Goal: Task Accomplishment & Management: Complete application form

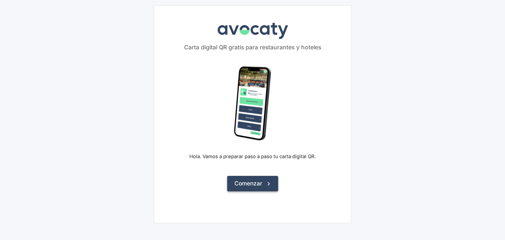
click at [269, 181] on icon "submit" at bounding box center [268, 183] width 7 height 7
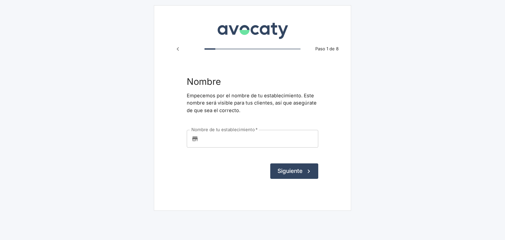
click at [237, 142] on input "Nombre de tu establecimiento   *" at bounding box center [259, 139] width 117 height 18
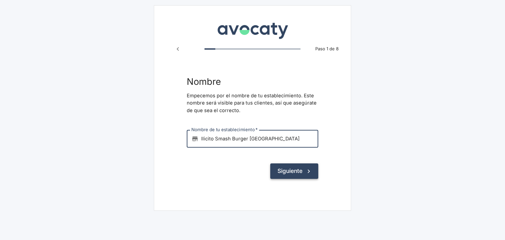
type input "Ilicito Smash Burger [GEOGRAPHIC_DATA]"
click at [289, 170] on button "Siguiente" at bounding box center [294, 170] width 48 height 15
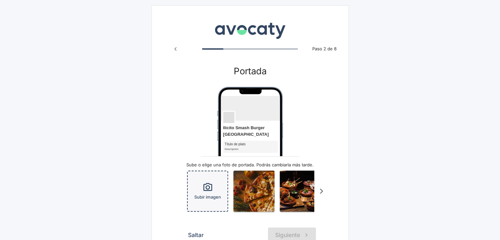
click at [215, 171] on div "Subir imagen" at bounding box center [208, 191] width 40 height 40
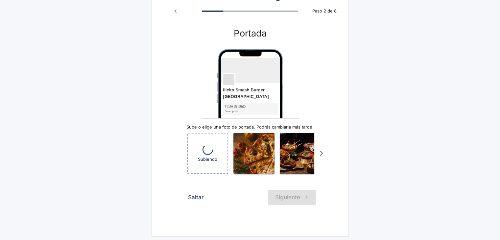
scroll to position [38, 0]
click at [194, 192] on button "Saltar" at bounding box center [195, 196] width 23 height 15
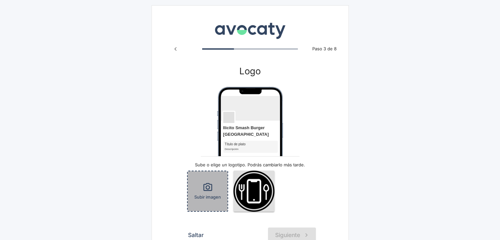
click at [208, 182] on icon "button" at bounding box center [207, 187] width 11 height 11
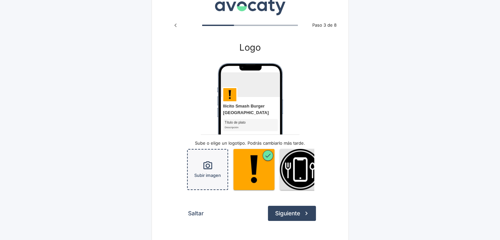
scroll to position [40, 0]
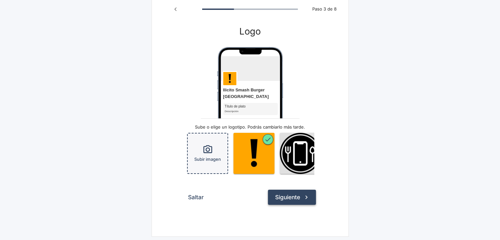
click at [287, 197] on button "Siguiente" at bounding box center [292, 197] width 48 height 15
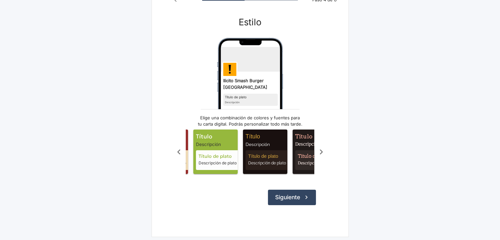
scroll to position [0, 345]
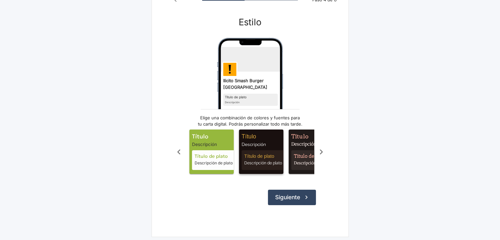
click at [265, 153] on span "Título de plato" at bounding box center [264, 156] width 41 height 7
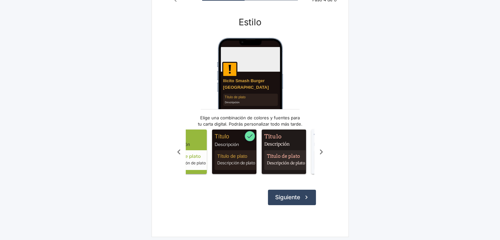
scroll to position [0, 464]
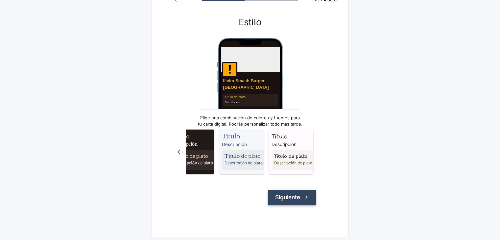
click at [303, 196] on icon "submit" at bounding box center [306, 196] width 7 height 7
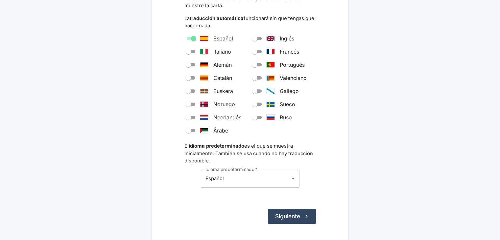
scroll to position [99, 0]
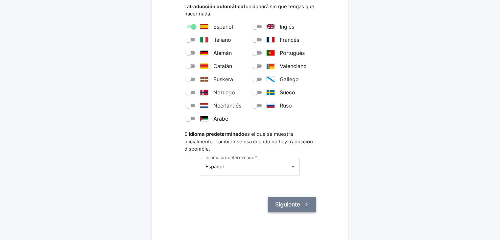
click at [286, 205] on button "Siguiente" at bounding box center [292, 204] width 48 height 15
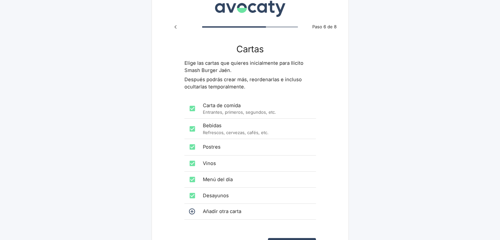
scroll to position [33, 0]
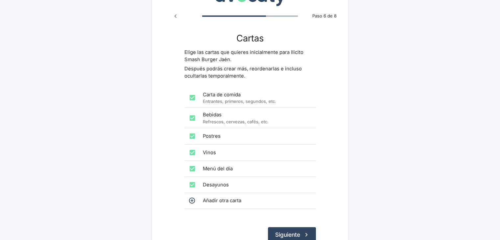
click at [223, 158] on div "Vinos" at bounding box center [249, 153] width 131 height 16
checkbox input "false"
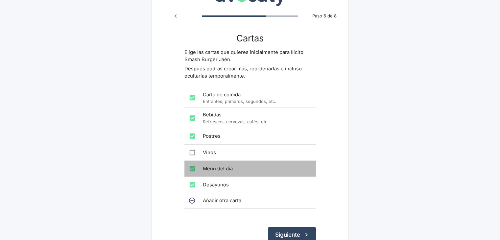
click at [223, 169] on span "Menú del día" at bounding box center [257, 168] width 108 height 7
checkbox input "false"
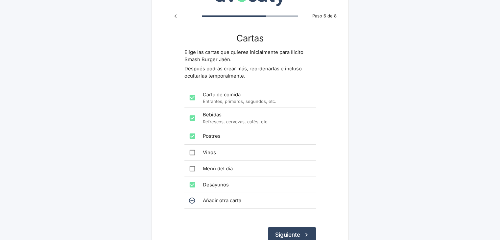
click at [223, 185] on span "Desayunos" at bounding box center [257, 184] width 108 height 7
checkbox input "false"
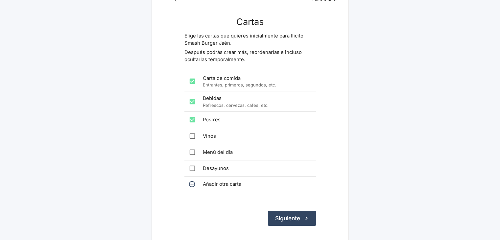
scroll to position [39, 0]
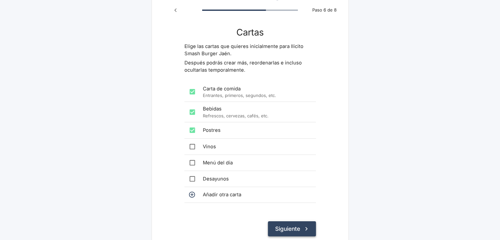
click at [299, 228] on button "Siguiente" at bounding box center [292, 228] width 48 height 15
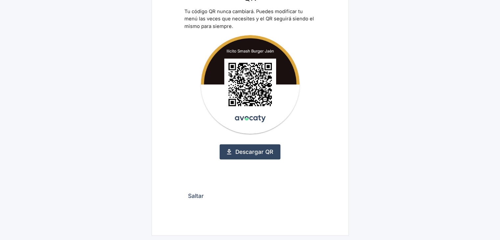
scroll to position [74, 0]
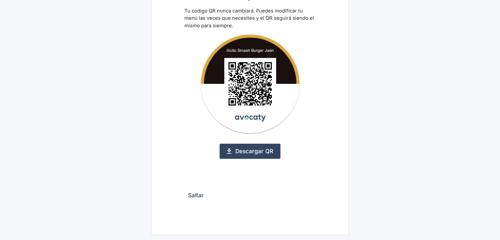
click at [197, 194] on button "Saltar" at bounding box center [195, 195] width 23 height 15
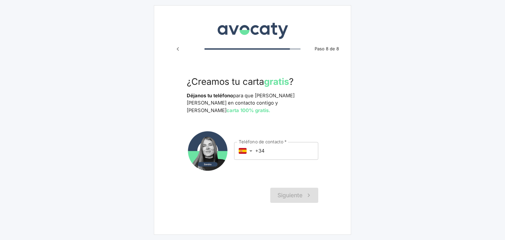
click at [293, 188] on div "Siguiente" at bounding box center [252, 195] width 131 height 15
click at [291, 142] on input "+34" at bounding box center [286, 151] width 63 height 18
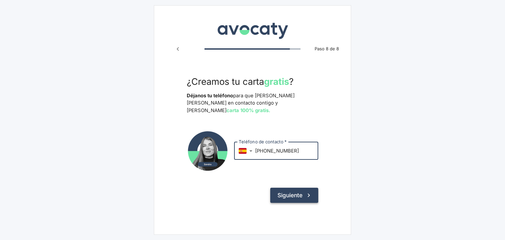
type input "+34 684 221 593"
click at [293, 188] on button "Siguiente" at bounding box center [294, 195] width 48 height 15
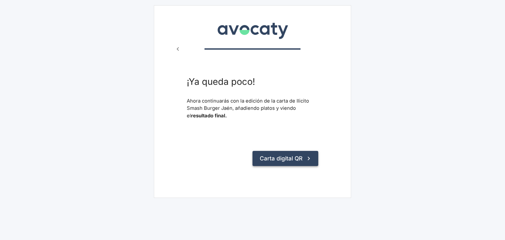
click at [280, 165] on button "Carta digital QR" at bounding box center [285, 158] width 66 height 15
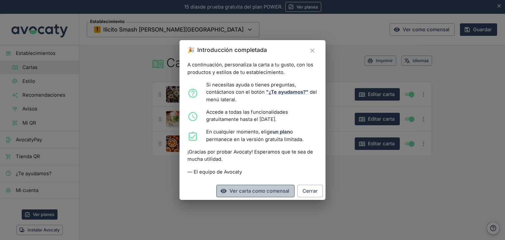
click at [280, 191] on link "Ver carta como comensal" at bounding box center [255, 191] width 78 height 12
click at [311, 192] on button "Cerrar" at bounding box center [310, 191] width 26 height 12
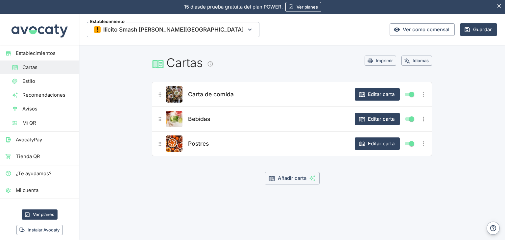
click at [42, 81] on span "Estilo" at bounding box center [47, 81] width 51 height 7
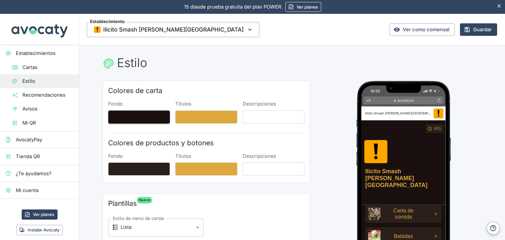
click at [147, 120] on button "Fondo" at bounding box center [139, 116] width 62 height 13
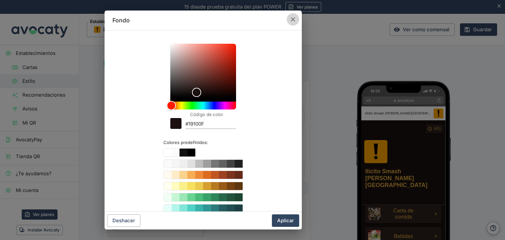
click at [296, 18] on icon "button" at bounding box center [292, 19] width 7 height 7
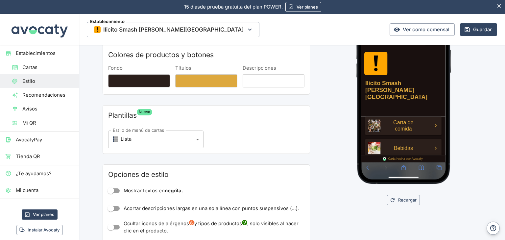
scroll to position [99, 0]
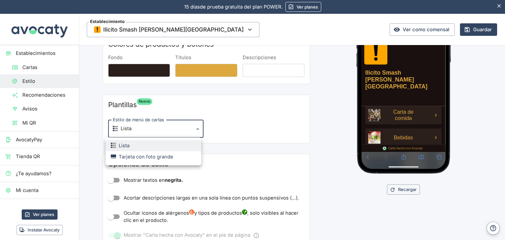
click at [179, 129] on body "15 días de prueba gratuita. 15 días de prueba gratuita del plan POWER. Ver plan…" at bounding box center [252, 120] width 505 height 240
click at [176, 157] on li "Tarjeta con foto grande" at bounding box center [153, 156] width 96 height 11
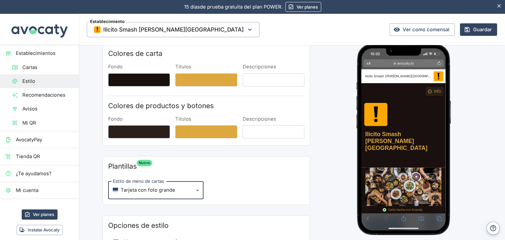
scroll to position [66, 0]
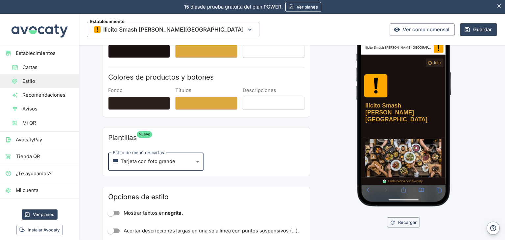
click at [169, 166] on body "15 días de prueba gratuita. 15 días de prueba gratuita del plan POWER. Ver plan…" at bounding box center [252, 120] width 505 height 240
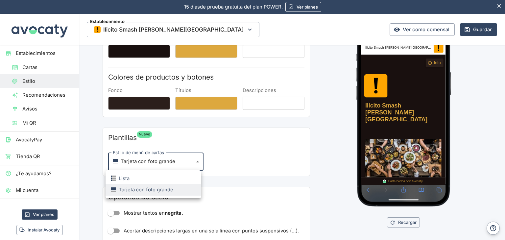
click at [160, 178] on li "Lista" at bounding box center [153, 178] width 96 height 11
type input "list"
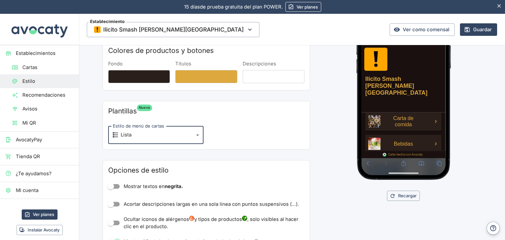
scroll to position [131, 0]
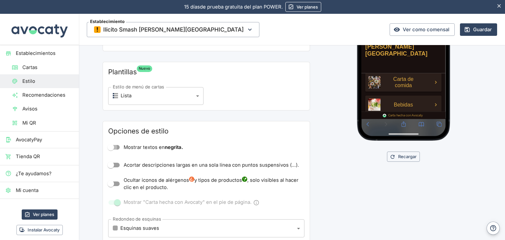
click at [112, 149] on input "Mostrar textos en negrita." at bounding box center [110, 147] width 37 height 12
checkbox input "true"
click at [114, 166] on input "Acortar descripciones largas en una sola línea con puntos suspensivos (…)." at bounding box center [110, 165] width 37 height 12
checkbox input "true"
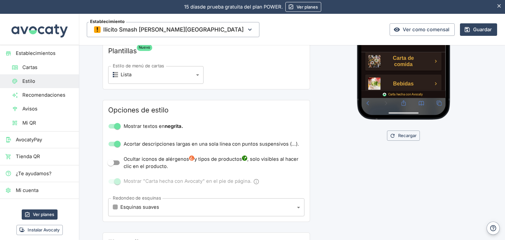
scroll to position [164, 0]
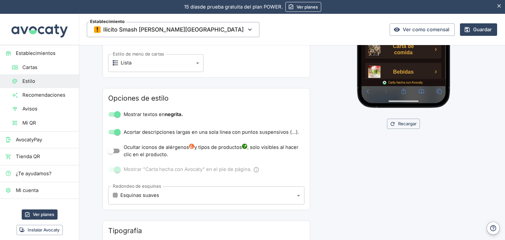
click at [160, 194] on body "15 días de prueba gratuita. 15 días de prueba gratuita del plan POWER. Ver plan…" at bounding box center [252, 120] width 505 height 240
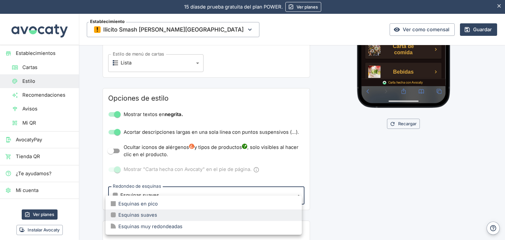
click at [259, 224] on li "Esquinas muy redondeadas" at bounding box center [203, 226] width 196 height 11
type input "large"
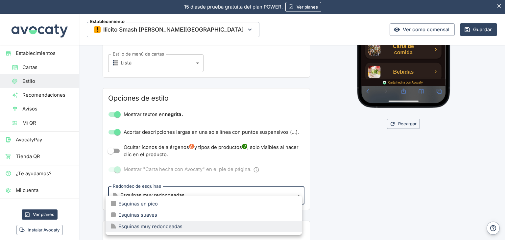
click at [192, 194] on body "15 días de prueba gratuita. 15 días de prueba gratuita del plan POWER. Ver plan…" at bounding box center [252, 120] width 505 height 240
click at [345, 199] on div at bounding box center [252, 120] width 505 height 240
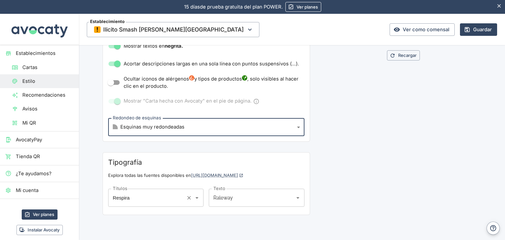
scroll to position [233, 0]
click at [176, 196] on div "Respira Títulos" at bounding box center [155, 197] width 95 height 18
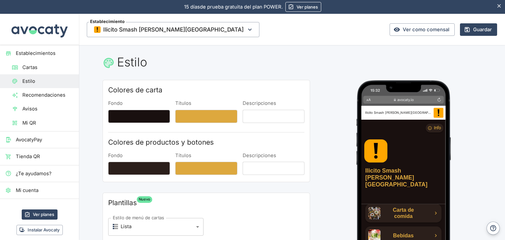
scroll to position [0, 0]
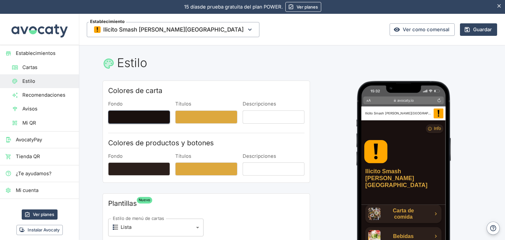
click at [149, 120] on button "Fondo" at bounding box center [139, 116] width 62 height 13
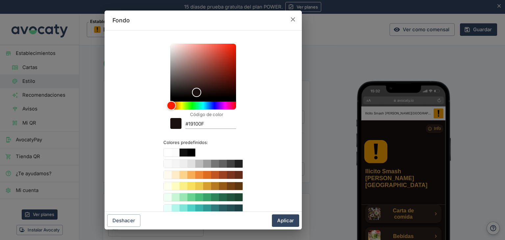
click at [217, 125] on input "#19100F" at bounding box center [210, 124] width 51 height 9
paste input "F1E1"
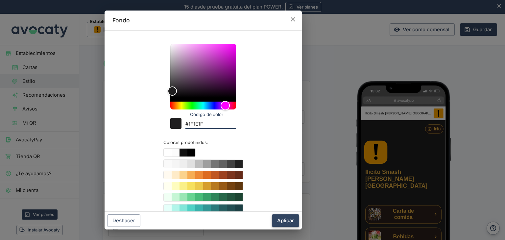
type input "#1F1E1F"
click at [283, 220] on button "Aplicar" at bounding box center [285, 220] width 27 height 12
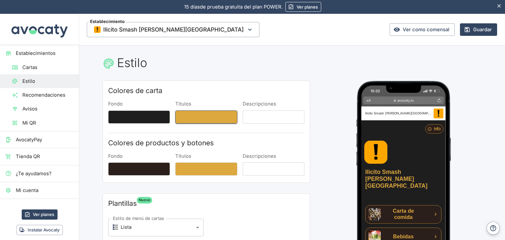
click at [217, 117] on button "Títulos" at bounding box center [206, 116] width 62 height 13
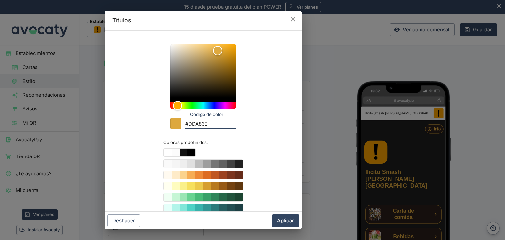
click at [201, 125] on input "#DDA83E" at bounding box center [210, 124] width 51 height 9
paste input "ffa800"
type input "#ffa800"
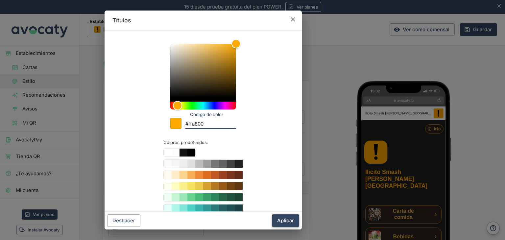
click at [288, 220] on button "Aplicar" at bounding box center [285, 220] width 27 height 12
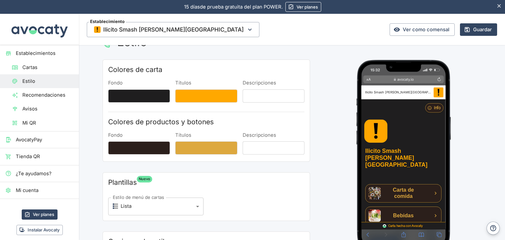
scroll to position [33, 0]
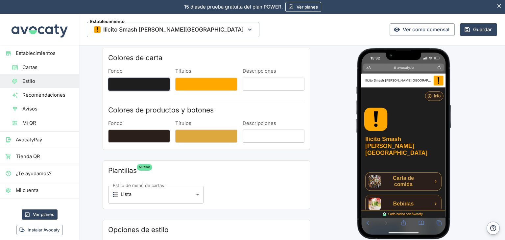
click at [151, 84] on button "Fondo" at bounding box center [139, 84] width 62 height 13
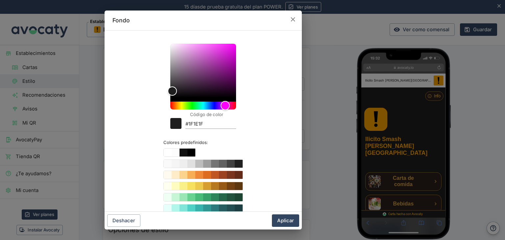
click at [294, 18] on icon "button" at bounding box center [292, 19] width 4 height 4
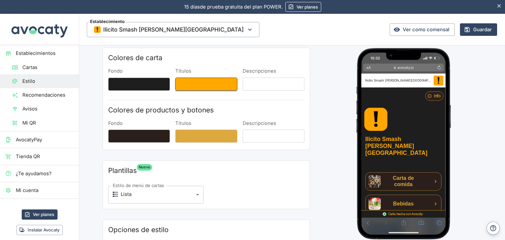
click at [202, 85] on button "Títulos" at bounding box center [206, 84] width 62 height 13
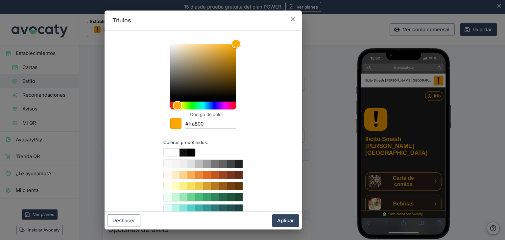
click at [202, 121] on input "#ffa800" at bounding box center [210, 124] width 51 height 9
click at [289, 218] on button "Aplicar" at bounding box center [285, 220] width 27 height 12
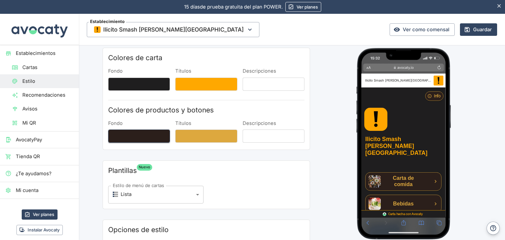
click at [149, 139] on button "Fondo" at bounding box center [139, 135] width 62 height 13
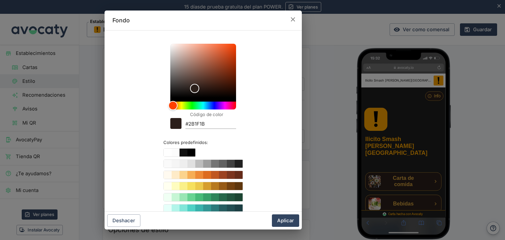
click at [214, 125] on input "#2B1F1B" at bounding box center [210, 124] width 51 height 9
paste input "ffa800"
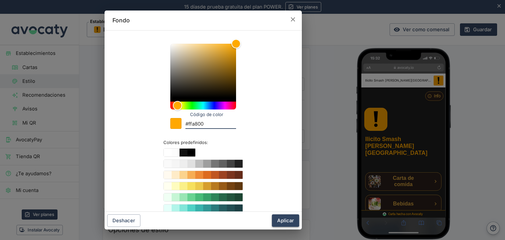
type input "#ffa800"
click at [288, 221] on button "Aplicar" at bounding box center [285, 220] width 27 height 12
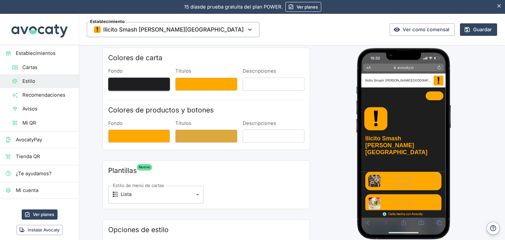
click at [136, 85] on button "Fondo" at bounding box center [139, 84] width 62 height 13
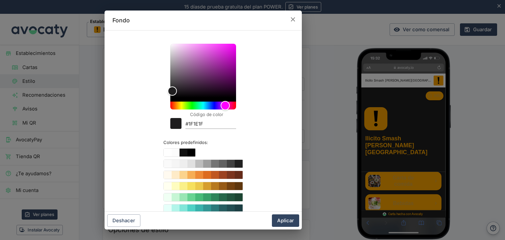
click at [204, 126] on input "#1F1E1F" at bounding box center [210, 124] width 51 height 9
click at [284, 222] on button "Aplicar" at bounding box center [285, 220] width 27 height 12
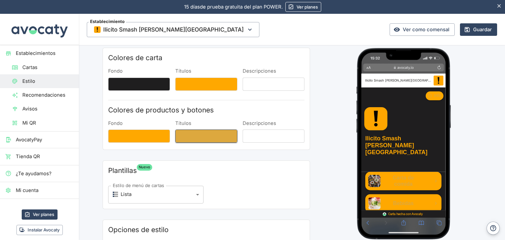
click at [211, 133] on button "Títulos" at bounding box center [206, 135] width 62 height 13
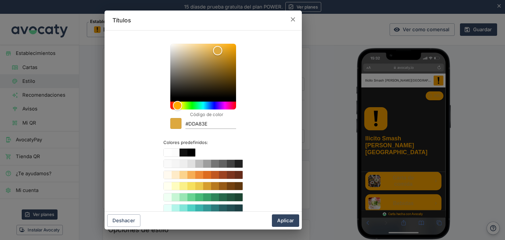
click at [209, 127] on input "#DDA83E" at bounding box center [210, 124] width 51 height 9
paste input "1F1E1F"
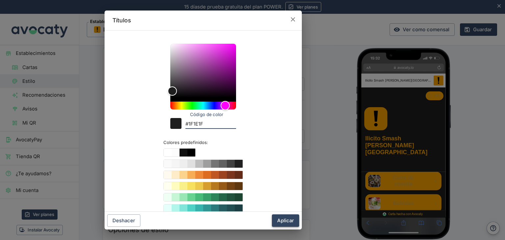
type input "#1F1E1F"
click at [287, 225] on button "Aplicar" at bounding box center [285, 220] width 27 height 12
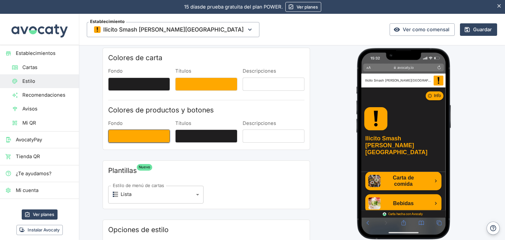
click at [160, 137] on button "Fondo" at bounding box center [139, 135] width 62 height 13
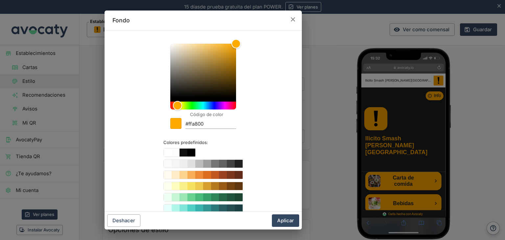
click at [214, 123] on input "#ffa800" at bounding box center [210, 124] width 51 height 9
paste input "1F1E1F"
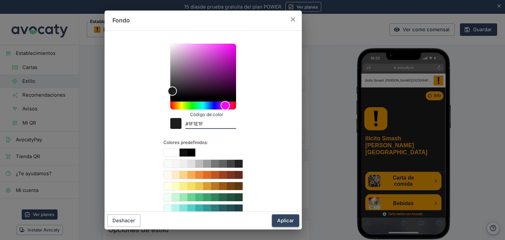
type input "#1F1E1F"
click at [284, 222] on button "Aplicar" at bounding box center [285, 220] width 27 height 12
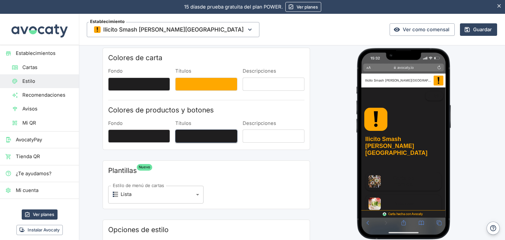
click at [187, 136] on button "Títulos" at bounding box center [206, 135] width 62 height 13
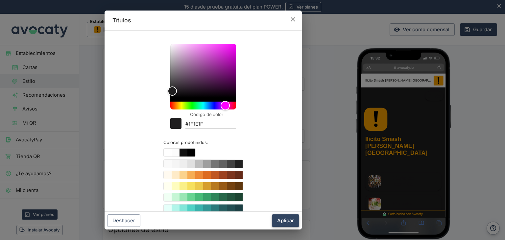
click at [283, 218] on button "Aplicar" at bounding box center [285, 220] width 27 height 12
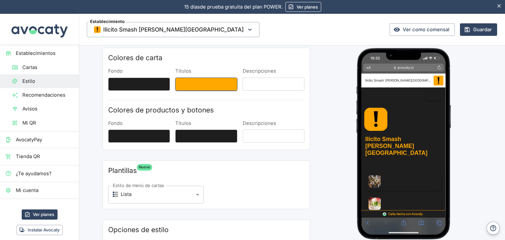
click at [219, 84] on button "Títulos" at bounding box center [206, 84] width 62 height 13
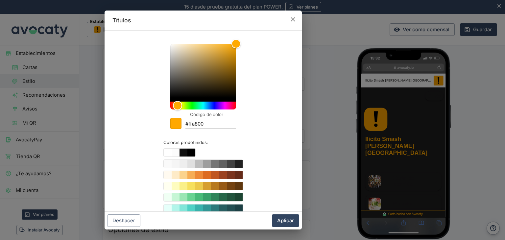
click at [215, 121] on input "#ffa800" at bounding box center [210, 124] width 51 height 9
click at [285, 221] on button "Aplicar" at bounding box center [285, 220] width 27 height 12
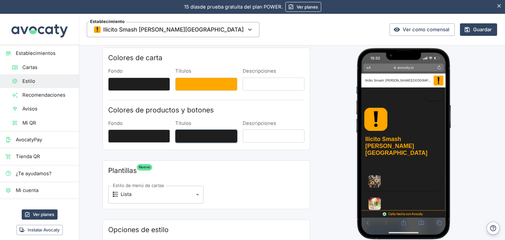
click at [204, 139] on button "Títulos" at bounding box center [206, 135] width 62 height 13
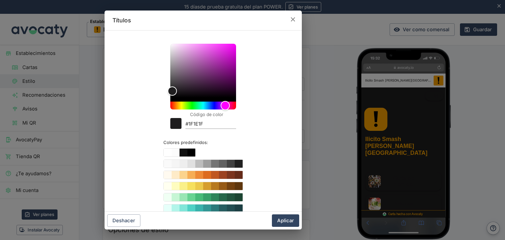
click at [210, 131] on div "Código de color #1F1E1F Colores predefinidos:" at bounding box center [202, 150] width 181 height 229
click at [212, 123] on input "#1F1E1F" at bounding box center [210, 124] width 51 height 9
paste input "ffa800"
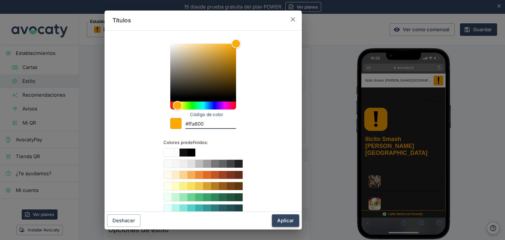
type input "#ffa800"
click at [286, 218] on button "Aplicar" at bounding box center [285, 220] width 27 height 12
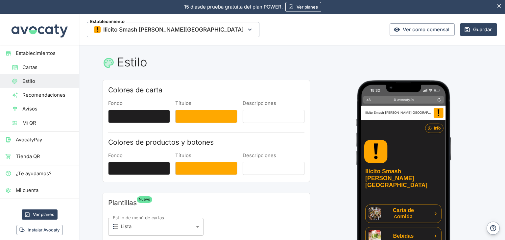
scroll to position [0, 0]
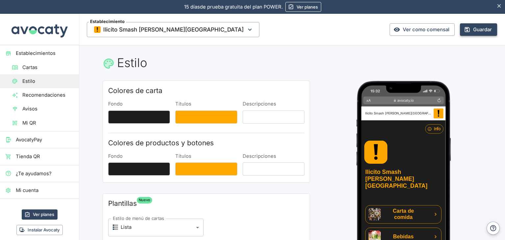
click at [472, 27] on button "Guardar" at bounding box center [478, 29] width 37 height 12
click at [58, 92] on span "Recomendaciones" at bounding box center [47, 94] width 51 height 7
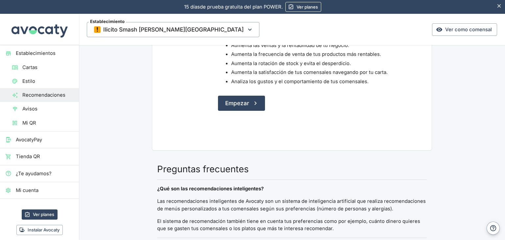
scroll to position [318, 0]
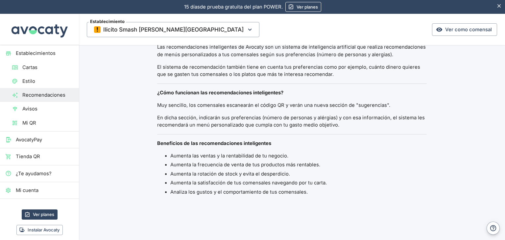
click at [42, 103] on link "Avisos" at bounding box center [39, 109] width 79 height 14
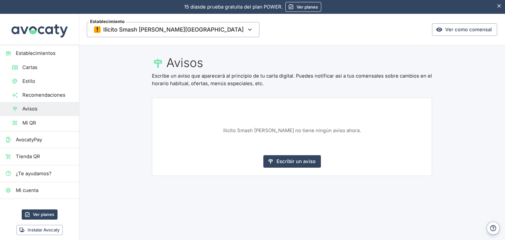
click at [53, 141] on span "AvocatyPay" at bounding box center [45, 139] width 58 height 7
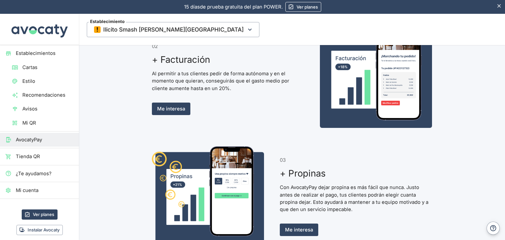
click at [36, 55] on span "Establecimientos" at bounding box center [45, 53] width 58 height 7
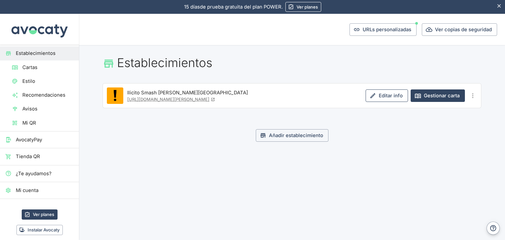
click at [393, 92] on link "Editar info" at bounding box center [386, 95] width 42 height 12
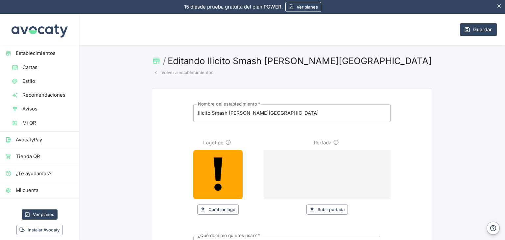
scroll to position [33, 0]
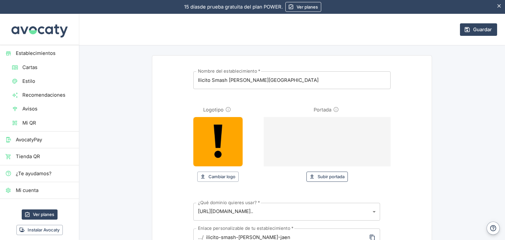
click at [326, 177] on button "Subir portada" at bounding box center [326, 176] width 41 height 10
click at [334, 108] on icon "Información sobre imagen de portada" at bounding box center [336, 109] width 6 height 6
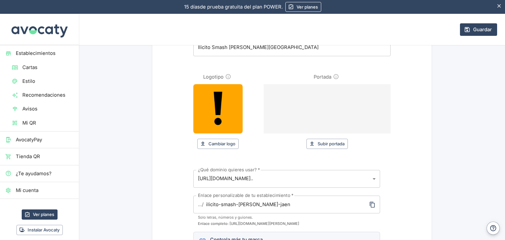
scroll to position [99, 0]
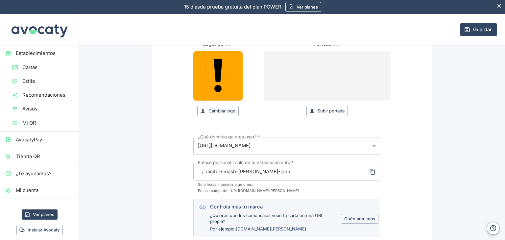
click at [260, 144] on body "15 días de prueba gratuita. 15 días de prueba gratuita del plan POWER. Ver plan…" at bounding box center [252, 120] width 505 height 240
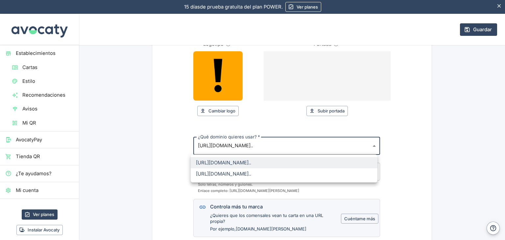
click at [154, 128] on div at bounding box center [252, 120] width 505 height 240
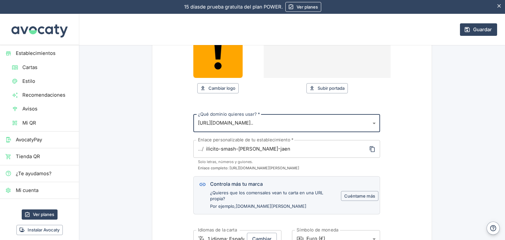
scroll to position [131, 0]
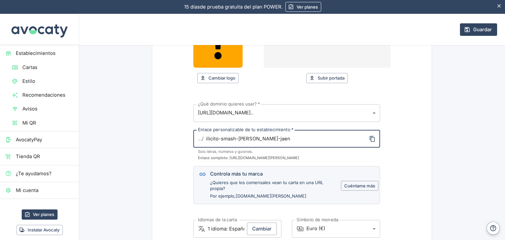
drag, startPoint x: 277, startPoint y: 141, endPoint x: 188, endPoint y: 138, distance: 89.1
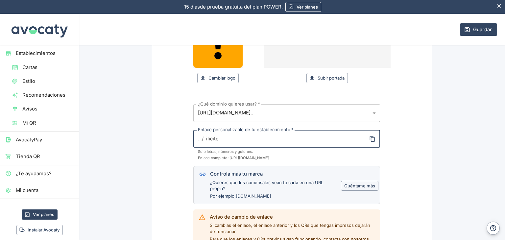
scroll to position [164, 0]
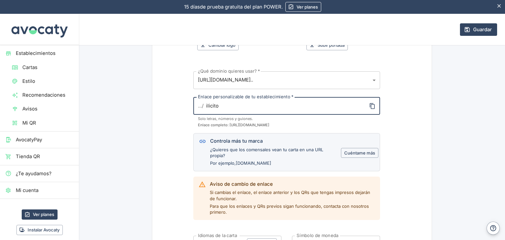
type input "ilicito"
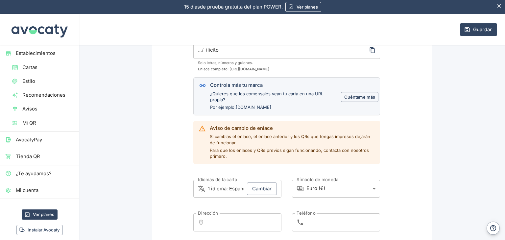
scroll to position [263, 0]
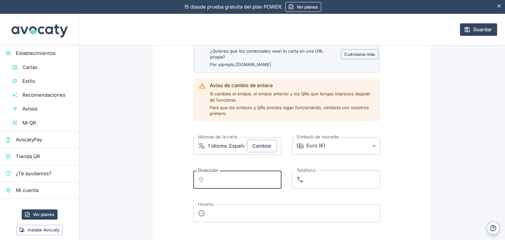
click at [260, 178] on input "Dirección" at bounding box center [243, 179] width 70 height 12
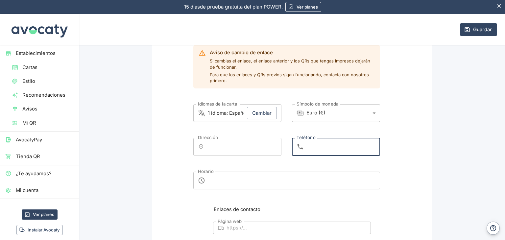
click at [340, 141] on input "Teléfono" at bounding box center [343, 147] width 74 height 18
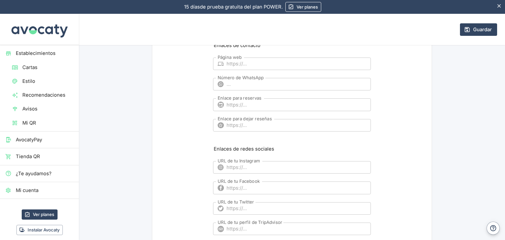
scroll to position [460, 0]
click at [265, 166] on input "URL de tu Instagram" at bounding box center [298, 167] width 144 height 12
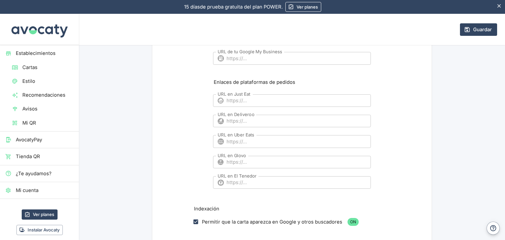
scroll to position [675, 0]
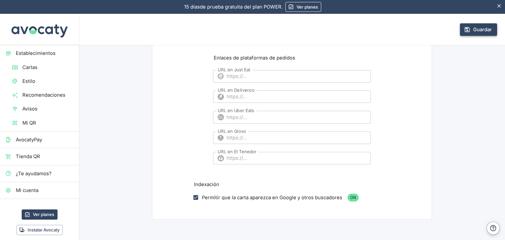
click at [471, 28] on button "Guardar" at bounding box center [478, 29] width 37 height 12
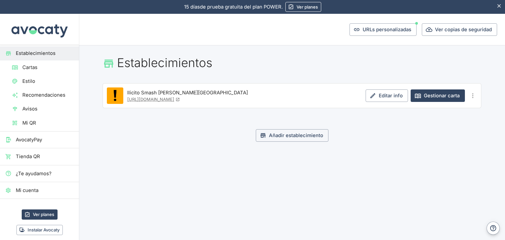
click at [42, 71] on span "Cartas" at bounding box center [47, 67] width 51 height 7
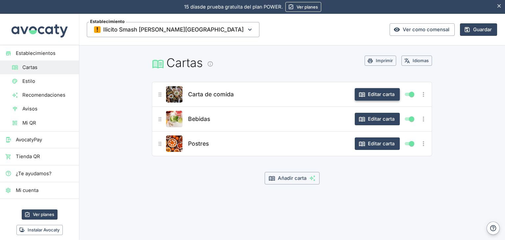
click at [369, 94] on button "Editar carta" at bounding box center [376, 94] width 45 height 12
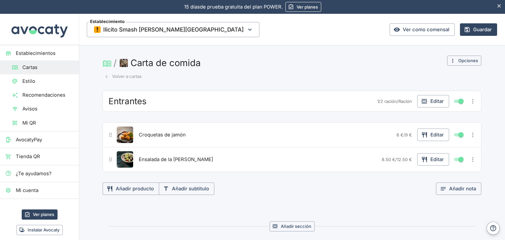
click at [169, 66] on button "Carta de comida" at bounding box center [160, 63] width 85 height 14
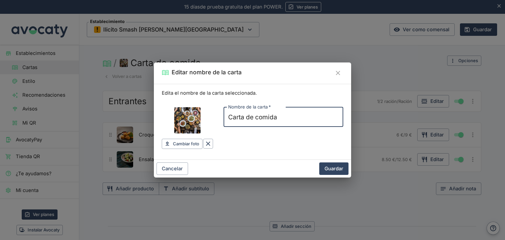
click at [297, 115] on input "Carta de comida" at bounding box center [283, 117] width 120 height 20
type input "Burgers"
click at [329, 168] on button "Guardar" at bounding box center [333, 168] width 29 height 12
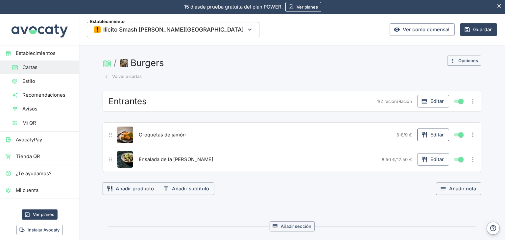
click at [428, 133] on button "Editar" at bounding box center [433, 134] width 32 height 12
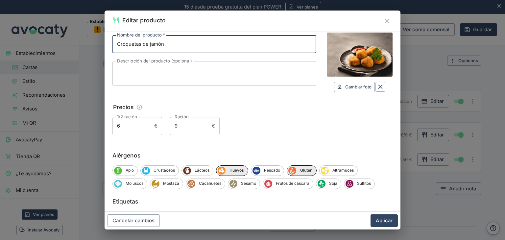
scroll to position [33, 0]
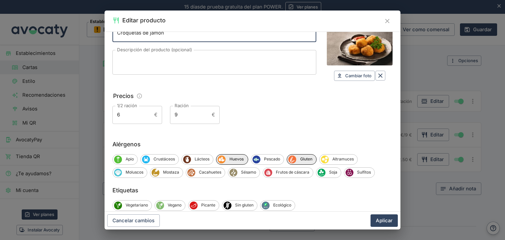
click at [198, 122] on input "9" at bounding box center [189, 115] width 39 height 18
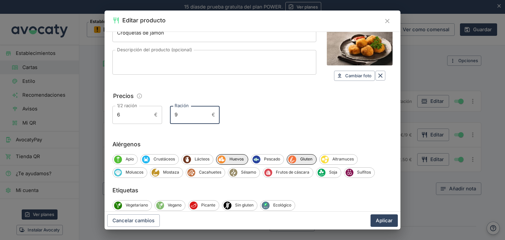
click at [141, 116] on input "6" at bounding box center [131, 115] width 39 height 18
click at [137, 95] on icon "Información sobre edición de precios" at bounding box center [139, 95] width 5 height 5
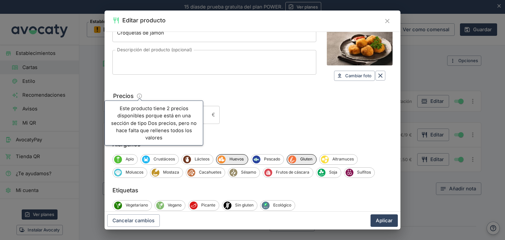
click at [173, 86] on div "Textos Nombre del producto   * Croquetas de jamón Nombre del producto   * Descr…" at bounding box center [252, 63] width 280 height 119
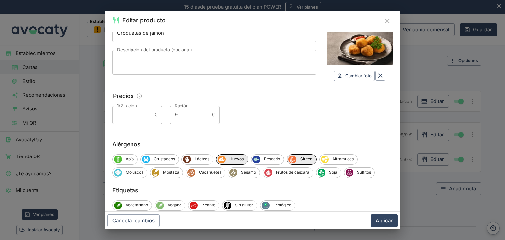
click at [186, 111] on input "9" at bounding box center [189, 115] width 39 height 18
click at [272, 119] on div "1/2 ración € 1/2 ración Ración € Ración" at bounding box center [252, 115] width 280 height 18
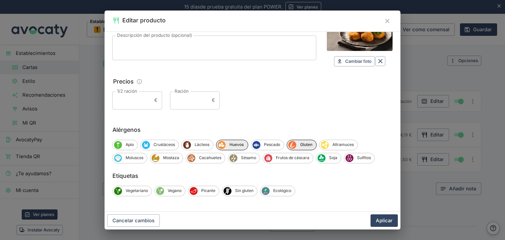
scroll to position [0, 0]
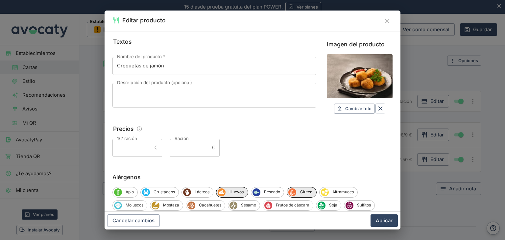
click at [385, 22] on icon "Cerrar" at bounding box center [386, 20] width 7 height 7
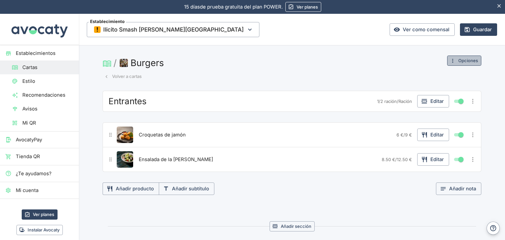
click at [452, 58] on icon "button" at bounding box center [452, 61] width 6 height 6
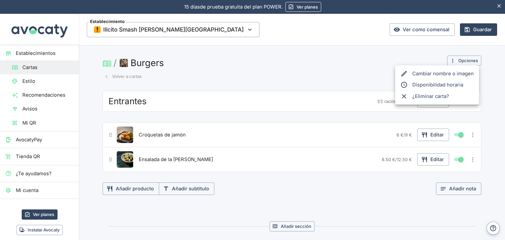
click at [330, 73] on div at bounding box center [252, 120] width 505 height 240
click at [111, 78] on button "Volver a cartas" at bounding box center [122, 76] width 41 height 10
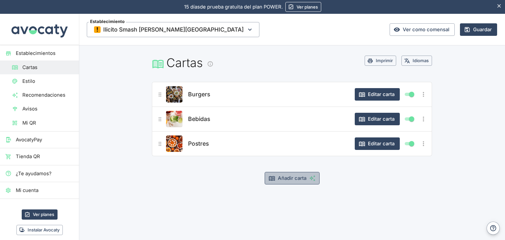
click at [297, 175] on button "Añadir carta" at bounding box center [291, 178] width 55 height 12
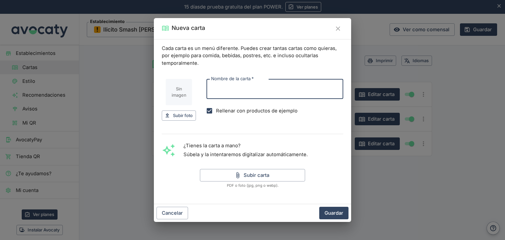
click at [339, 31] on icon "Cerrar" at bounding box center [337, 28] width 7 height 7
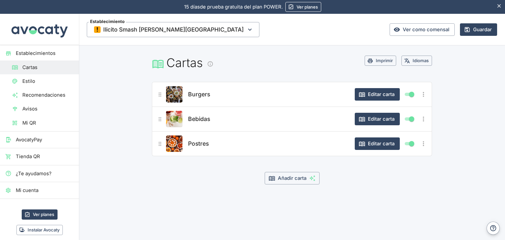
click at [422, 120] on icon "Más opciones" at bounding box center [422, 118] width 7 height 7
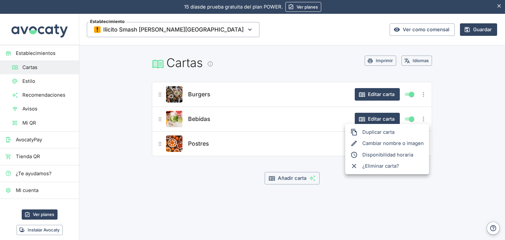
click at [395, 190] on div at bounding box center [252, 120] width 505 height 240
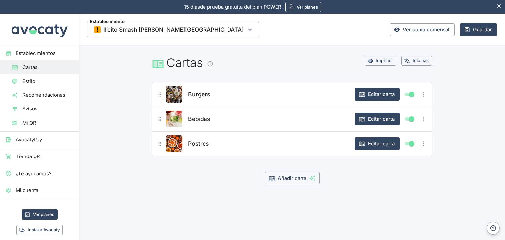
click at [426, 145] on icon "Más opciones" at bounding box center [422, 143] width 7 height 7
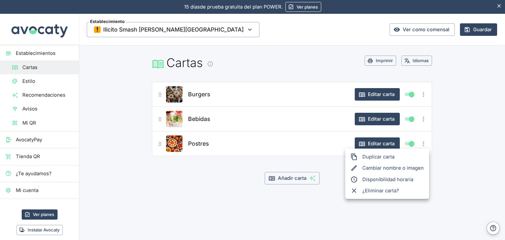
click at [224, 176] on div at bounding box center [252, 120] width 505 height 240
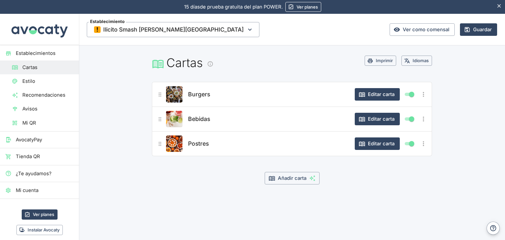
click at [62, 55] on span "Establecimientos" at bounding box center [45, 53] width 58 height 7
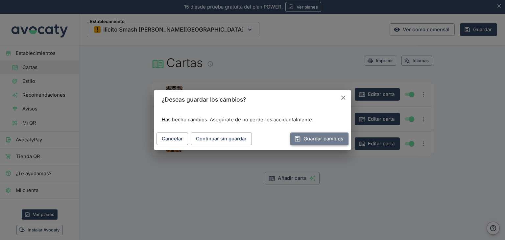
click at [322, 144] on button "Guardar cambios" at bounding box center [319, 138] width 58 height 12
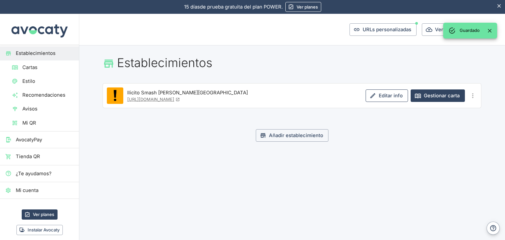
click at [389, 96] on link "Editar info" at bounding box center [386, 95] width 42 height 12
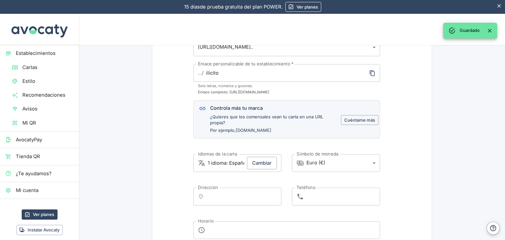
scroll to position [66, 0]
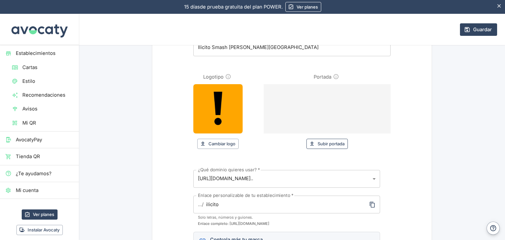
click at [328, 140] on button "Subir portada" at bounding box center [326, 144] width 41 height 10
type input "C:\fakepath\DOBLE SMASH DE TERNERA, BACON, QUESO AHUMADO, CEBOLLA CONFITADA Y S…"
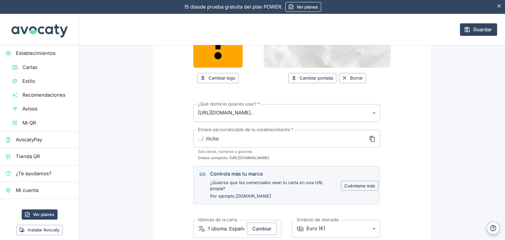
scroll to position [0, 0]
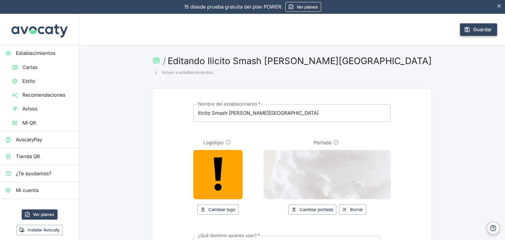
click at [473, 31] on button "Guardar" at bounding box center [478, 29] width 37 height 12
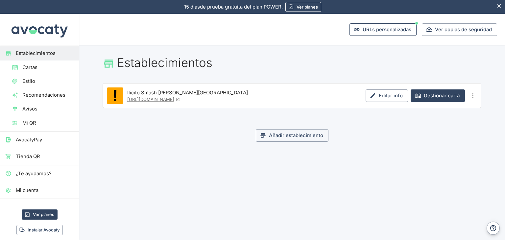
click at [368, 34] on button "URLs personalizadas" at bounding box center [382, 29] width 67 height 12
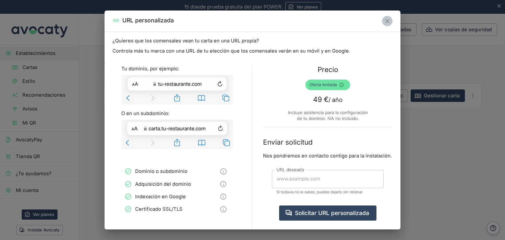
click at [385, 24] on icon "Cerrar" at bounding box center [386, 20] width 7 height 7
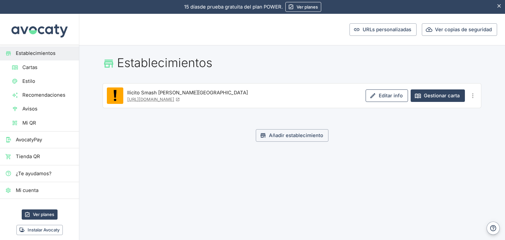
click at [395, 98] on link "Editar info" at bounding box center [386, 95] width 42 height 12
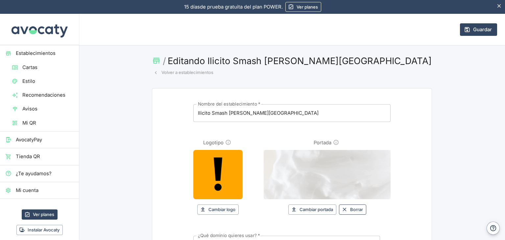
click at [350, 208] on button "Borrar" at bounding box center [352, 209] width 27 height 10
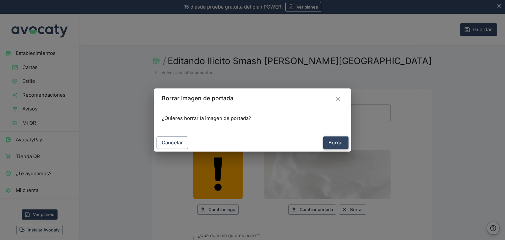
click at [337, 143] on button "Borrar" at bounding box center [335, 142] width 25 height 12
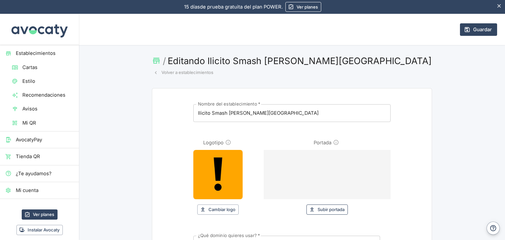
click at [318, 207] on button "Subir portada" at bounding box center [326, 209] width 41 height 10
type input "C:\fakepath\REAL FOOD NOW AT DELIVERY SYSTEM (3).png"
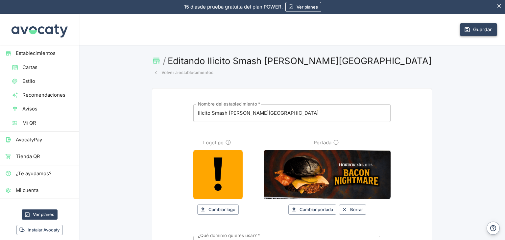
click at [467, 30] on button "Guardar" at bounding box center [478, 29] width 37 height 12
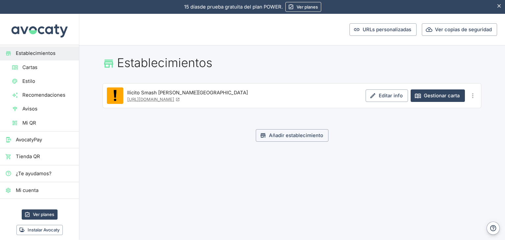
click at [52, 151] on link "Tienda QR" at bounding box center [39, 156] width 79 height 14
click at [35, 142] on span "AvocatyPay" at bounding box center [45, 139] width 58 height 7
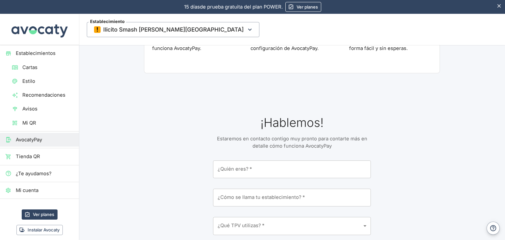
scroll to position [723, 0]
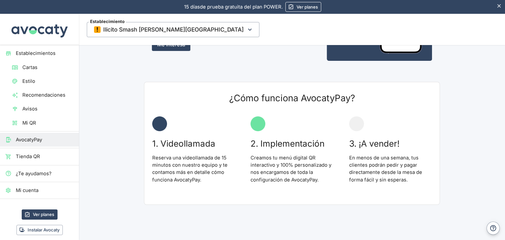
click at [58, 68] on span "Cartas" at bounding box center [47, 67] width 51 height 7
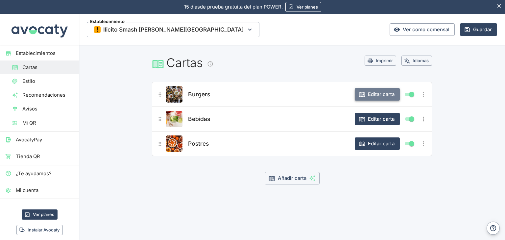
click at [381, 92] on button "Editar carta" at bounding box center [376, 94] width 45 height 12
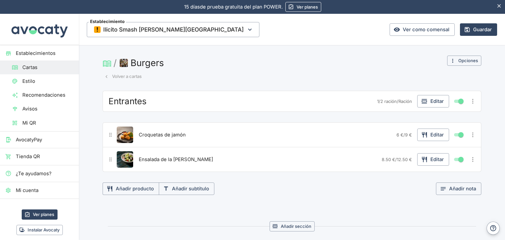
click at [103, 63] on icon at bounding box center [104, 63] width 3 height 5
click at [114, 73] on button "Volver a cartas" at bounding box center [122, 76] width 41 height 10
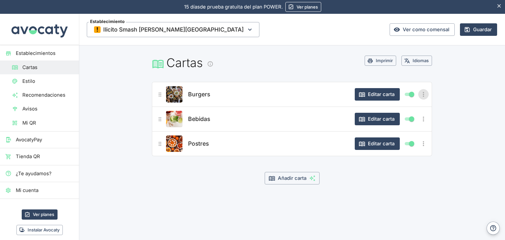
click at [421, 98] on icon "Más opciones" at bounding box center [422, 94] width 7 height 7
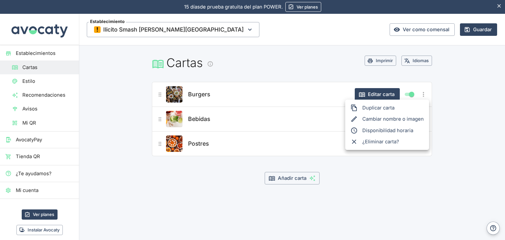
click at [411, 118] on li "Cambiar nombre o imagen" at bounding box center [387, 118] width 84 height 11
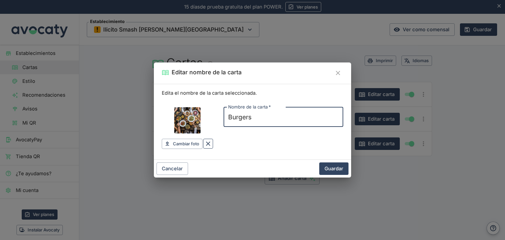
click at [211, 143] on icon "Borrar" at bounding box center [207, 143] width 7 height 7
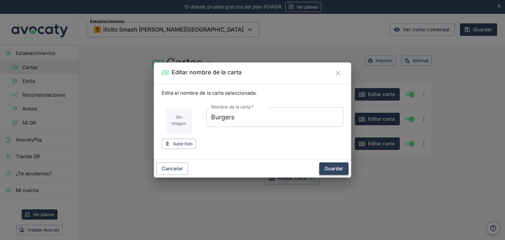
click at [331, 166] on button "Guardar" at bounding box center [333, 168] width 29 height 12
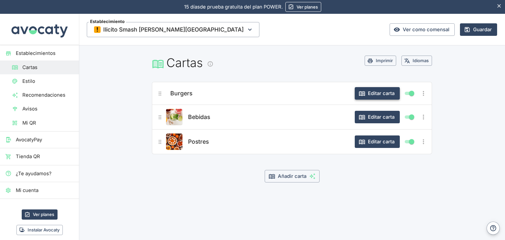
click at [382, 98] on button "Editar carta" at bounding box center [376, 93] width 45 height 12
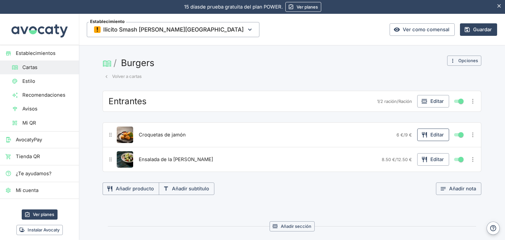
click at [423, 133] on icon "button" at bounding box center [423, 135] width 5 height 6
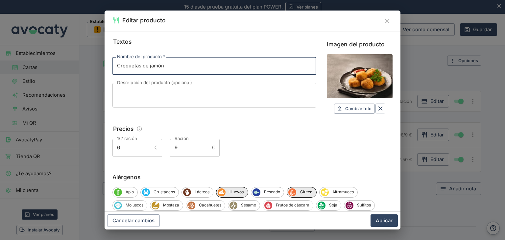
click at [177, 66] on input "Croquetas de jamón" at bounding box center [214, 66] width 204 height 18
click at [356, 108] on span "Cambiar foto" at bounding box center [358, 109] width 26 height 8
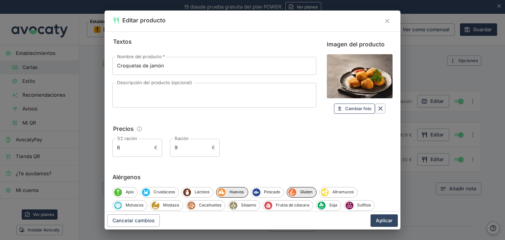
type input "C:\fakepath\34.png"
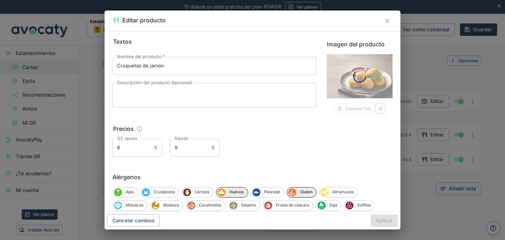
click at [163, 66] on input "Croquetas de jamón" at bounding box center [214, 66] width 204 height 18
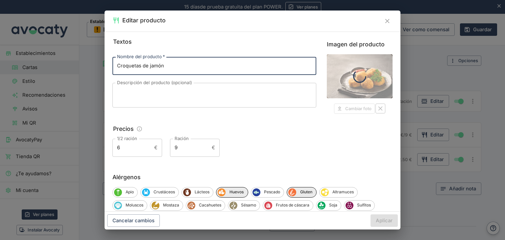
click at [163, 66] on input "Croquetas de jamón" at bounding box center [214, 66] width 204 height 18
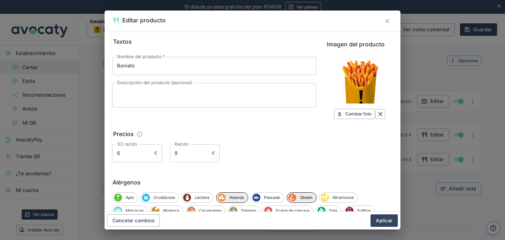
type input "Boniato"
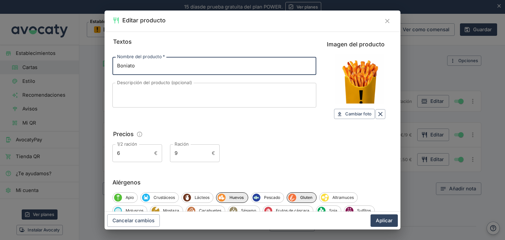
click at [160, 62] on input "Boniato" at bounding box center [214, 66] width 204 height 18
click at [390, 23] on icon "Cerrar" at bounding box center [386, 20] width 7 height 7
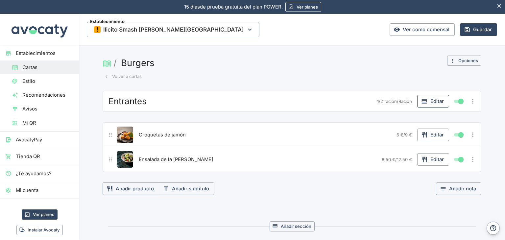
click at [432, 99] on button "Editar" at bounding box center [433, 101] width 32 height 12
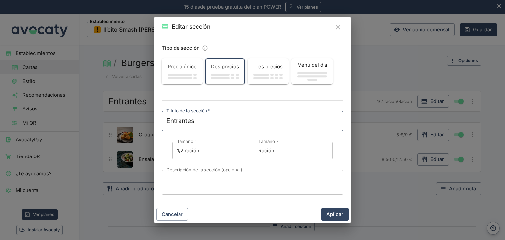
click at [244, 115] on div "Entrantes x Título de la sección   *" at bounding box center [252, 121] width 181 height 20
click at [244, 117] on textarea "Entrantes" at bounding box center [252, 120] width 172 height 9
click at [187, 80] on div "button" at bounding box center [181, 77] width 39 height 9
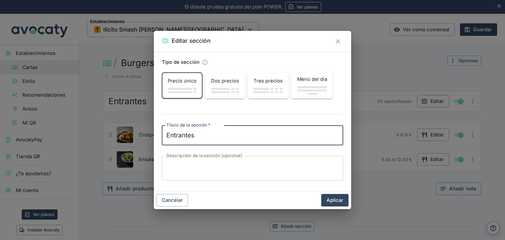
click at [227, 136] on textarea "Entrantes" at bounding box center [252, 135] width 172 height 9
paste textarea "🎃 Xperiences Stage's Horror Night"
type textarea "🎃 Xperiences Stage's Horror Nights"
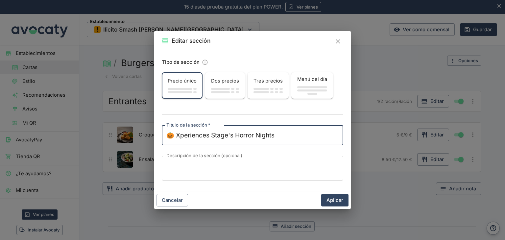
click at [250, 119] on div "Tipo de sección Precio único Dos precios Tres precios Menú del día Título de la…" at bounding box center [252, 121] width 197 height 139
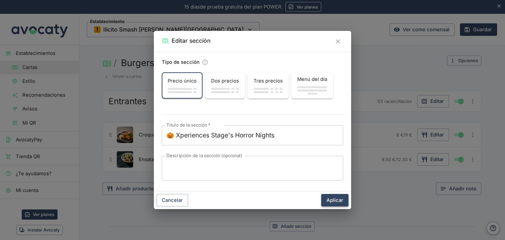
click at [325, 202] on button "Aplicar" at bounding box center [334, 200] width 27 height 12
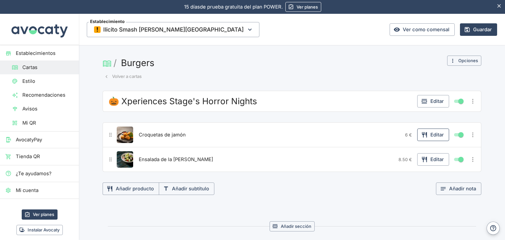
click at [437, 137] on button "Editar" at bounding box center [433, 134] width 32 height 12
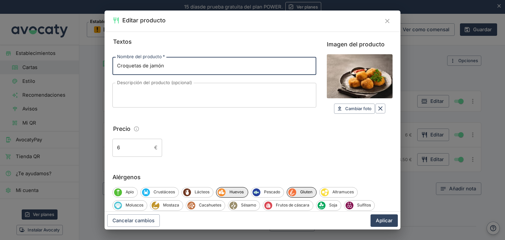
click at [180, 67] on input "Croquetas de jamón" at bounding box center [214, 66] width 204 height 18
paste input "Bacon Nightmare - Horror Nights"
click at [119, 64] on input "Bacon Nightmare - Horror Nights" at bounding box center [214, 66] width 204 height 18
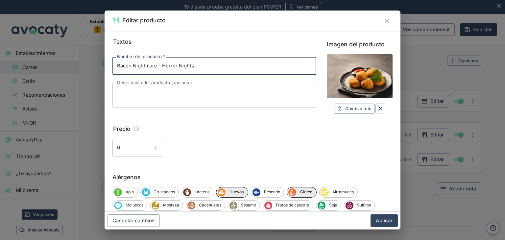
click at [117, 68] on input "Bacon Nightmare - Horror Nights" at bounding box center [214, 66] width 204 height 18
type input "NEW! Bacon Nightmare - by Horror Nights"
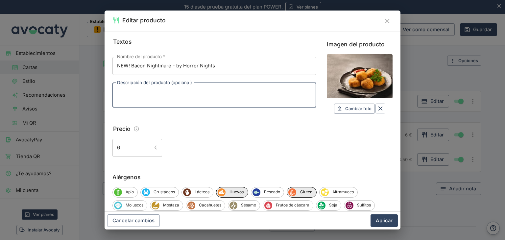
click at [147, 93] on textarea "Descripción del producto (opcional)" at bounding box center [214, 95] width 194 height 14
paste textarea "Doble Smash [PERSON_NAME], Cheddar, Bacon, Pepinillos. Salsa [PERSON_NAME]. Una…"
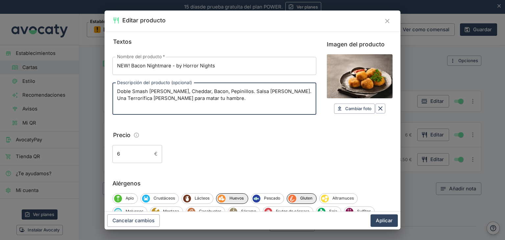
click at [230, 91] on textarea "Doble Smash [PERSON_NAME], Cheddar, Bacon, Pepinillos. Salsa [PERSON_NAME]. Una…" at bounding box center [214, 98] width 194 height 21
click at [273, 90] on textarea "Doble Smash Burger, Cheddar, Bacon, Pepinillos y Salsa de Bacon. Una Terrorífic…" at bounding box center [214, 98] width 194 height 21
type textarea "Doble Smash Burger, Cheddar, Bacon, Pepinillos y Salsa de Bacon. Una Terrorífic…"
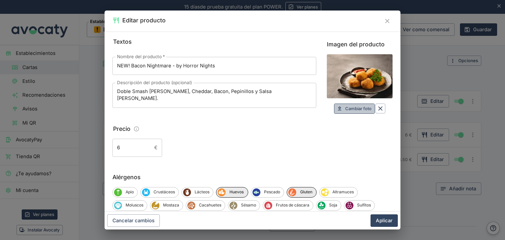
click at [345, 110] on span "Cambiar foto" at bounding box center [358, 109] width 26 height 8
type input "C:\fakepath\1 (14).png"
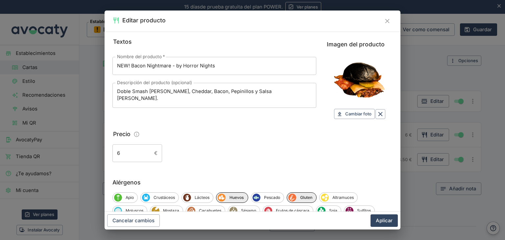
click at [127, 148] on input "6" at bounding box center [131, 153] width 39 height 18
click at [202, 149] on div "6 € ​" at bounding box center [252, 153] width 280 height 18
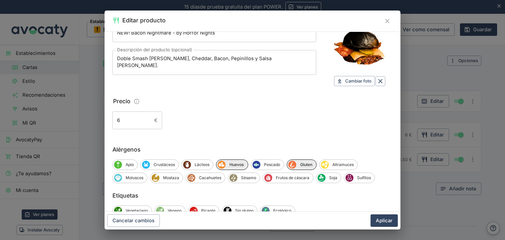
scroll to position [53, 0]
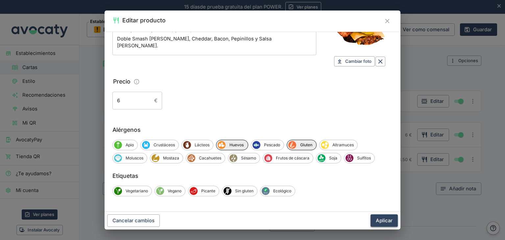
click at [389, 223] on button "Aplicar" at bounding box center [383, 220] width 27 height 12
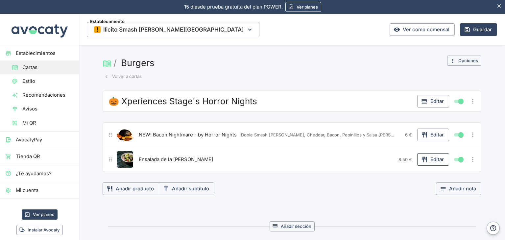
click at [431, 162] on button "Editar" at bounding box center [433, 159] width 32 height 12
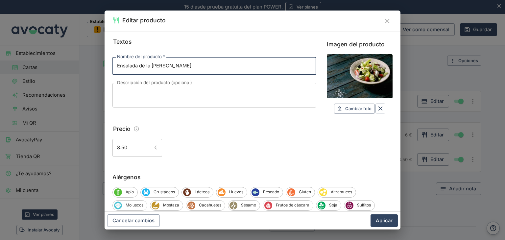
click at [191, 67] on input "Ensalada de la huerta" at bounding box center [214, 66] width 204 height 18
drag, startPoint x: 131, startPoint y: 65, endPoint x: 133, endPoint y: 71, distance: 6.8
click at [131, 65] on input "NEW! Bacon Nightmare - by Horror Nights" at bounding box center [214, 66] width 204 height 18
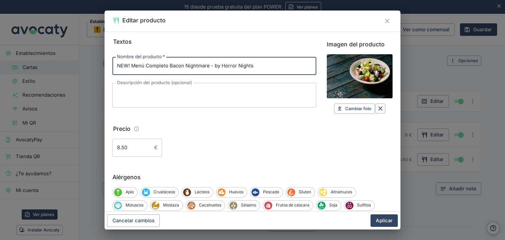
type input "NEW! Menú Completo Bacon Nightmare - by Horror Nights"
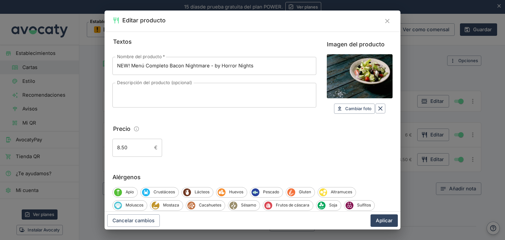
click at [182, 104] on div "x Descripción del producto (opcional)" at bounding box center [214, 95] width 204 height 25
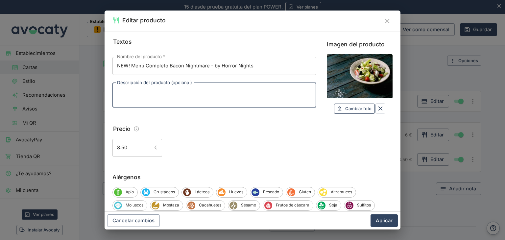
click at [345, 111] on span "Cambiar foto" at bounding box center [358, 109] width 26 height 8
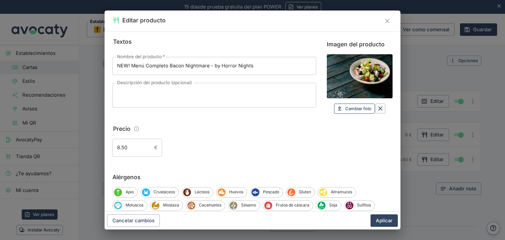
type input "C:\fakepath\1 (13).png"
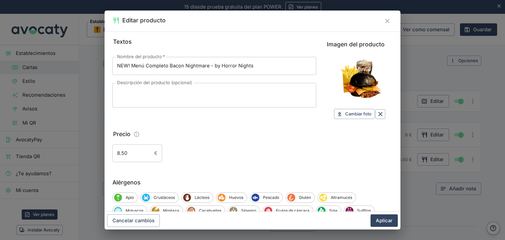
click at [132, 149] on input "8.50" at bounding box center [131, 153] width 39 height 18
click at [223, 146] on div "8.50 € ​" at bounding box center [252, 153] width 280 height 18
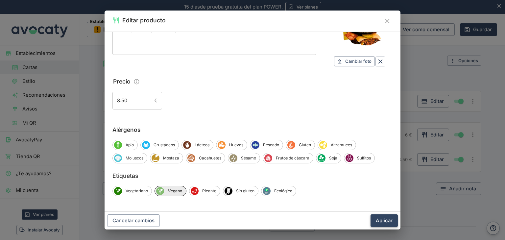
click at [381, 221] on button "Aplicar" at bounding box center [383, 220] width 27 height 12
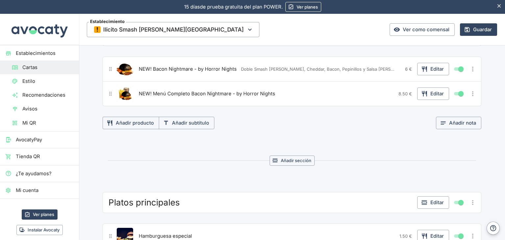
scroll to position [33, 0]
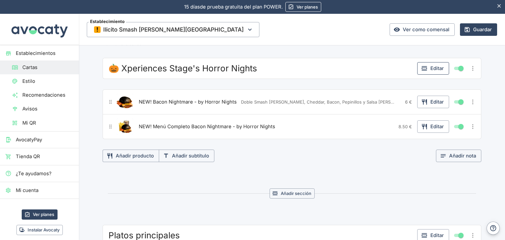
click at [436, 66] on button "Editar" at bounding box center [433, 68] width 32 height 12
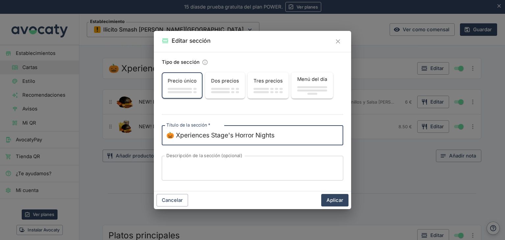
click at [229, 88] on div "button" at bounding box center [225, 88] width 28 height 3
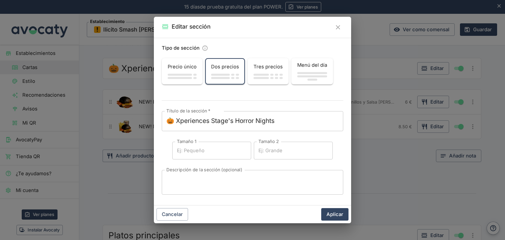
click at [211, 150] on input "Tamaño 1" at bounding box center [211, 151] width 79 height 18
type input "M"
type input "S"
type input "BURGER"
type input "[PERSON_NAME]"
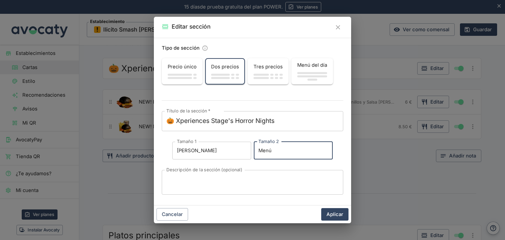
type input "Menú"
click at [213, 175] on div "x Descripción de la sección (opcional)" at bounding box center [252, 182] width 181 height 25
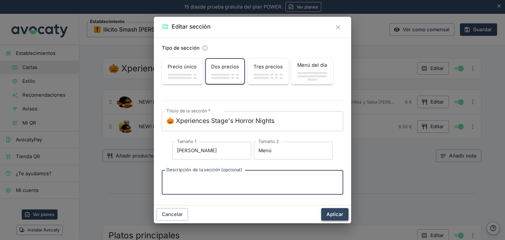
click at [336, 215] on button "Aplicar" at bounding box center [334, 214] width 27 height 12
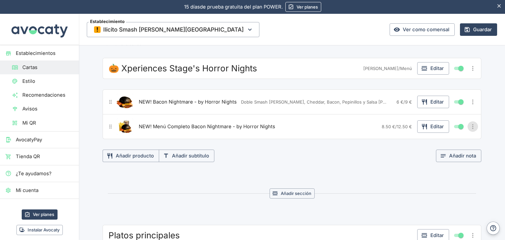
click at [470, 126] on icon "Más opciones" at bounding box center [472, 126] width 7 height 7
click at [464, 101] on div at bounding box center [252, 120] width 505 height 240
click at [467, 101] on body "15 días de prueba gratuita. 15 días de prueba gratuita del plan POWER. Ver plan…" at bounding box center [252, 120] width 505 height 240
click at [469, 101] on icon "Más opciones" at bounding box center [472, 101] width 7 height 7
click at [441, 136] on span "Eliminar producto" at bounding box center [449, 137] width 42 height 7
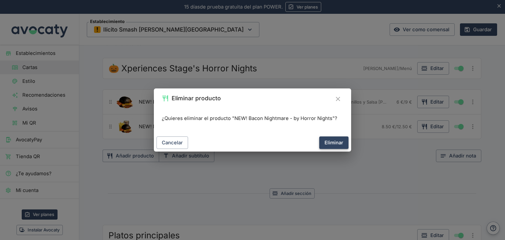
click at [333, 142] on button "Eliminar" at bounding box center [333, 142] width 29 height 12
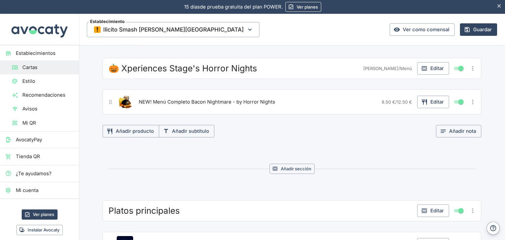
click at [472, 101] on icon "Más opciones" at bounding box center [472, 101] width 7 height 7
click at [426, 100] on div at bounding box center [252, 120] width 505 height 240
click at [432, 100] on button "Editar" at bounding box center [433, 102] width 32 height 12
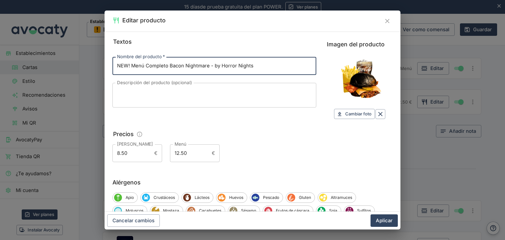
drag, startPoint x: 170, startPoint y: 65, endPoint x: 131, endPoint y: 64, distance: 38.1
click at [131, 64] on input "NEW! Menú Completo Bacon Nightmare - by Horror Nights" at bounding box center [214, 66] width 204 height 18
type input "NEW! Bacon Nightmare - by Horror Nights"
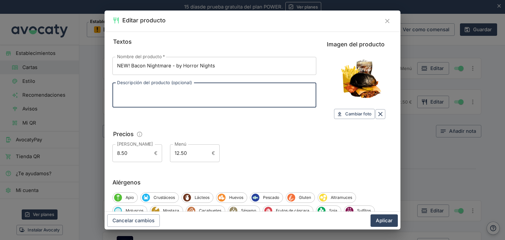
click at [154, 89] on textarea "Descripción del producto (opcional)" at bounding box center [214, 95] width 194 height 14
paste textarea "Doble Smash [PERSON_NAME], Cheddar, Bacon, Pepinillos. Salsa [PERSON_NAME]. Una…"
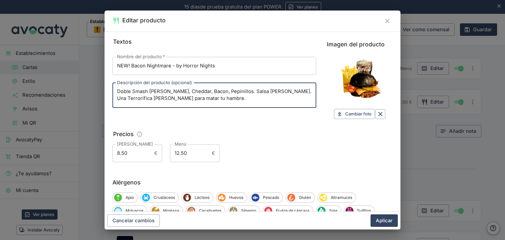
type textarea "Doble Smash [PERSON_NAME], Cheddar, Bacon, Pepinillos. Salsa [PERSON_NAME]. Una…"
click at [200, 131] on div "Precios" at bounding box center [252, 134] width 280 height 10
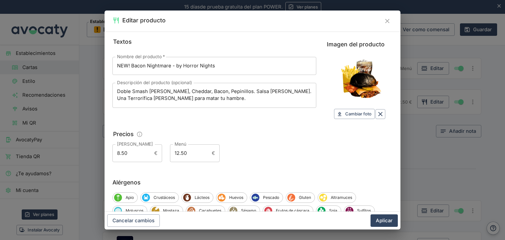
scroll to position [53, 0]
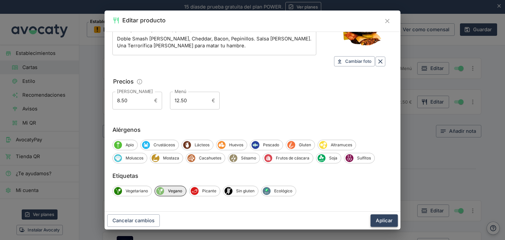
click at [389, 224] on button "Aplicar" at bounding box center [383, 220] width 27 height 12
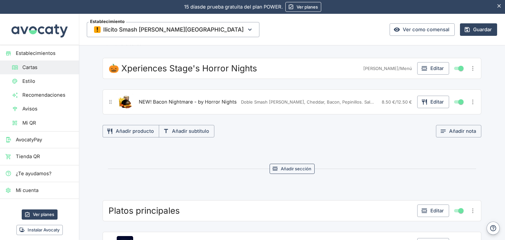
click at [290, 170] on button "Añadir sección" at bounding box center [291, 169] width 45 height 10
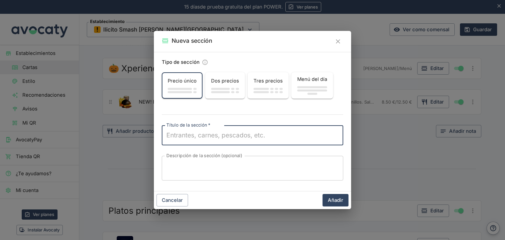
click at [222, 88] on span "button" at bounding box center [220, 89] width 19 height 2
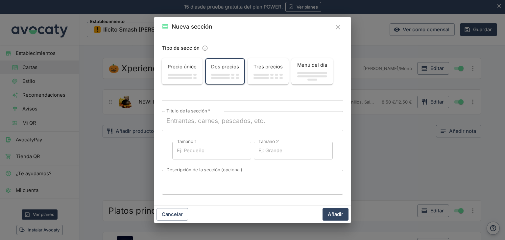
click at [208, 125] on textarea "Título de la sección   *" at bounding box center [252, 120] width 172 height 9
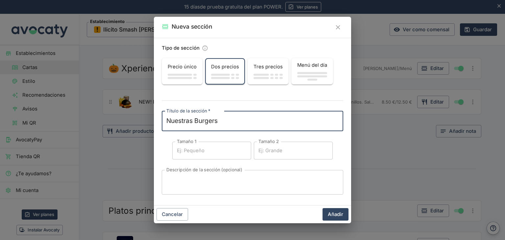
type textarea "Nuestras Burgers"
click at [208, 146] on input "Tamaño 1" at bounding box center [211, 151] width 79 height 18
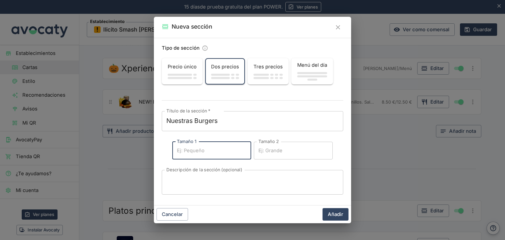
type input "S"
type input "[PERSON_NAME]"
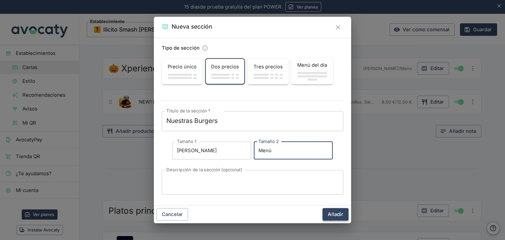
type input "Menú"
click at [332, 211] on button "Añadir" at bounding box center [335, 214] width 26 height 12
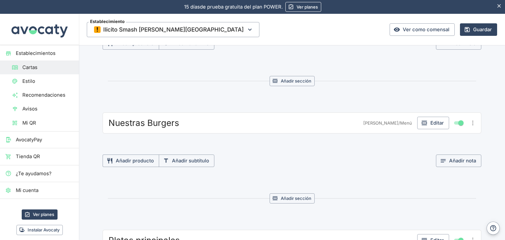
scroll to position [131, 0]
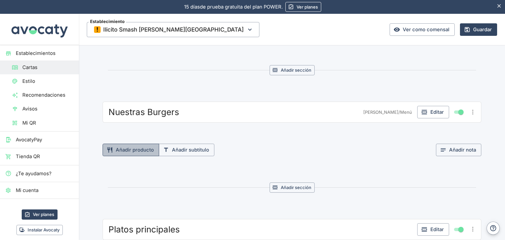
click at [137, 153] on button "Añadir producto" at bounding box center [130, 150] width 57 height 12
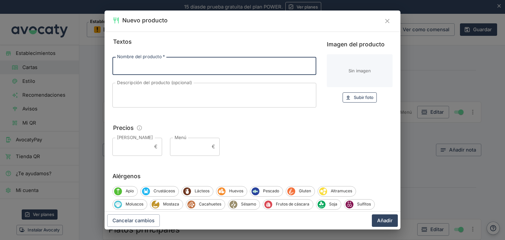
click at [355, 95] on span "Subir foto" at bounding box center [363, 98] width 20 height 8
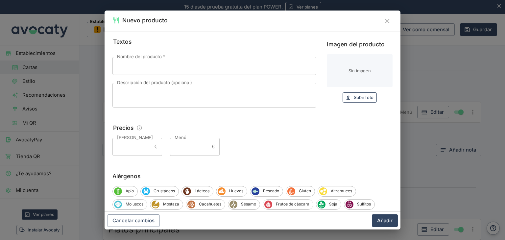
type input "C:\fakepath\ChatGPT Image 2 abr 2025, 13_23_59.png"
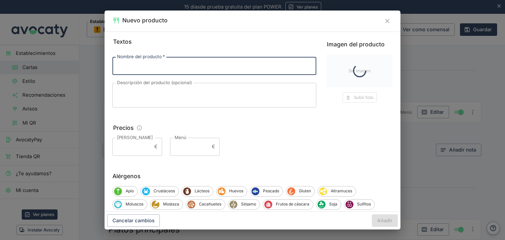
click at [144, 67] on input "Nombre del producto   *" at bounding box center [214, 66] width 204 height 18
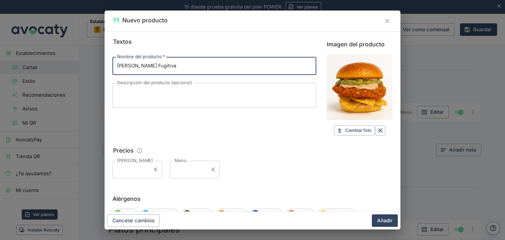
type input "[PERSON_NAME] Fugitiva"
click at [145, 90] on textarea "Descripción del producto (opcional)" at bounding box center [214, 95] width 194 height 14
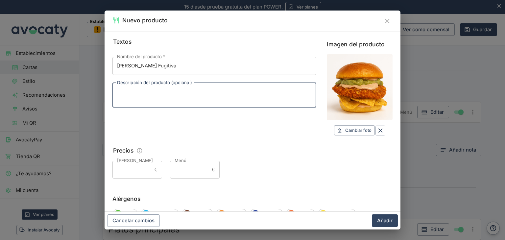
paste textarea "Pechuga Crunchy, Queso Cheddar, [GEOGRAPHIC_DATA], Tomate y Salsa Ranchera."
type textarea "Pechuga Crunchy, Queso Cheddar, [GEOGRAPHIC_DATA], Tomate y Salsa Ranchera."
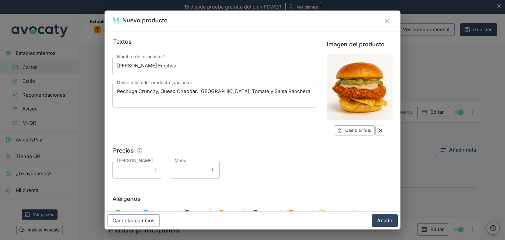
click at [193, 118] on div "Textos Nombre del producto   * Burger Fugitiva Nombre del producto   * Descripc…" at bounding box center [214, 86] width 204 height 98
click at [387, 221] on button "Añadir" at bounding box center [385, 220] width 26 height 12
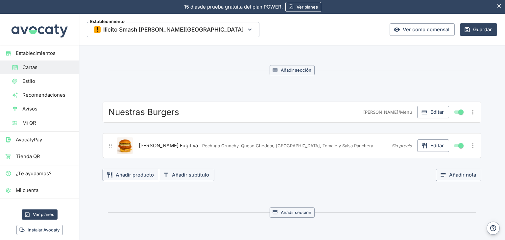
click at [144, 174] on button "Añadir producto" at bounding box center [130, 175] width 57 height 12
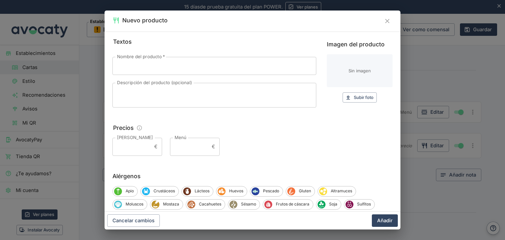
click at [355, 103] on div "Imagen del producto Sin imagen Subir foto Subir" at bounding box center [360, 74] width 66 height 75
click at [356, 102] on div "Imagen del producto Sin imagen Subir foto Subir" at bounding box center [360, 74] width 66 height 75
click at [357, 99] on span "Subir foto" at bounding box center [363, 98] width 20 height 8
type input "C:\fakepath\ChatGPT Image 2 abr 2025, 13_24_10.png"
click at [155, 70] on input "Nombre del producto   *" at bounding box center [214, 66] width 204 height 18
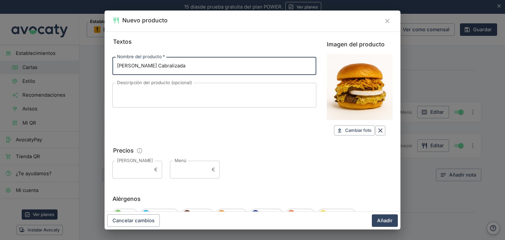
type input "[PERSON_NAME] Cabralizada"
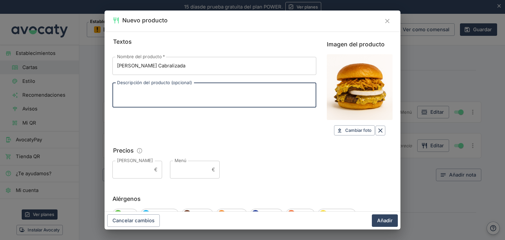
paste textarea "Doble de carne smash 100% vacuno, queso [PERSON_NAME], cebolla crispy y salsa c…"
type textarea "Doble de carne smash 100% vacuno, queso [PERSON_NAME], cebolla crispy y salsa c…"
click at [294, 145] on div "Textos Nombre del producto   * Burger Cabralizada Nombre del producto   * Descr…" at bounding box center [252, 107] width 280 height 141
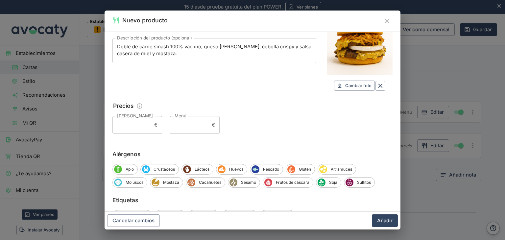
scroll to position [69, 0]
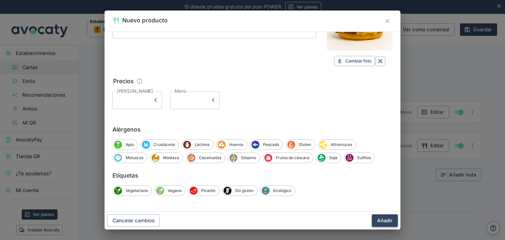
click at [382, 222] on button "Añadir" at bounding box center [385, 220] width 26 height 12
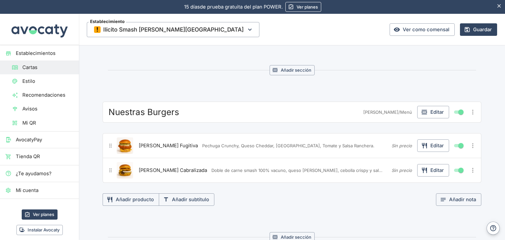
scroll to position [164, 0]
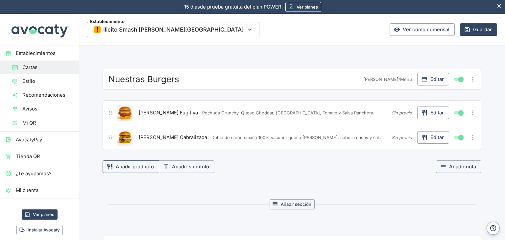
click at [117, 165] on button "Añadir producto" at bounding box center [130, 166] width 57 height 12
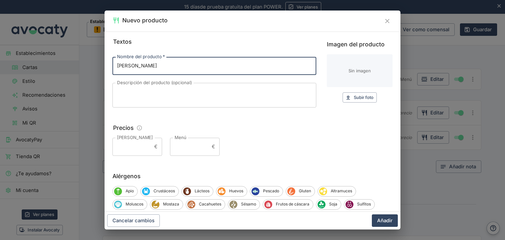
paste input "Culpable"
type input "[PERSON_NAME] Culpable"
click at [194, 97] on textarea "Descripción del producto (opcional)" at bounding box center [214, 95] width 194 height 14
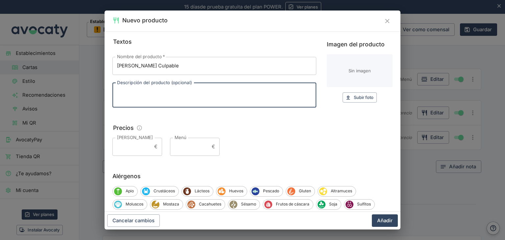
click at [337, 92] on div "Imagen del producto Sin imagen Subir foto Subir" at bounding box center [360, 71] width 66 height 63
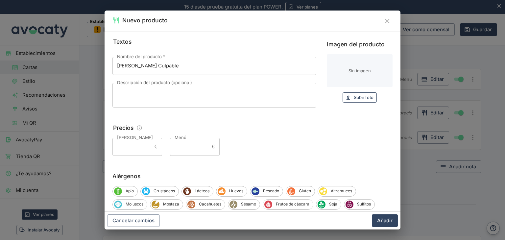
click at [342, 93] on button "Subir foto Subir" at bounding box center [359, 97] width 34 height 10
type input "C:\fakepath\ChatGPT Image 4 abr 2025, 16_50_50.png"
click at [139, 100] on textarea "Descripción del producto (opcional)" at bounding box center [214, 95] width 194 height 14
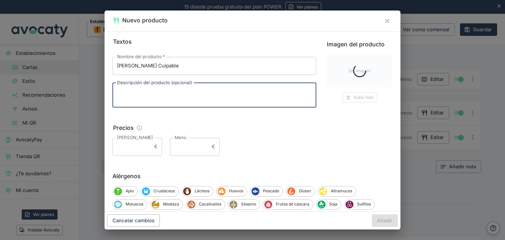
paste textarea "Doble de carne smash 100% vacuno, bacon, cheddar, cebolla crispy, salsa crimina…"
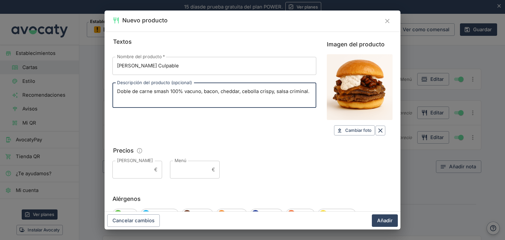
type textarea "Doble de carne smash 100% vacuno, bacon, cheddar, cebolla crispy, salsa crimina…"
click at [201, 133] on div "Textos Nombre del producto   * Burger Culpable Nombre del producto   * Descripc…" at bounding box center [214, 86] width 204 height 98
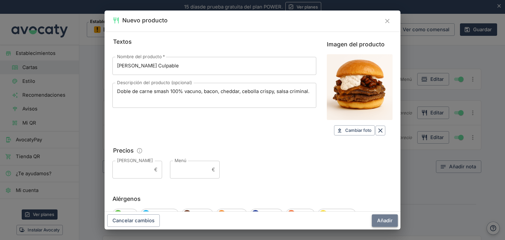
click at [383, 216] on button "Añadir" at bounding box center [385, 220] width 26 height 12
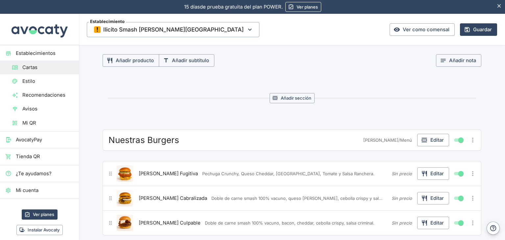
scroll to position [99, 0]
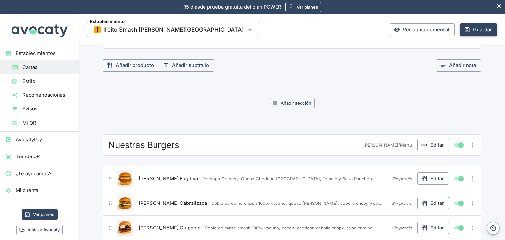
click at [463, 27] on icon "button" at bounding box center [466, 29] width 7 height 7
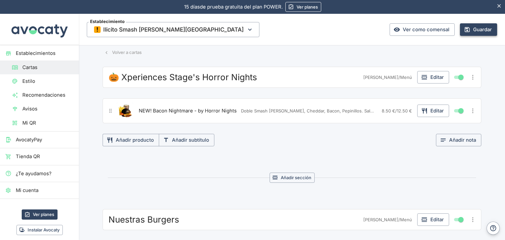
scroll to position [0, 0]
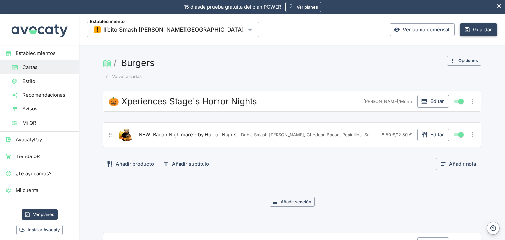
click at [40, 79] on span "Estilo" at bounding box center [47, 81] width 51 height 7
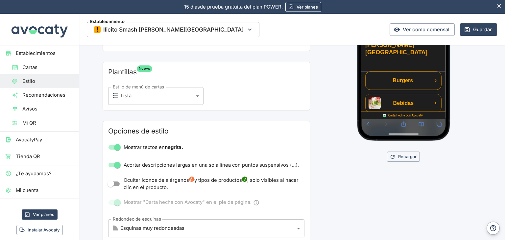
scroll to position [164, 0]
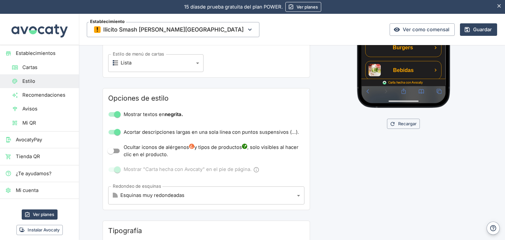
click at [112, 127] on input "Acortar descripciones largas en una sola línea con puntos suspensivos (…)." at bounding box center [117, 132] width 37 height 12
checkbox input "false"
click at [110, 151] on input "Ocultar iconos de alérgenos y tipos de productos , solo visibles al hacer clic …" at bounding box center [110, 151] width 37 height 12
click at [115, 149] on input "Ocultar iconos de alérgenos y tipos de productos , solo visibles al hacer clic …" at bounding box center [117, 151] width 37 height 12
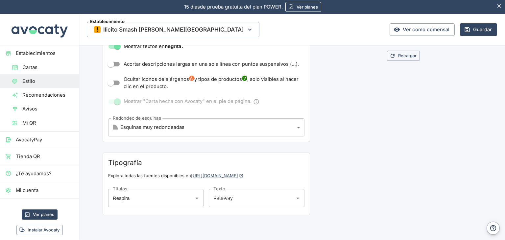
scroll to position [233, 0]
click at [110, 77] on input "Ocultar iconos de alérgenos y tipos de productos , solo visibles al hacer clic …" at bounding box center [110, 82] width 37 height 12
checkbox input "true"
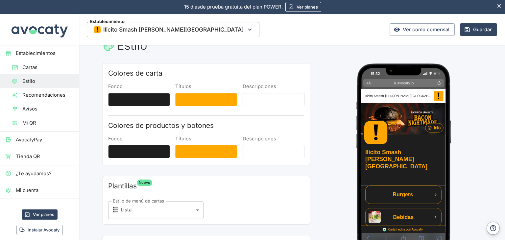
scroll to position [0, 0]
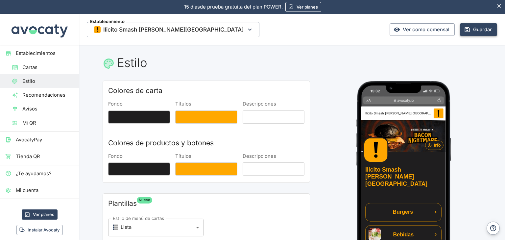
click at [474, 27] on button "Guardar" at bounding box center [478, 29] width 37 height 12
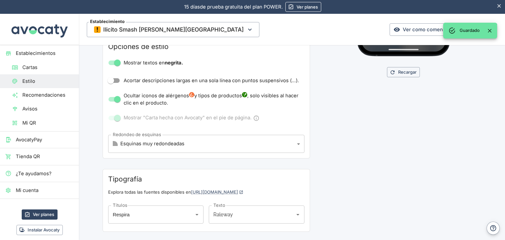
scroll to position [233, 0]
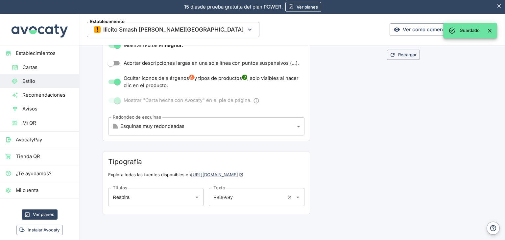
click at [248, 194] on input "Raleway" at bounding box center [247, 197] width 71 height 12
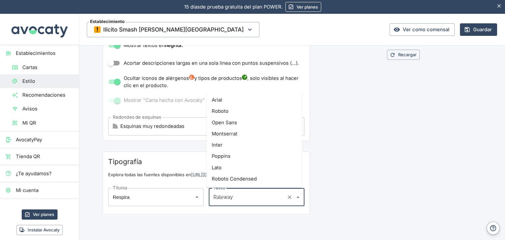
scroll to position [42, 0]
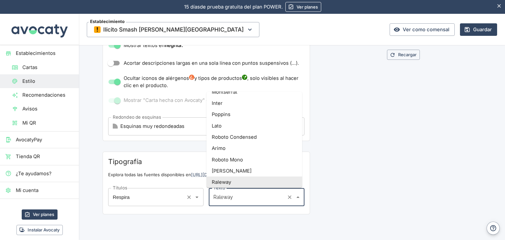
click at [183, 201] on div "Respira Títulos" at bounding box center [155, 197] width 95 height 18
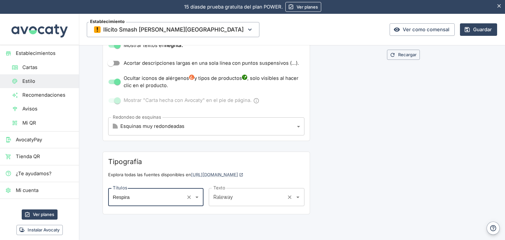
click at [237, 203] on div "Raleway Texto" at bounding box center [256, 197] width 95 height 18
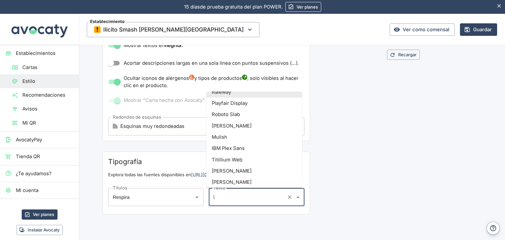
scroll to position [0, 0]
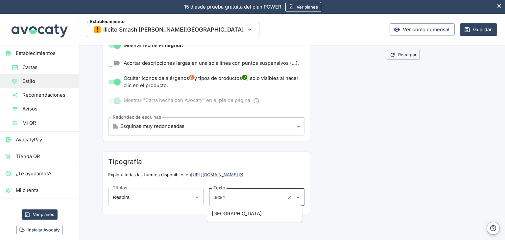
type input "lexand"
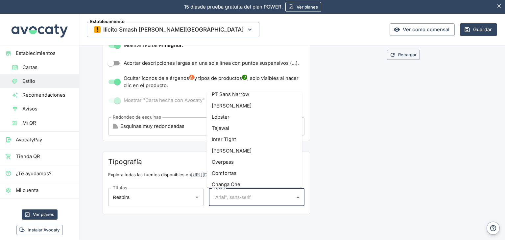
scroll to position [1051, 0]
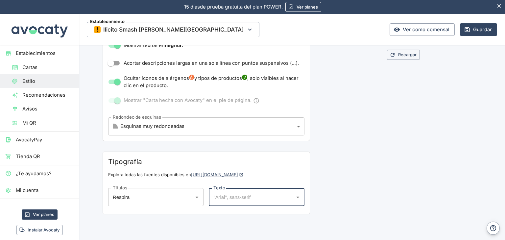
click at [381, 170] on div "Recargar" at bounding box center [403, 35] width 155 height 377
click at [265, 179] on div "Tipografía Explora todas las fuentes disponibles en https://fonts.google.com Tí…" at bounding box center [205, 182] width 207 height 63
click at [261, 191] on input "Texto" at bounding box center [251, 197] width 79 height 12
type input "Raleway"
click at [370, 173] on div "Recargar" at bounding box center [403, 35] width 155 height 377
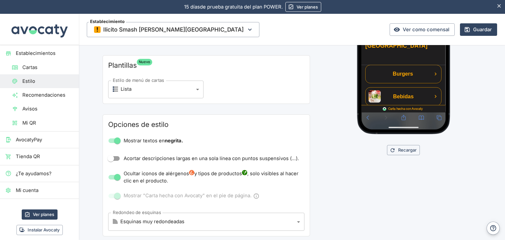
scroll to position [135, 0]
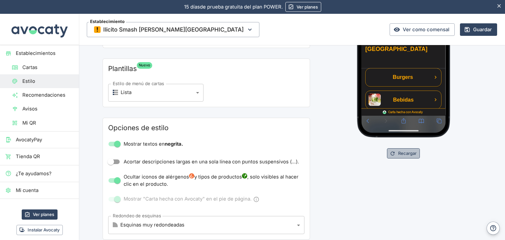
click at [412, 157] on button "Recargar" at bounding box center [403, 153] width 33 height 10
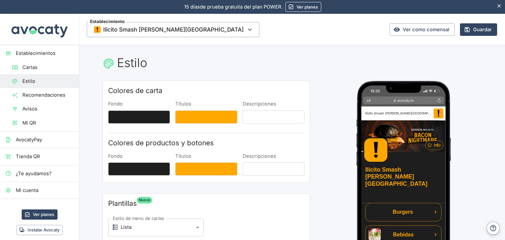
scroll to position [33, 0]
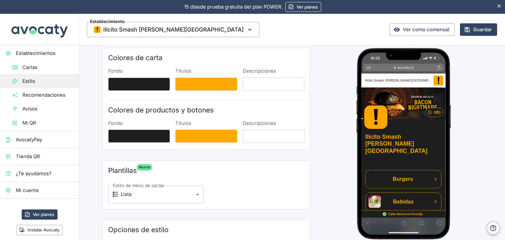
click at [59, 59] on link "Establecimientos" at bounding box center [39, 53] width 79 height 14
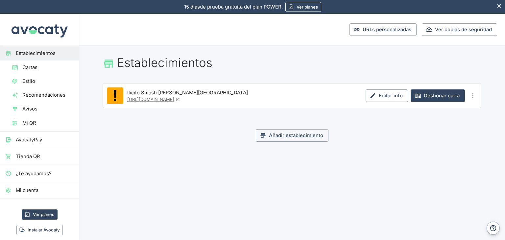
click at [51, 65] on span "Cartas" at bounding box center [47, 67] width 51 height 7
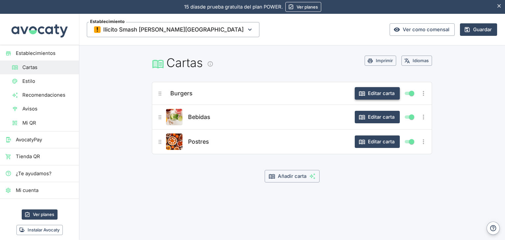
click at [370, 92] on button "Editar carta" at bounding box center [376, 93] width 45 height 12
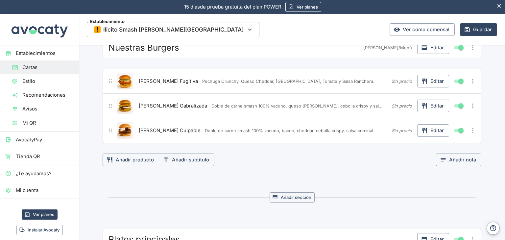
scroll to position [197, 0]
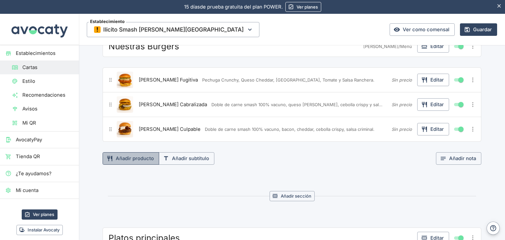
click at [143, 157] on button "Añadir producto" at bounding box center [130, 158] width 57 height 12
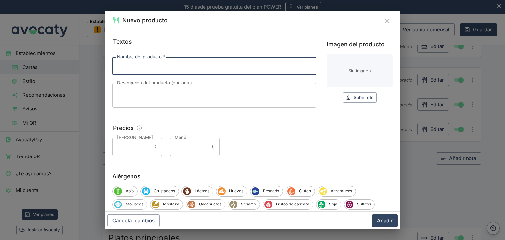
paste input "Prohibida"
type input "[PERSON_NAME] Prohibida"
click at [353, 96] on span "Subir foto" at bounding box center [363, 98] width 20 height 8
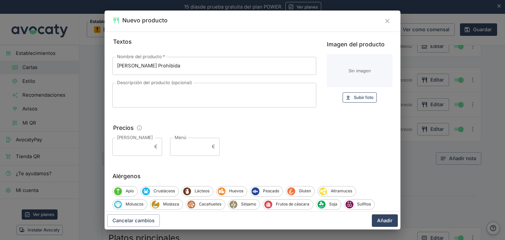
type input "C:\fakepath\Imagen de WhatsApp 2025-04-02 a las 13.08.30_553a963a.jpg"
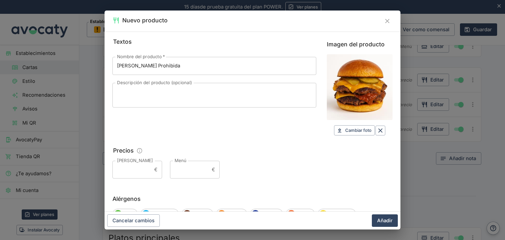
click at [166, 99] on textarea "Descripción del producto (opcional)" at bounding box center [214, 95] width 194 height 14
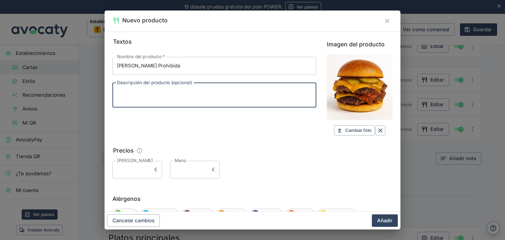
paste textarea "Triple de carne smash 100% vacuno, cheddar, pepinillos y salsa burger casera."
click at [283, 123] on div "Textos Nombre del producto   * Burger Prohibida Nombre del producto   * Descrip…" at bounding box center [214, 86] width 204 height 98
drag, startPoint x: 300, startPoint y: 94, endPoint x: 280, endPoint y: 95, distance: 19.4
click at [280, 95] on textarea "Triple de carne smash 100% vacuno, cheddar, pepinillos y salsa burger casera." at bounding box center [214, 95] width 194 height 14
type textarea "Triple de carne smash 100% vacuno, cheddar, pepinillos y salsa [PERSON_NAME]."
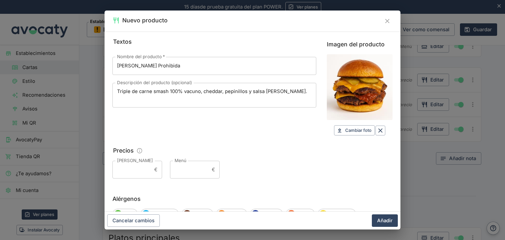
click at [290, 127] on div "Textos Nombre del producto   * Burger Prohibida Nombre del producto   * Descrip…" at bounding box center [214, 86] width 204 height 98
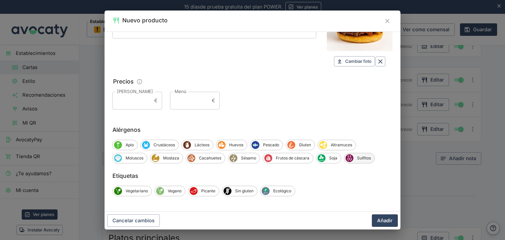
scroll to position [69, 0]
click at [383, 222] on button "Añadir" at bounding box center [385, 220] width 26 height 12
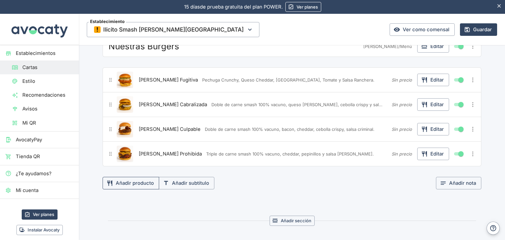
click at [131, 183] on button "Añadir producto" at bounding box center [130, 183] width 57 height 12
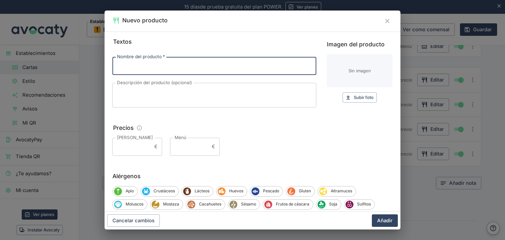
paste input "Classic CheeseBurger"
drag, startPoint x: 135, startPoint y: 65, endPoint x: 203, endPoint y: 69, distance: 68.4
click at [203, 69] on input "Classic CheeseBurger" at bounding box center [214, 66] width 204 height 18
type input "Classic CheeseBurger"
click at [221, 96] on textarea "Descripción del producto (opcional)" at bounding box center [214, 95] width 194 height 14
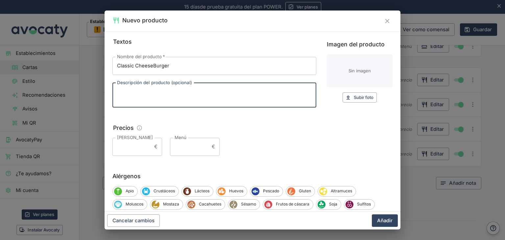
paste textarea "SMASH [PERSON_NAME], QUESO CHEDDAR, PEPINILLOS, KETCHUP, MOSTAZA"
type textarea "SMASH [PERSON_NAME], QUESO CHEDDAR, PEPINILLOS, KETCHUP, MOSTAZA"
click at [367, 90] on div "Imagen del producto Sin imagen Subir foto Subir" at bounding box center [360, 71] width 66 height 63
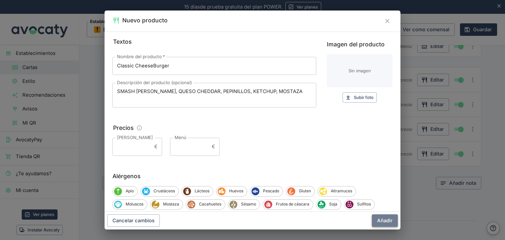
click at [380, 220] on button "Añadir" at bounding box center [385, 220] width 26 height 12
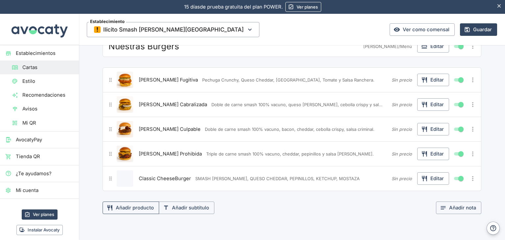
click at [146, 204] on button "Añadir producto" at bounding box center [130, 207] width 57 height 12
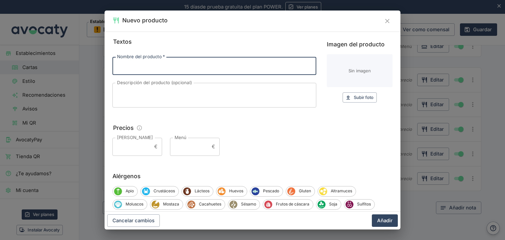
paste input "Cheese-Crime"
type input "Cheese-Crime"
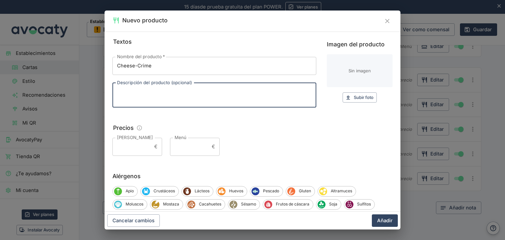
click at [209, 100] on textarea "Descripción del producto (opcional)" at bounding box center [214, 95] width 194 height 14
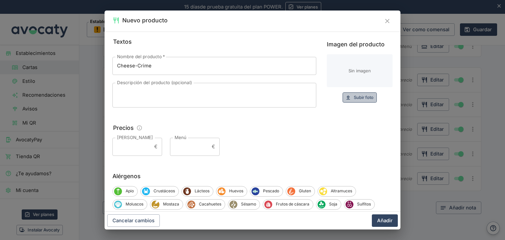
click at [350, 93] on button "Subir foto Subir" at bounding box center [359, 97] width 34 height 10
type input "C:\fakepath\ChatGPT Image 4 abr 2025, 17_43_04.png"
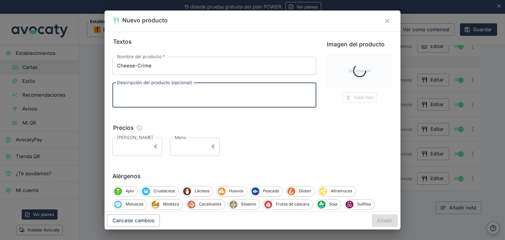
click at [176, 94] on textarea "Descripción del producto (opcional)" at bounding box center [214, 95] width 194 height 14
paste textarea "Doble Smash [PERSON_NAME], Doble de Cheddar, Salsa Ilicita, Cheddar Liquido y P…"
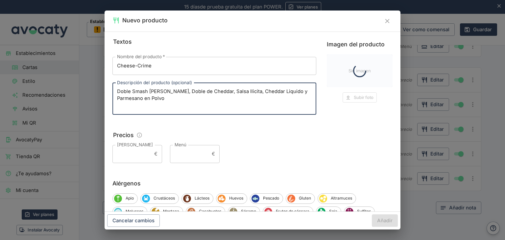
type textarea "Doble Smash [PERSON_NAME], Doble de Cheddar, Salsa Ilicita, Cheddar Liquido y P…"
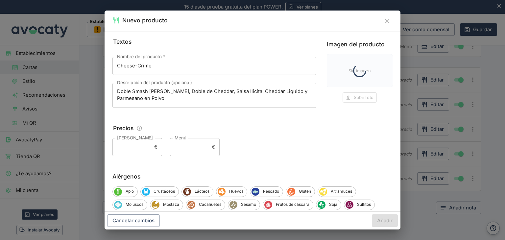
click at [243, 129] on div "Textos Nombre del producto   * Cheese-Crime Nombre del producto   * Descripción…" at bounding box center [252, 96] width 280 height 119
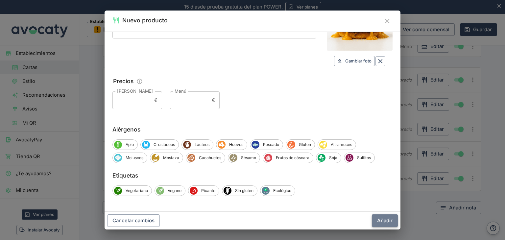
click at [377, 223] on button "Añadir" at bounding box center [385, 220] width 26 height 12
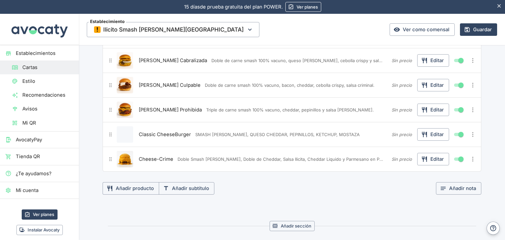
scroll to position [296, 0]
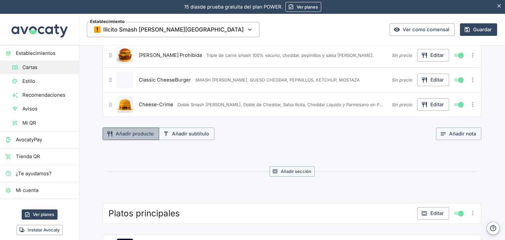
click at [143, 135] on button "Añadir producto" at bounding box center [130, 133] width 57 height 12
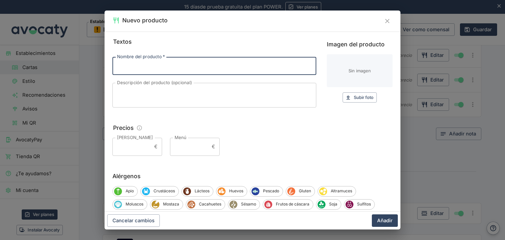
click at [386, 21] on icon "Cerrar" at bounding box center [386, 20] width 7 height 7
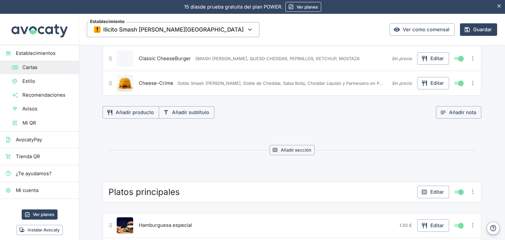
scroll to position [328, 0]
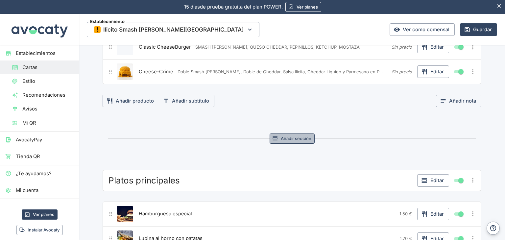
click at [287, 135] on button "Añadir sección" at bounding box center [291, 138] width 45 height 10
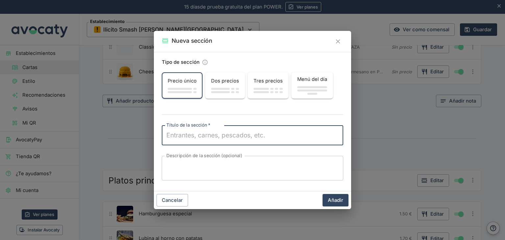
click at [185, 91] on span "button" at bounding box center [180, 92] width 24 height 2
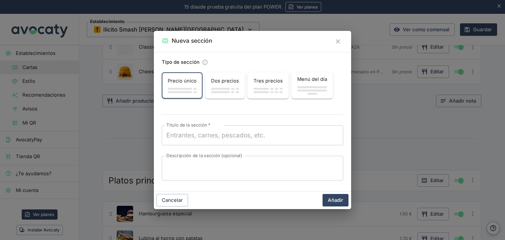
click at [225, 137] on textarea "Título de la sección   *" at bounding box center [252, 135] width 172 height 9
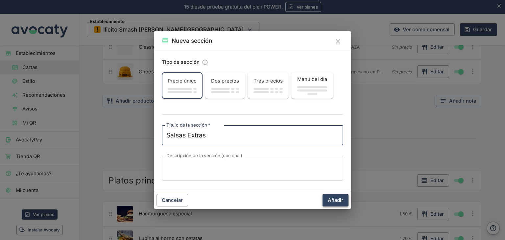
type textarea "Salsas Extras"
click at [327, 198] on button "Añadir" at bounding box center [335, 200] width 26 height 12
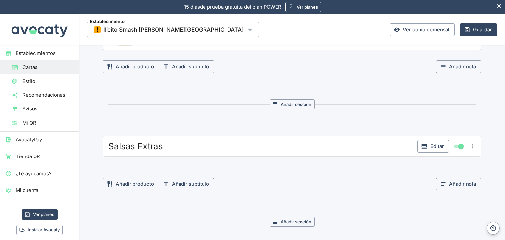
scroll to position [394, 0]
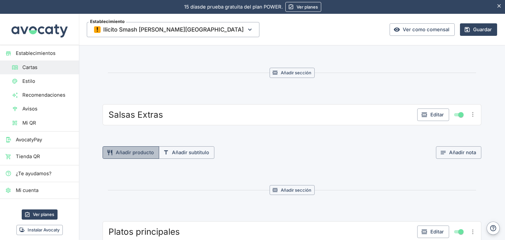
click at [137, 147] on button "Añadir producto" at bounding box center [130, 152] width 57 height 12
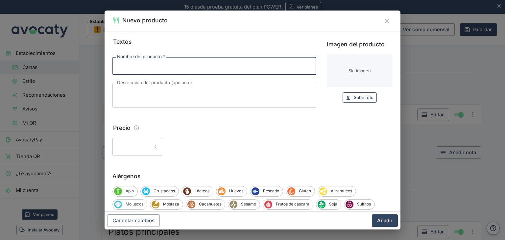
click at [358, 93] on button "Subir foto Subir" at bounding box center [359, 97] width 34 height 10
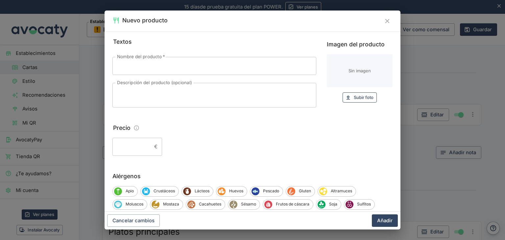
type input "C:\fakepath\BURGER.png"
click at [168, 71] on input "Nombre del producto   *" at bounding box center [214, 66] width 204 height 18
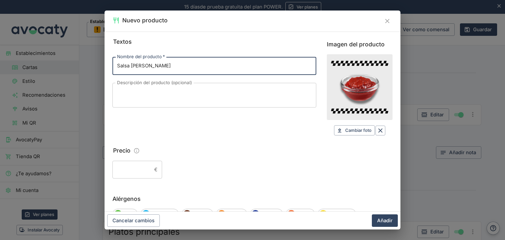
type input "Salsa [PERSON_NAME]"
click at [159, 90] on textarea "Descripción del producto (opcional)" at bounding box center [214, 95] width 194 height 14
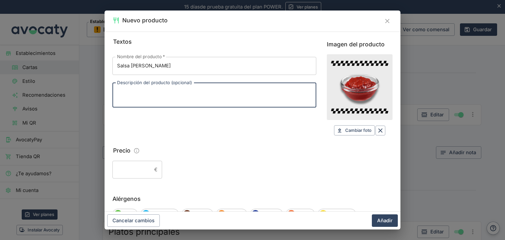
paste textarea "Tomate, pepinillo y puro vicio americano en cada gota"
type textarea "Tomate, pepinillo y puro vicio americano en cada gota"
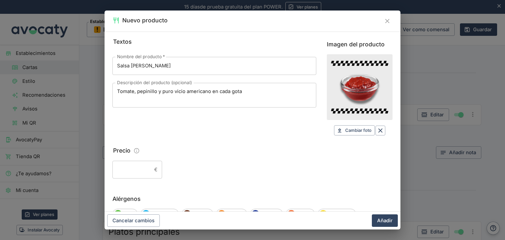
click at [185, 126] on div "Textos Nombre del producto   * Salsa Burger Nombre del producto   * Descripción…" at bounding box center [214, 86] width 204 height 98
click at [125, 178] on input "Precio" at bounding box center [131, 170] width 39 height 18
type input "1"
click at [201, 163] on div "1 € ​" at bounding box center [252, 170] width 280 height 18
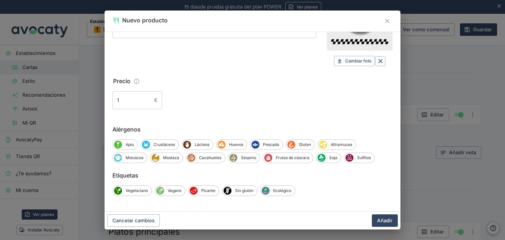
scroll to position [0, 0]
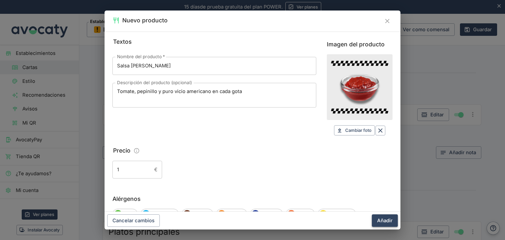
click at [382, 218] on button "Añadir" at bounding box center [385, 220] width 26 height 12
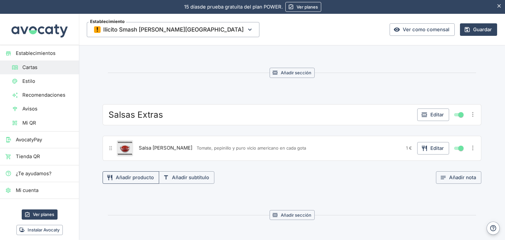
click at [128, 175] on button "Añadir producto" at bounding box center [130, 177] width 57 height 12
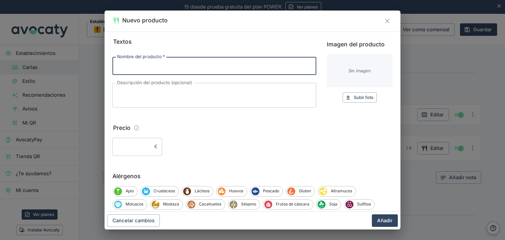
paste input "Salsa Criminal"
type input "Salsa Criminal"
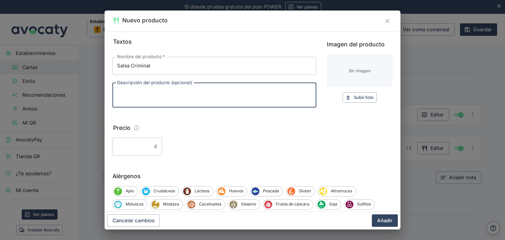
click at [198, 95] on textarea "Descripción del producto (opcional)" at bounding box center [214, 95] width 194 height 14
paste textarea "Mayonesa con trufa que te mete en líos... pero de los buenos."
type textarea "Mayonesa con trufa que te mete en líos... pero de los buenos."
click at [210, 118] on div "Textos Nombre del producto   * Salsa Criminal Nombre del producto   * Descripci…" at bounding box center [252, 96] width 280 height 119
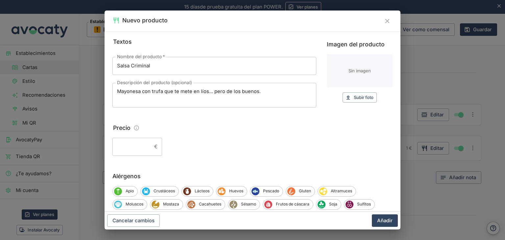
click at [151, 145] on div "€ ​" at bounding box center [137, 147] width 50 height 18
type input "1"
drag, startPoint x: 194, startPoint y: 151, endPoint x: 253, endPoint y: 138, distance: 60.6
click at [194, 151] on div "1 € ​" at bounding box center [252, 147] width 280 height 18
click at [372, 83] on input "Imagen del producto" at bounding box center [360, 70] width 66 height 33
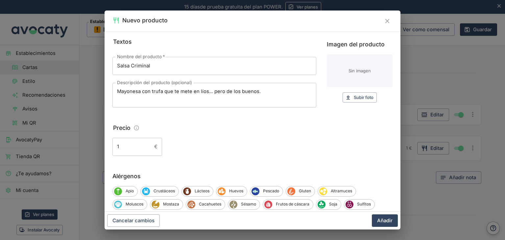
type input "C:\fakepath\CRIMINAL.png"
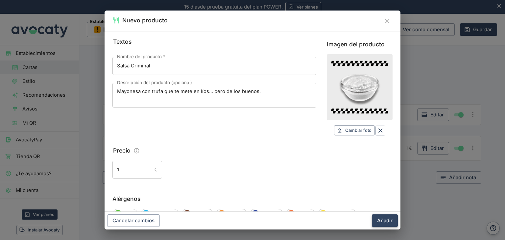
click at [377, 220] on button "Añadir" at bounding box center [385, 220] width 26 height 12
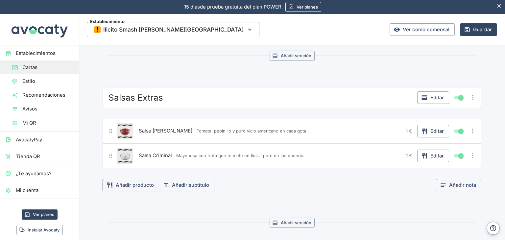
scroll to position [427, 0]
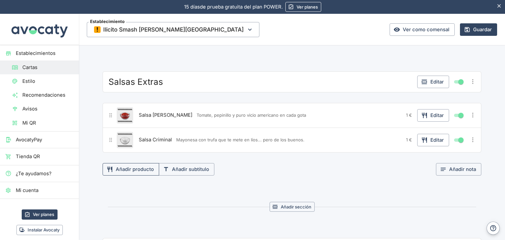
click at [128, 166] on button "Añadir producto" at bounding box center [130, 169] width 57 height 12
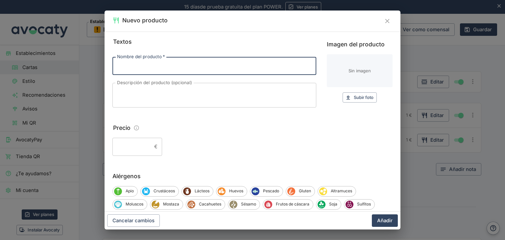
paste input "[PERSON_NAME]"
type input "[PERSON_NAME]"
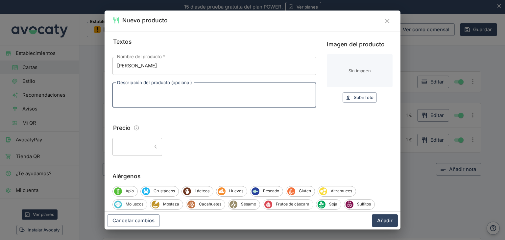
click at [178, 94] on textarea "Descripción del producto (opcional)" at bounding box center [214, 95] width 194 height 14
paste textarea "Miel y mostaza en una mezcla tan fina que no puedes decir que no."
type textarea "Miel y mostaza en una mezcla tan fina que no puedes decir que no."
click at [236, 126] on div "Precio" at bounding box center [252, 129] width 280 height 10
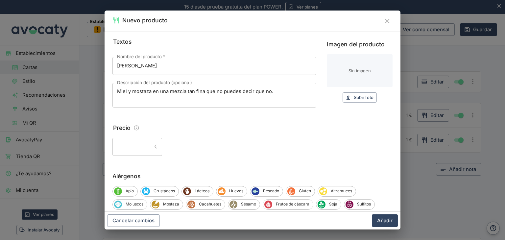
click at [147, 147] on input "Precio" at bounding box center [131, 147] width 39 height 18
type input "1"
click at [222, 151] on div "1 € ​" at bounding box center [252, 147] width 280 height 18
click at [345, 98] on icon "button" at bounding box center [348, 98] width 6 height 6
type input "C:\fakepath\MIEL_MOSTAZA.png"
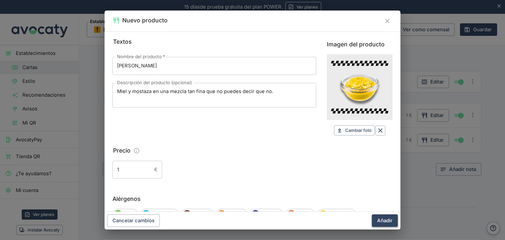
click at [383, 220] on button "Añadir" at bounding box center [385, 220] width 26 height 12
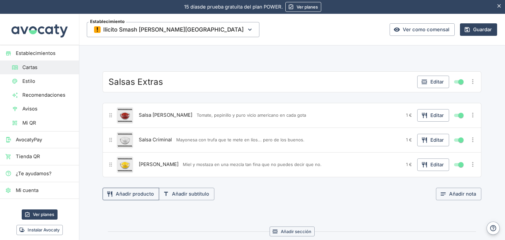
click at [135, 190] on button "Añadir producto" at bounding box center [130, 194] width 57 height 12
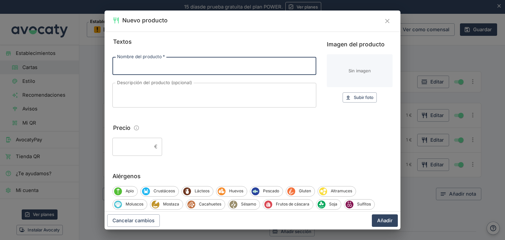
paste input "[PERSON_NAME]"
type input "[PERSON_NAME]"
click at [192, 90] on textarea "Descripción del producto (opcional)" at bounding box center [214, 95] width 194 height 14
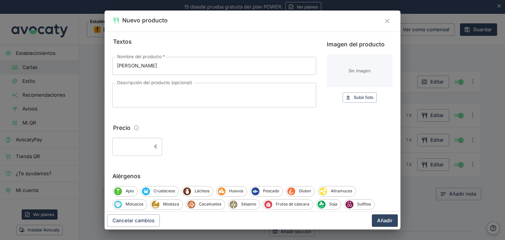
click at [332, 104] on div "Imagen del producto Sin imagen Subir foto Subir" at bounding box center [360, 74] width 66 height 75
click at [353, 99] on span "Subir foto" at bounding box center [363, 98] width 20 height 8
type input "C:\fakepath\CAJUN.png"
click at [133, 92] on textarea "Descripción del producto (opcional)" at bounding box center [214, 95] width 194 height 14
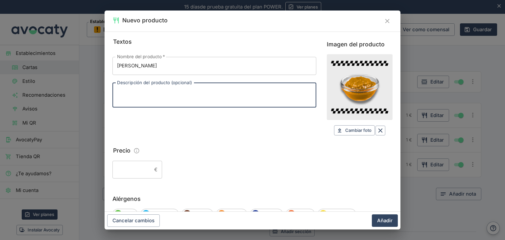
paste textarea "Elaborada con especias del sur con sabor fuego lento"
type textarea "Elaborada con especias del sur con sabor fuego lento"
click at [205, 114] on div "Textos Nombre del producto   * Salsa Cajún Nombre del producto   * Descripción …" at bounding box center [214, 86] width 204 height 98
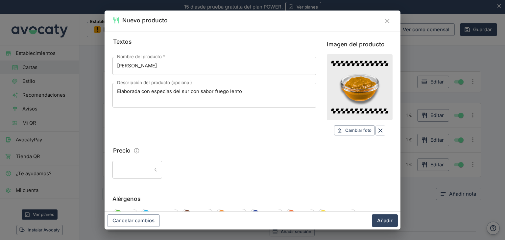
click at [118, 177] on input "Precio" at bounding box center [131, 170] width 39 height 18
type input "1"
click at [226, 169] on div "1 € ​" at bounding box center [252, 170] width 280 height 18
click at [399, 224] on div "Cancelar cambios Añadir" at bounding box center [252, 221] width 296 height 18
click at [382, 220] on button "Añadir" at bounding box center [385, 220] width 26 height 12
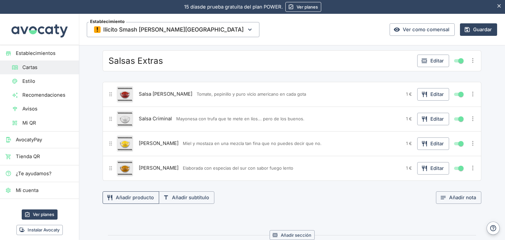
scroll to position [460, 0]
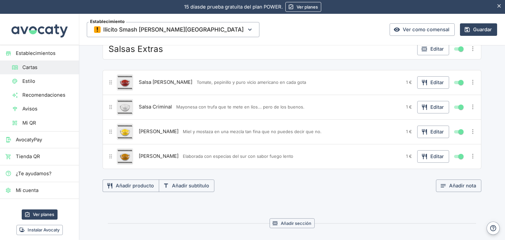
click at [140, 190] on section "Salsas Extras Editar Salsa Burger Tomate, pepinillo y puro vicio americano en c…" at bounding box center [292, 146] width 394 height 216
click at [142, 185] on button "Añadir producto" at bounding box center [130, 185] width 57 height 12
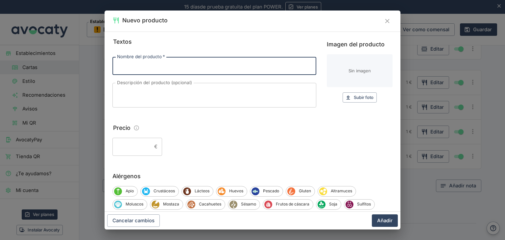
paste input "[PERSON_NAME]"
type input "[PERSON_NAME]"
click at [177, 100] on textarea "Descripción del producto (opcional)" at bounding box center [214, 95] width 194 height 14
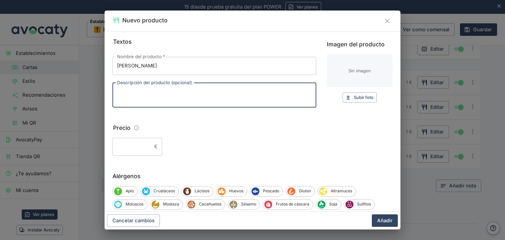
click at [142, 138] on input "Precio" at bounding box center [131, 147] width 39 height 18
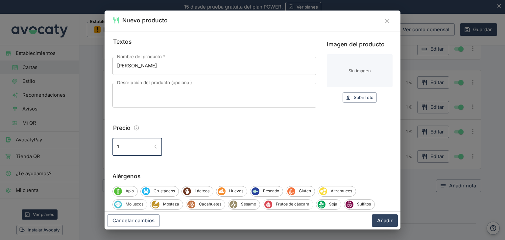
type input "1"
click at [192, 145] on div "1 € ​" at bounding box center [252, 147] width 280 height 18
click at [162, 74] on input "[PERSON_NAME]" at bounding box center [214, 66] width 204 height 18
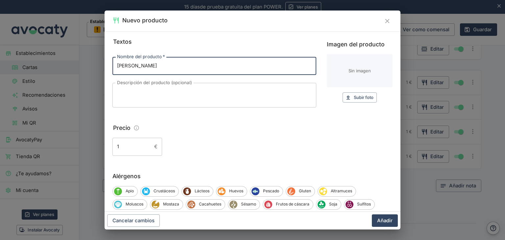
click at [177, 94] on textarea "Descripción del producto (opcional)" at bounding box center [214, 95] width 194 height 14
paste textarea "Queso fundido, suave y con ese toque irresistiblemente cremoso."
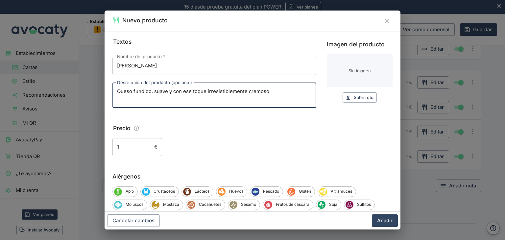
type textarea "Queso fundido, suave y con ese toque irresistiblemente cremoso."
click at [295, 130] on div "Precio" at bounding box center [252, 129] width 280 height 10
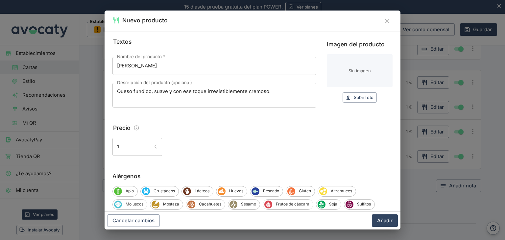
click at [348, 104] on div "Imagen del producto Sin imagen Subir foto Subir" at bounding box center [360, 74] width 66 height 75
click at [349, 101] on button "Subir foto Subir" at bounding box center [359, 97] width 34 height 10
type input "C:\fakepath\MIEL_MOSTAZA.png"
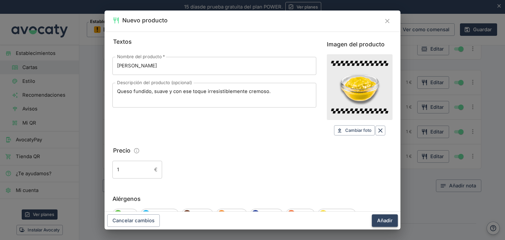
click at [384, 223] on button "Añadir" at bounding box center [385, 220] width 26 height 12
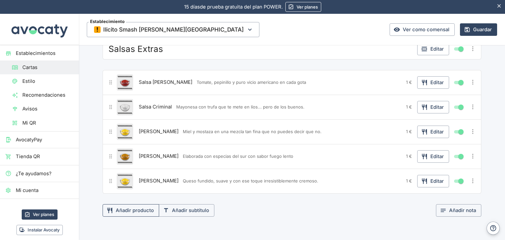
click at [147, 212] on button "Añadir producto" at bounding box center [130, 210] width 57 height 12
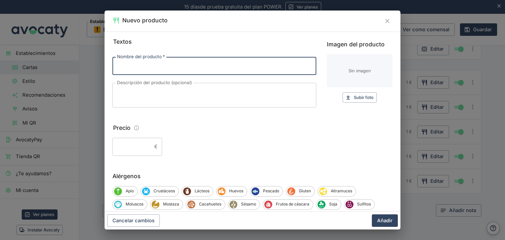
paste input "Salsa Ranchera"
type input "Salsa Ranchera"
click at [241, 100] on textarea "Descripción del producto (opcional)" at bounding box center [214, 95] width 194 height 14
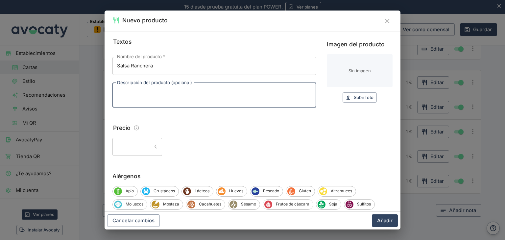
click at [141, 143] on input "Precio" at bounding box center [131, 147] width 39 height 18
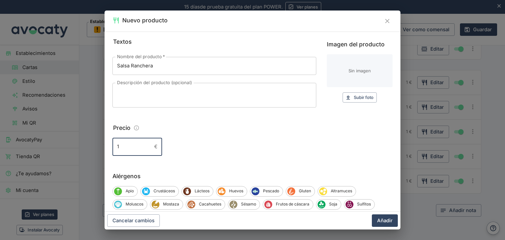
type input "1"
click at [214, 149] on div "1 € ​" at bounding box center [252, 147] width 280 height 18
click at [218, 82] on div "Nombre del producto   * Salsa Ranchera Nombre del producto   * Descripción del …" at bounding box center [214, 82] width 204 height 50
click at [224, 101] on textarea "Descripción del producto (opcional)" at bounding box center [214, 95] width 194 height 14
paste textarea "Mayonesa, ajo y finas hierbas al estilo del viejo oeste."
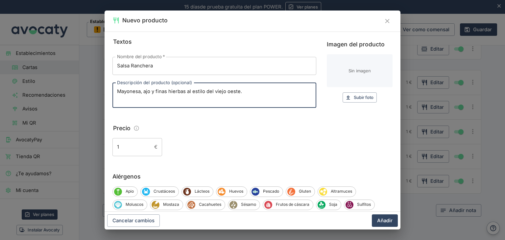
type textarea "Mayonesa, ajo y finas hierbas al estilo del viejo oeste."
click at [275, 140] on div "1 € ​" at bounding box center [252, 147] width 280 height 18
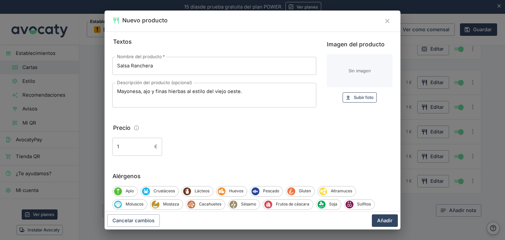
click at [353, 95] on span "Subir foto" at bounding box center [363, 98] width 20 height 8
type input "C:\fakepath\RANCHERA.png"
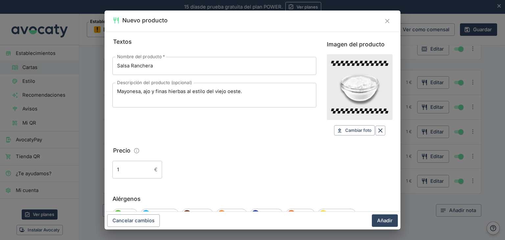
click at [381, 221] on button "Añadir" at bounding box center [385, 220] width 26 height 12
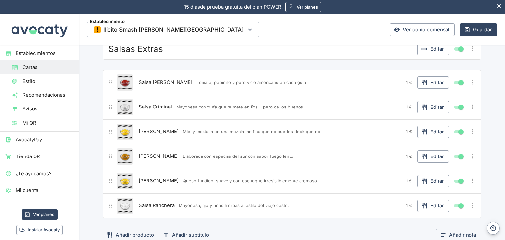
click at [135, 234] on button "Añadir producto" at bounding box center [130, 235] width 57 height 12
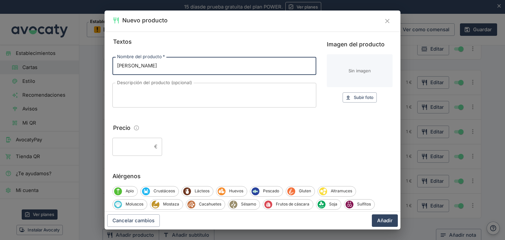
type input "[PERSON_NAME]"
click at [123, 148] on input "Precio" at bounding box center [131, 147] width 39 height 18
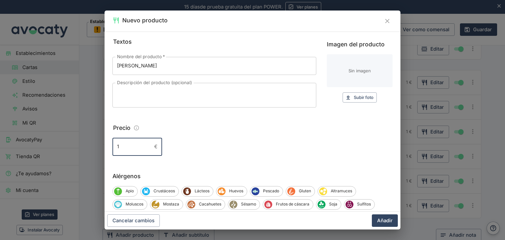
type input "1"
click at [197, 91] on textarea "Descripción del producto (opcional)" at bounding box center [214, 95] width 194 height 14
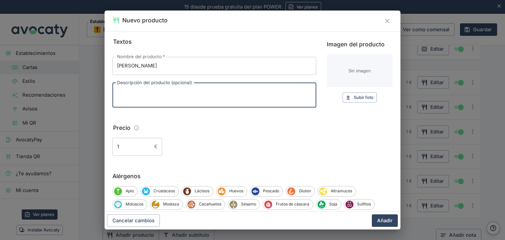
paste textarea "Nadie sabe qué lleva, solo que engancha"
type textarea "Nadie sabe qué lleva, solo que engancha"
click at [352, 92] on div "Imagen del producto Sin imagen Subir foto Subir" at bounding box center [360, 71] width 66 height 63
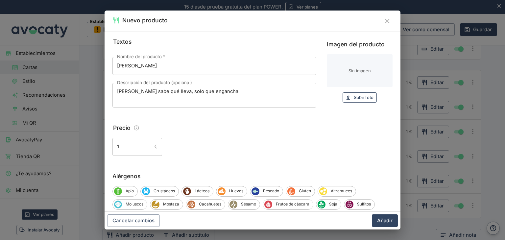
click at [353, 96] on span "Subir foto" at bounding box center [363, 98] width 20 height 8
type input "C:\fakepath\ILICITA.png"
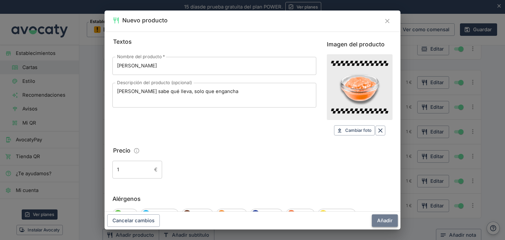
click at [380, 220] on button "Añadir" at bounding box center [385, 220] width 26 height 12
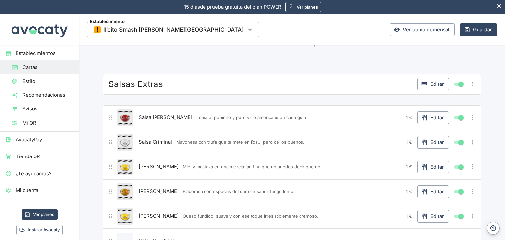
scroll to position [392, 0]
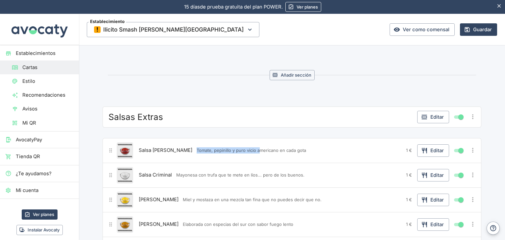
drag, startPoint x: 231, startPoint y: 114, endPoint x: 234, endPoint y: 125, distance: 11.5
click at [234, 125] on div "Salsas Extras Editar Salsa Burger Tomate, pepinillo y puro vicio americano en c…" at bounding box center [291, 219] width 378 height 227
click at [470, 113] on icon "Más opciones" at bounding box center [472, 116] width 7 height 7
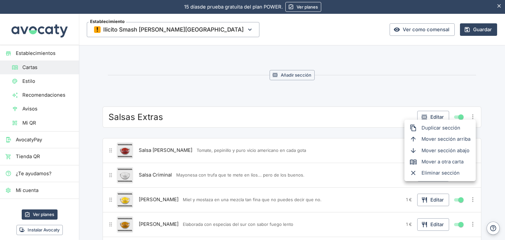
click at [447, 92] on div at bounding box center [252, 120] width 505 height 240
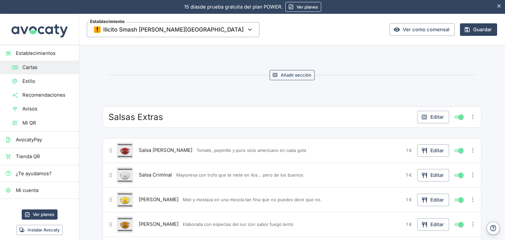
click at [289, 71] on button "Añadir sección" at bounding box center [291, 75] width 45 height 10
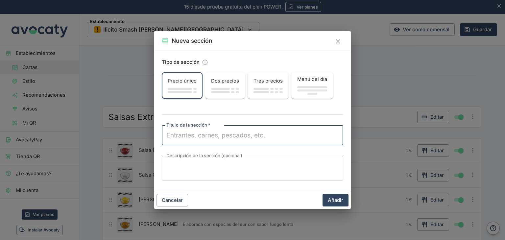
click at [218, 136] on textarea "Título de la sección   *" at bounding box center [252, 135] width 172 height 9
type textarea "Bebidas"
click at [218, 108] on div "Tipo de sección Precio único Dos precios Tres precios Menú del día Título de la…" at bounding box center [252, 121] width 197 height 139
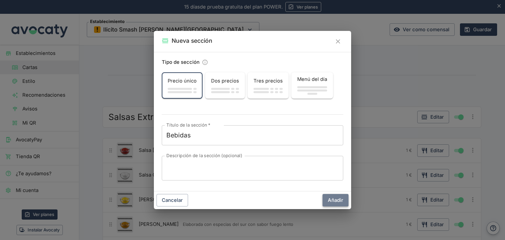
click at [332, 199] on button "Añadir" at bounding box center [335, 200] width 26 height 12
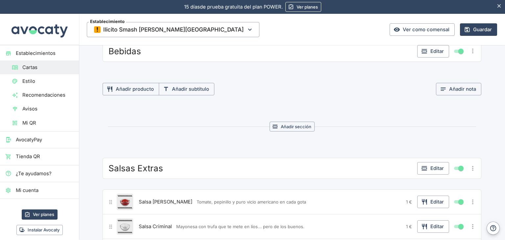
scroll to position [425, 0]
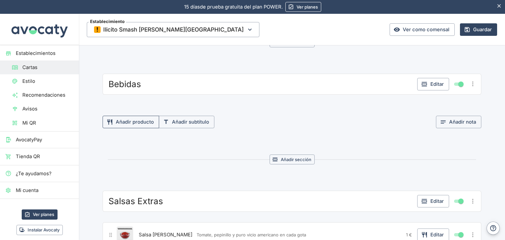
click at [135, 118] on button "Añadir producto" at bounding box center [130, 122] width 57 height 12
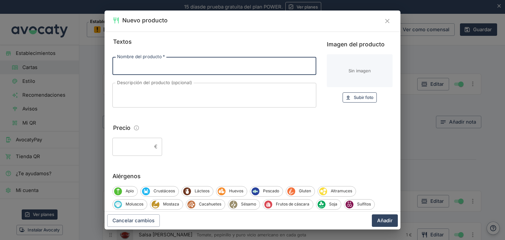
click at [347, 102] on button "Subir foto Subir" at bounding box center [359, 97] width 34 height 10
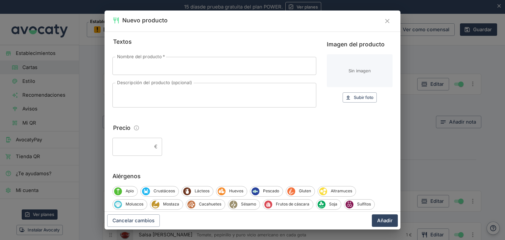
click at [388, 21] on icon "Cerrar" at bounding box center [386, 20] width 7 height 7
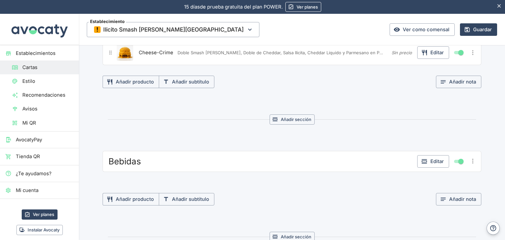
scroll to position [359, 0]
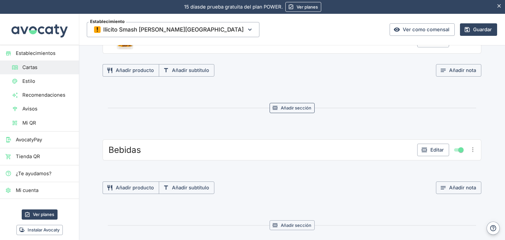
click at [286, 106] on button "Añadir sección" at bounding box center [291, 108] width 45 height 10
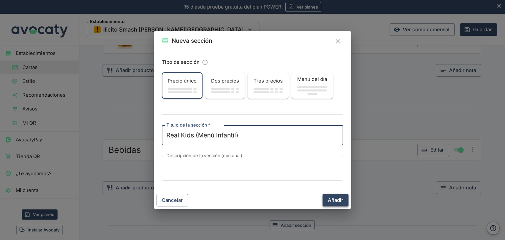
type textarea "Real Kids (Menú Infantil)"
click at [345, 199] on button "Añadir" at bounding box center [335, 200] width 26 height 12
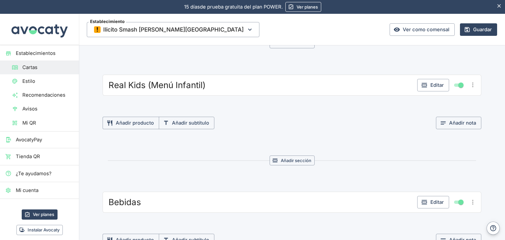
scroll to position [425, 0]
click at [138, 120] on button "Añadir producto" at bounding box center [130, 122] width 57 height 12
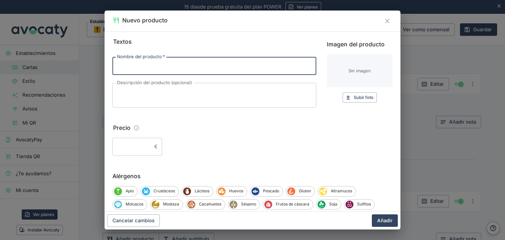
paste input "MENÚ INFANTIL - Smash [PERSON_NAME]"
type input "MENÚ INFANTIL - Smash [PERSON_NAME]"
click at [370, 103] on div "Imagen del producto Sin imagen Subir foto Subir" at bounding box center [360, 74] width 66 height 75
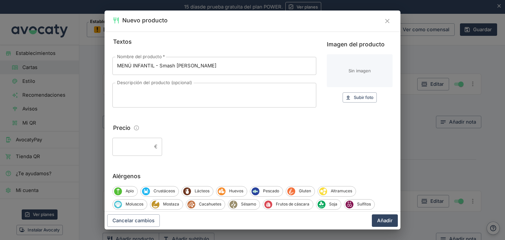
click at [244, 95] on textarea "Descripción del producto (opcional)" at bounding box center [214, 95] width 194 height 14
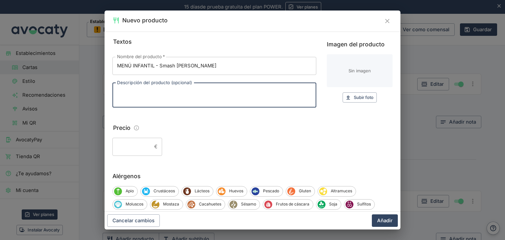
paste textarea "Smash Burger con Queso con Bebida y Patatas. Incluye Juguete"
type textarea "Smash [PERSON_NAME] con Queso con Bebida y Patatas."
click at [127, 155] on input "Precio" at bounding box center [131, 147] width 39 height 18
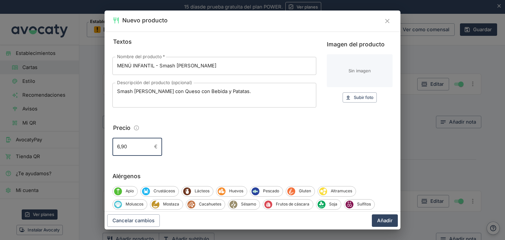
type input "6,90"
click at [252, 138] on div "6,90 € ​" at bounding box center [252, 147] width 280 height 18
click at [378, 222] on button "Añadir" at bounding box center [385, 220] width 26 height 12
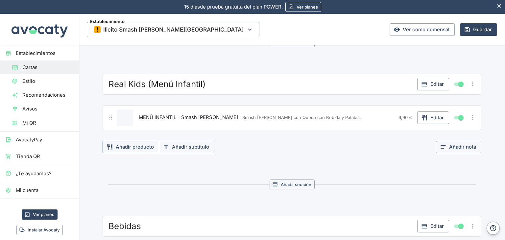
click at [145, 148] on button "Añadir producto" at bounding box center [130, 147] width 57 height 12
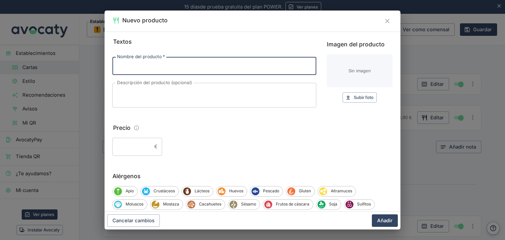
paste input "MENÚ INFANTIL - Nuggets"
type input "MENÚ INFANTIL - Nuggets"
click at [198, 89] on textarea "Descripción del producto (opcional)" at bounding box center [214, 95] width 194 height 14
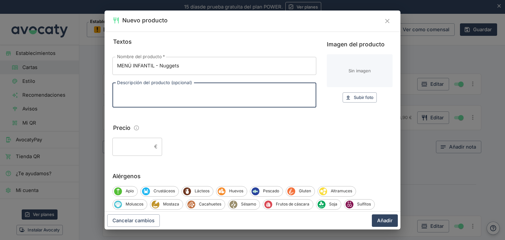
paste textarea "x5 Nuggets de Pollo con Bebida y Patatas. Incluye Juguete"
type textarea "x5 Nuggets de Pollo con Bebida y Patatas."
click at [140, 144] on input "Precio" at bounding box center [131, 147] width 39 height 18
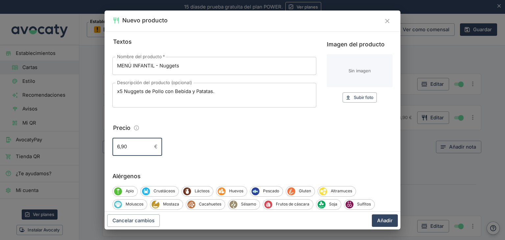
type input "6,90"
click at [230, 144] on div "6,90 € ​" at bounding box center [252, 147] width 280 height 18
click at [385, 217] on button "Añadir" at bounding box center [385, 220] width 26 height 12
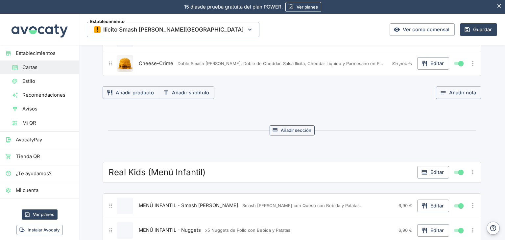
scroll to position [326, 0]
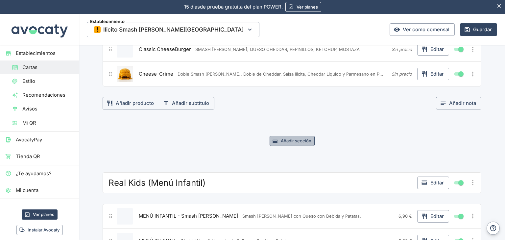
click at [279, 142] on button "Añadir sección" at bounding box center [291, 141] width 45 height 10
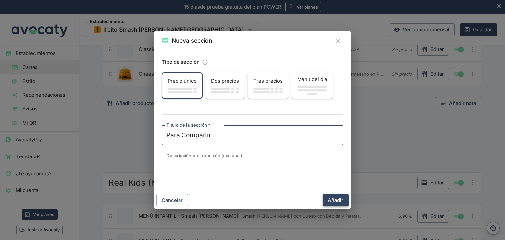
type textarea "Para Compartir"
click at [337, 201] on button "Añadir" at bounding box center [335, 200] width 26 height 12
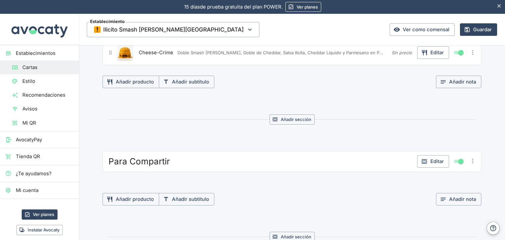
scroll to position [359, 0]
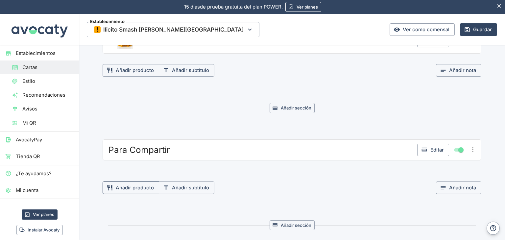
click at [139, 184] on button "Añadir producto" at bounding box center [130, 187] width 57 height 12
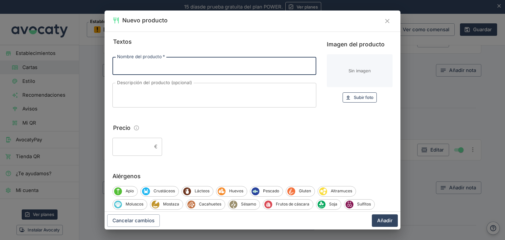
click at [345, 97] on icon "button" at bounding box center [348, 98] width 6 height 6
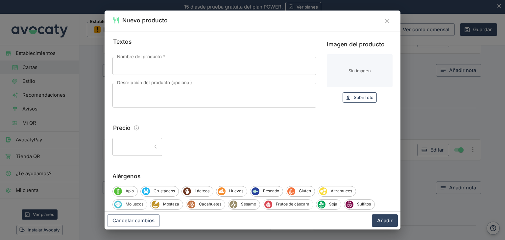
type input "C:\fakepath\29.png"
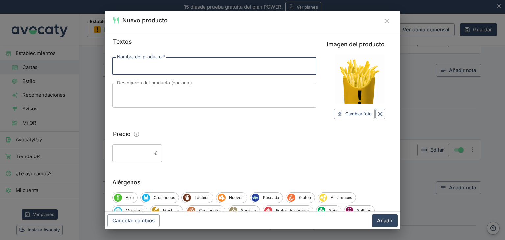
click at [153, 68] on input "Nombre del producto   *" at bounding box center [214, 66] width 204 height 18
type input "Patatas Fritas"
click at [133, 150] on input "Precio" at bounding box center [131, 153] width 39 height 18
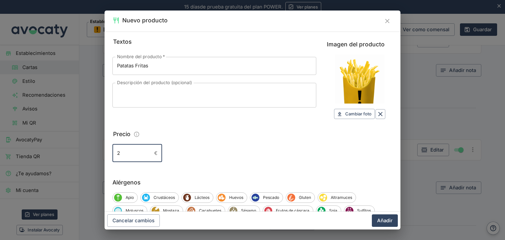
type input "2"
click at [194, 147] on div "2 € ​" at bounding box center [252, 153] width 280 height 18
click at [391, 219] on button "Añadir" at bounding box center [385, 220] width 26 height 12
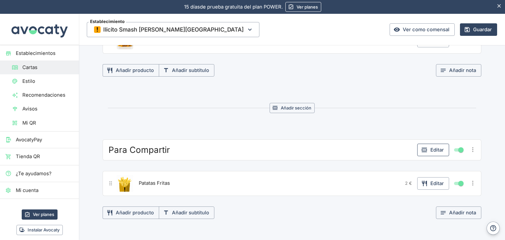
click at [433, 146] on button "Editar" at bounding box center [433, 150] width 32 height 12
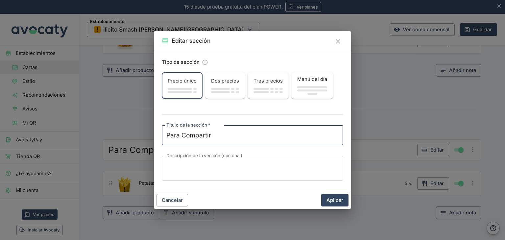
click at [219, 135] on textarea "Para Compartir" at bounding box center [252, 135] width 172 height 9
type textarea "Patatas"
type textarea "Para Compartir"
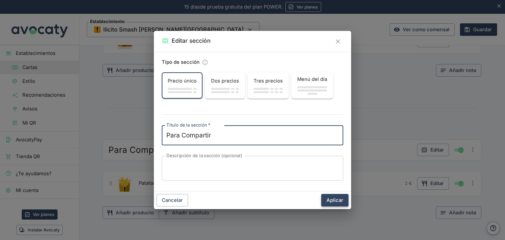
click at [338, 202] on button "Aplicar" at bounding box center [334, 200] width 27 height 12
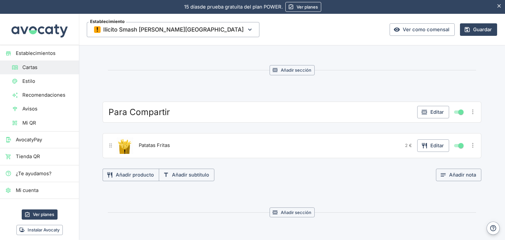
scroll to position [425, 0]
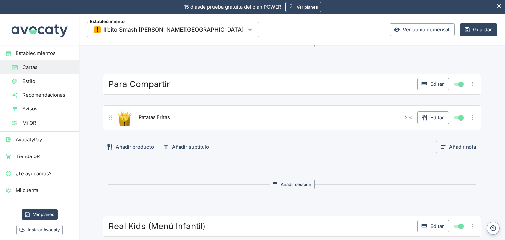
click at [140, 148] on button "Añadir producto" at bounding box center [130, 147] width 57 height 12
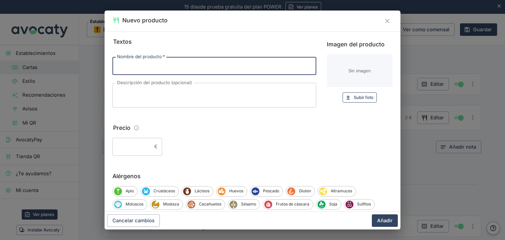
click at [353, 95] on span "Subir foto" at bounding box center [363, 98] width 20 height 8
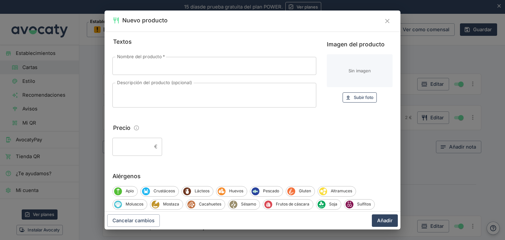
type input "C:\fakepath\30.png"
click at [147, 73] on input "Nombre del producto   *" at bounding box center [214, 66] width 204 height 18
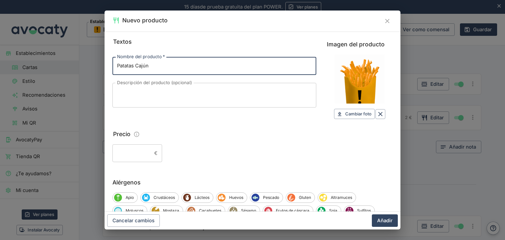
type input "Patatas Cajún"
click at [137, 151] on input "Precio" at bounding box center [131, 153] width 39 height 18
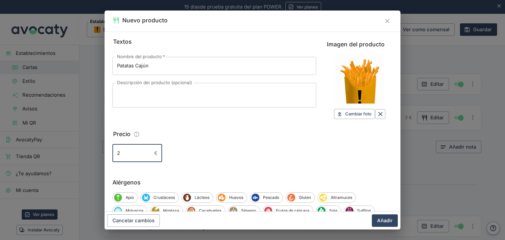
type input "2"
click at [280, 168] on div "Textos Nombre del producto   * Patatas Cajún Nombre del producto   * Descripció…" at bounding box center [252, 122] width 296 height 180
click at [375, 223] on button "Añadir" at bounding box center [385, 220] width 26 height 12
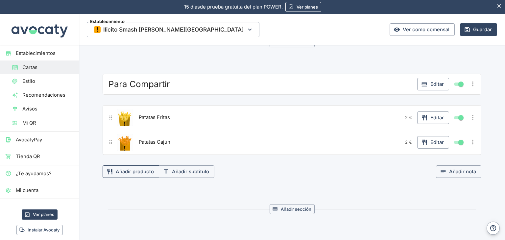
click at [137, 168] on button "Añadir producto" at bounding box center [130, 171] width 57 height 12
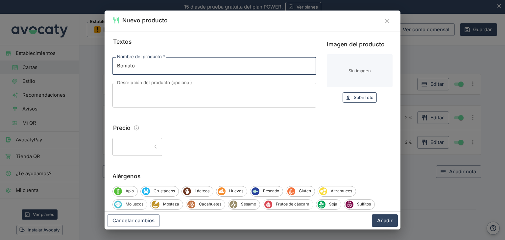
type input "Boniato"
click at [356, 96] on span "Subir foto" at bounding box center [363, 98] width 20 height 8
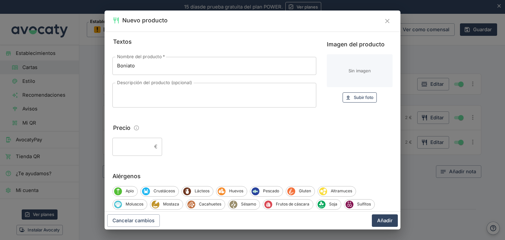
type input "C:\fakepath\31.png"
click at [136, 143] on input "Precio" at bounding box center [131, 147] width 39 height 18
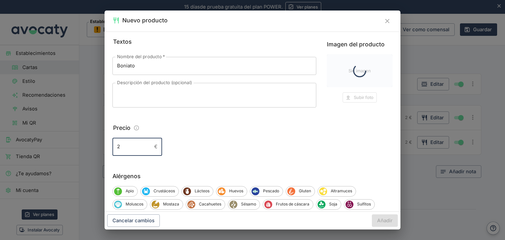
type input "2"
click at [258, 158] on div "Textos Nombre del producto   * Boniato Nombre del producto   * Descripción del …" at bounding box center [252, 122] width 296 height 180
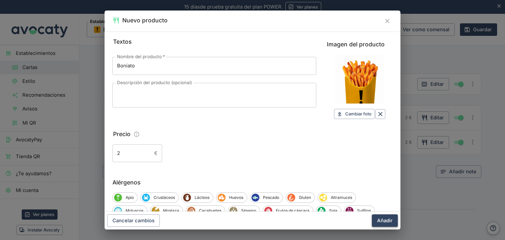
click at [381, 218] on button "Añadir" at bounding box center [385, 220] width 26 height 12
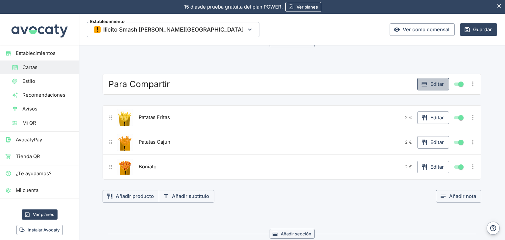
click at [439, 85] on button "Editar" at bounding box center [433, 84] width 32 height 12
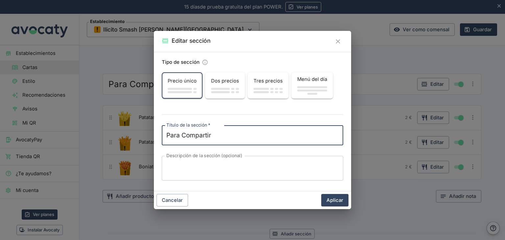
click at [224, 136] on textarea "Para Compartir" at bounding box center [252, 135] width 172 height 9
type textarea "P"
type textarea "Para"
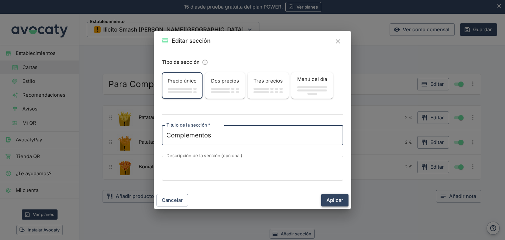
type textarea "Complementos"
click at [335, 201] on button "Aplicar" at bounding box center [334, 200] width 27 height 12
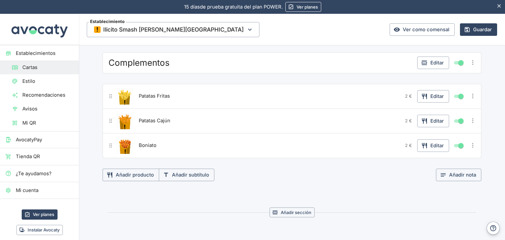
scroll to position [458, 0]
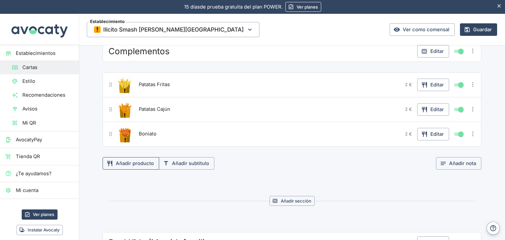
click at [140, 161] on button "Añadir producto" at bounding box center [130, 163] width 57 height 12
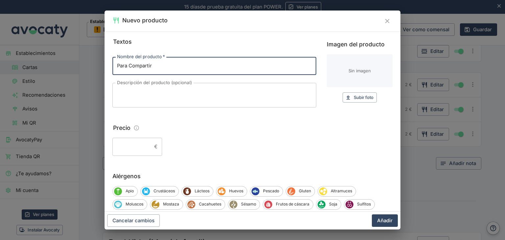
type input "Para Compartir"
click at [292, 143] on div "€ ​" at bounding box center [252, 147] width 280 height 18
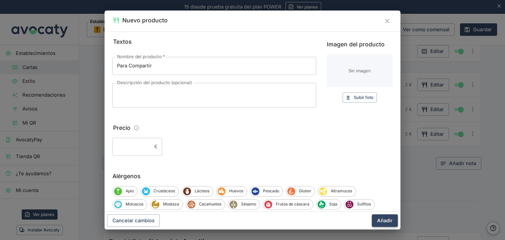
click at [390, 218] on button "Añadir" at bounding box center [385, 220] width 26 height 12
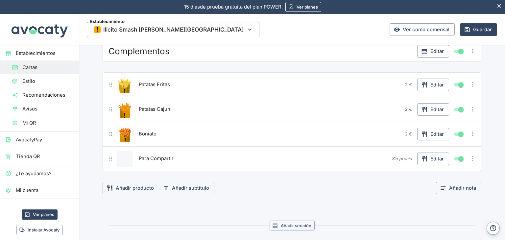
click at [473, 155] on icon "Más opciones" at bounding box center [472, 158] width 7 height 7
click at [442, 190] on span "Eliminar producto" at bounding box center [449, 191] width 42 height 7
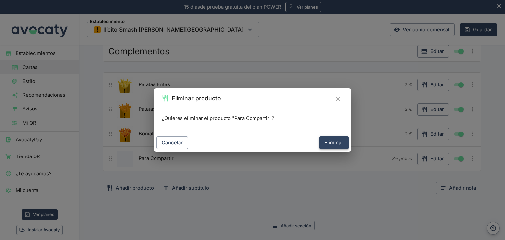
click at [344, 142] on button "Eliminar" at bounding box center [333, 142] width 29 height 12
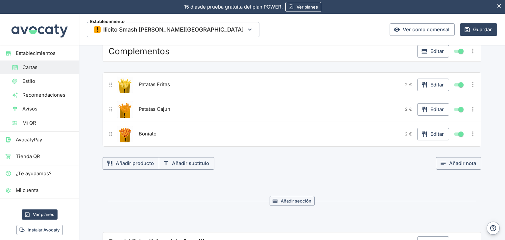
scroll to position [490, 0]
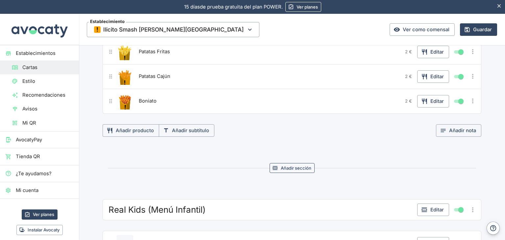
click at [298, 164] on button "Añadir sección" at bounding box center [291, 168] width 45 height 10
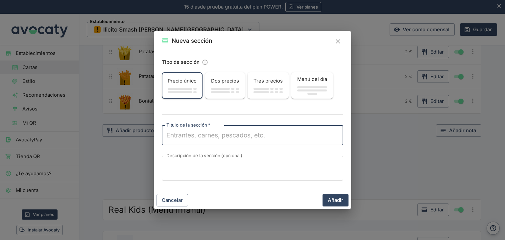
click at [234, 137] on textarea "Título de la sección   *" at bounding box center [252, 135] width 172 height 9
type textarea "Para Compartir"
click at [330, 201] on button "Añadir" at bounding box center [335, 200] width 26 height 12
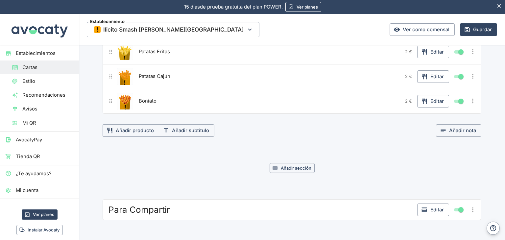
scroll to position [589, 0]
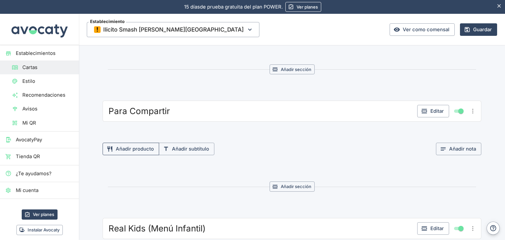
click at [140, 143] on button "Añadir producto" at bounding box center [130, 149] width 57 height 12
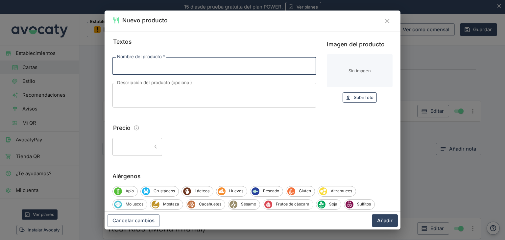
click at [363, 95] on span "Subir foto" at bounding box center [363, 98] width 20 height 8
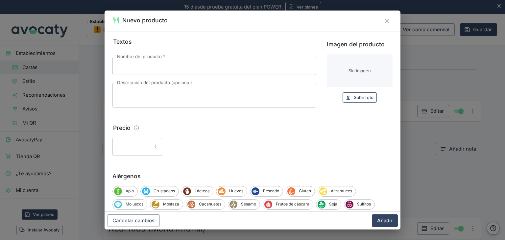
type input "C:\fakepath\ChatGPT Image 4 abr 2025, 18_13_16.png"
click at [173, 61] on input "Nombre del producto   *" at bounding box center [214, 66] width 204 height 18
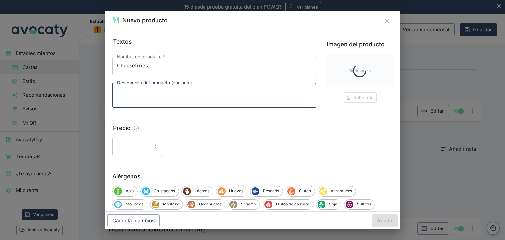
click at [173, 60] on input "Cheesefrries" at bounding box center [214, 66] width 204 height 18
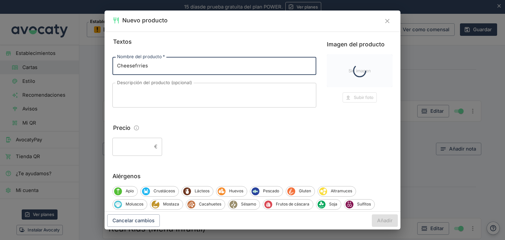
click at [173, 69] on input "Cheesefrries" at bounding box center [214, 66] width 204 height 18
type input "Cheesefries"
click at [194, 135] on fieldset "Precio € ​" at bounding box center [252, 139] width 280 height 33
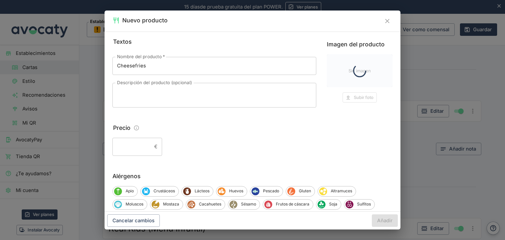
click at [129, 136] on fieldset "Precio € ​" at bounding box center [252, 139] width 280 height 33
click at [129, 142] on div "Textos Nombre del producto   * Cheesefries Nombre del producto   * Descripción …" at bounding box center [252, 96] width 280 height 118
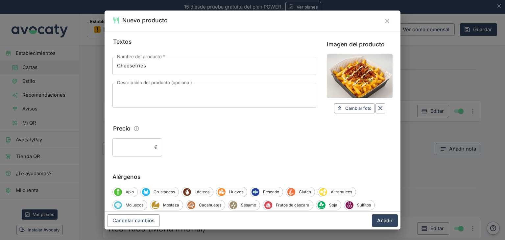
click at [136, 180] on label "Alérgenos" at bounding box center [252, 176] width 280 height 9
click at [135, 146] on input "Precio" at bounding box center [131, 147] width 39 height 18
type input "8,70"
click at [195, 146] on div "8,70 € ​" at bounding box center [252, 147] width 280 height 18
click at [380, 218] on button "Añadir" at bounding box center [385, 220] width 26 height 12
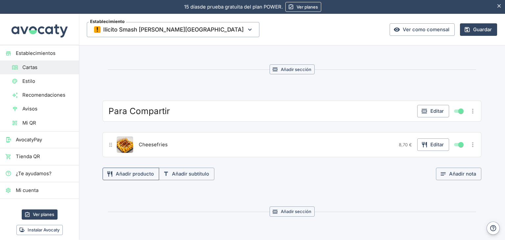
click at [152, 171] on button "Añadir producto" at bounding box center [130, 174] width 57 height 12
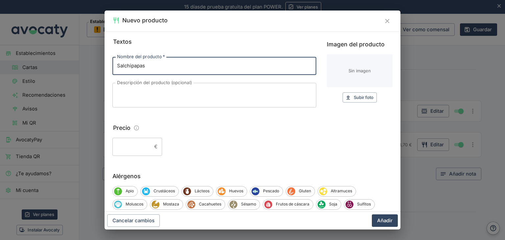
type input "Salchipapas"
click at [140, 144] on input "Precio" at bounding box center [131, 147] width 39 height 18
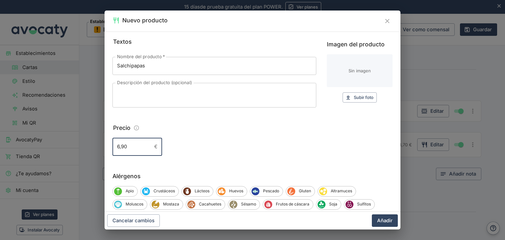
type input "6,90"
click at [206, 143] on div "6,90 € ​" at bounding box center [252, 147] width 280 height 18
click at [353, 98] on span "Subir foto" at bounding box center [363, 98] width 20 height 8
click at [345, 98] on icon "button" at bounding box center [348, 98] width 6 height 6
type input "C:\fakepath\ChatGPT Image 4 abr 2025, 18_08_23.png"
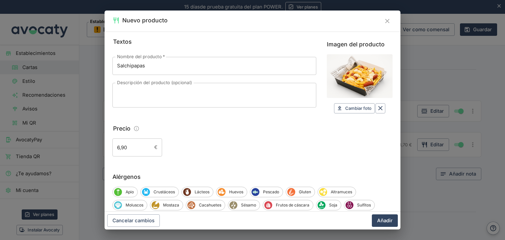
click at [221, 84] on div "x Descripción del producto (opcional)" at bounding box center [214, 95] width 204 height 25
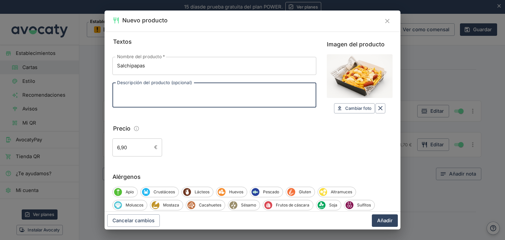
paste textarea "x5 Nuggets de Pollo con Bebida y Patatas. Incluye Juguete"
paste textarea "Patatas fritas, mini salchicha, mini chistorra, 3 salsas."
type textarea "Patatas fritas, Mini Salchichas, Salsa Cheddar, [GEOGRAPHIC_DATA], [GEOGRAPHIC_…"
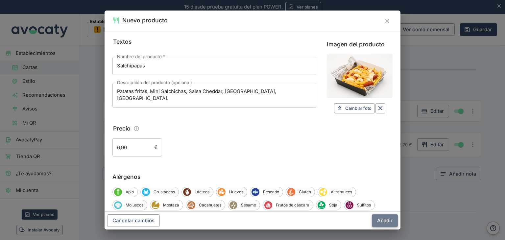
click at [386, 221] on button "Añadir" at bounding box center [385, 220] width 26 height 12
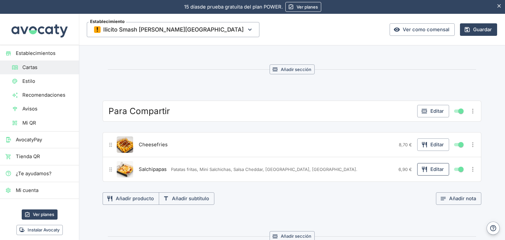
click at [426, 164] on button "Editar" at bounding box center [433, 169] width 32 height 12
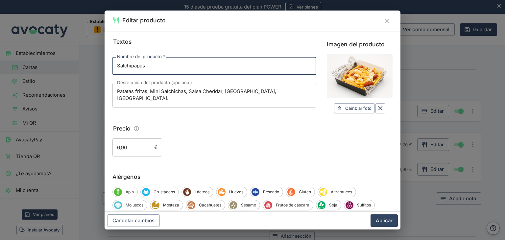
click at [133, 144] on input "6,90" at bounding box center [131, 147] width 39 height 18
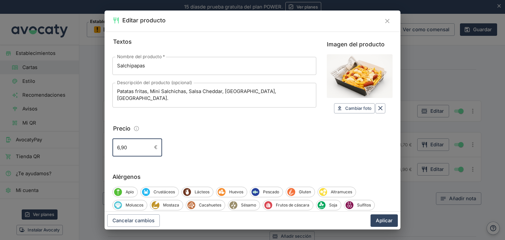
click at [133, 144] on input "6,90" at bounding box center [131, 147] width 39 height 18
type input "8,90"
click at [370, 214] on button "Aplicar" at bounding box center [383, 220] width 27 height 12
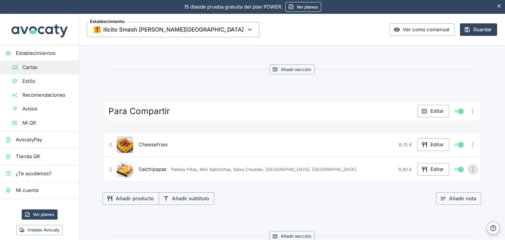
click at [472, 168] on icon "Más opciones" at bounding box center [472, 169] width 1 height 5
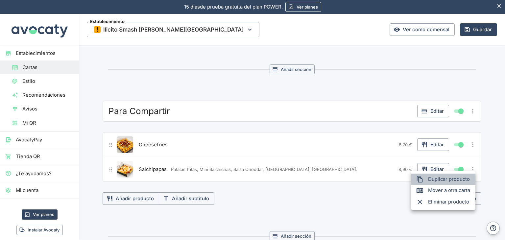
click at [451, 178] on span "Duplicar producto" at bounding box center [449, 178] width 42 height 7
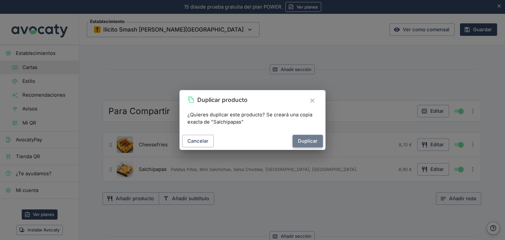
click at [316, 145] on button "Duplicar" at bounding box center [307, 141] width 30 height 12
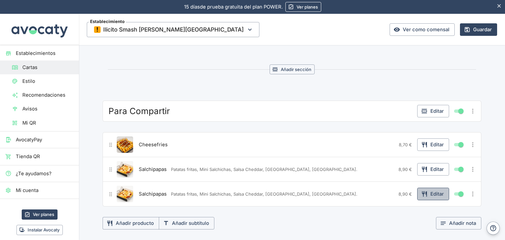
click at [432, 188] on button "Editar" at bounding box center [433, 194] width 32 height 12
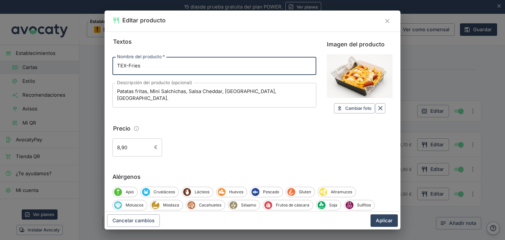
type input "TEX-Fries"
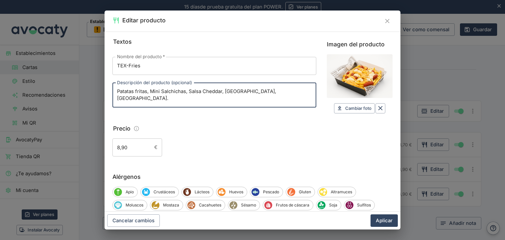
drag, startPoint x: 150, startPoint y: 92, endPoint x: 184, endPoint y: 90, distance: 33.9
click at [184, 90] on textarea "Patatas fritas, Mini Salchichas, Salsa Cheddar, [GEOGRAPHIC_DATA], [GEOGRAPHIC_…" at bounding box center [214, 95] width 194 height 14
type textarea "Patatas fritas, Cochinita Pibil, Salsa Cheddar, Salsa Ilicita."
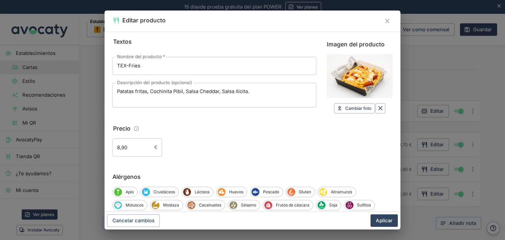
click at [220, 132] on div "Precio" at bounding box center [252, 129] width 280 height 10
click at [358, 108] on span "Cambiar foto" at bounding box center [358, 108] width 26 height 8
type input "C:\fakepath\ChatGPT Image 4 abr 2025, 18_59_37.png"
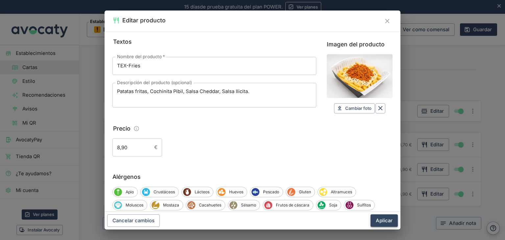
click at [389, 219] on button "Aplicar" at bounding box center [383, 220] width 27 height 12
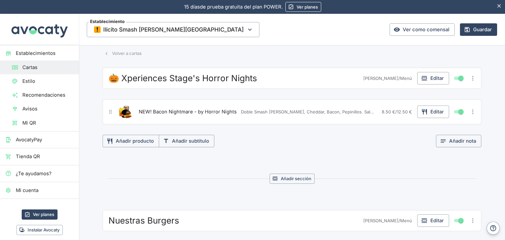
scroll to position [0, 0]
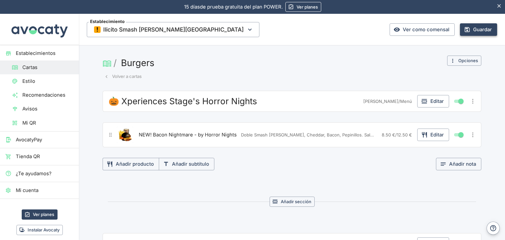
click at [478, 27] on button "Guardar" at bounding box center [478, 29] width 37 height 12
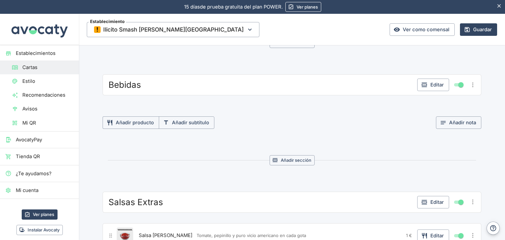
scroll to position [985, 0]
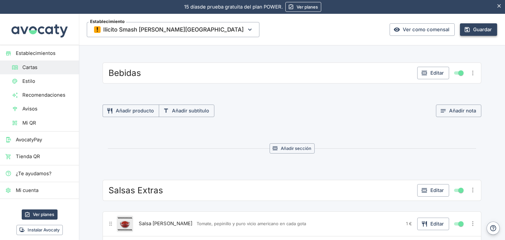
click at [471, 28] on button "Guardar" at bounding box center [478, 29] width 37 height 12
click at [390, 123] on section "Bebidas Editar Añadir producto Añadir subtítulo Añadir nota Añadir sección" at bounding box center [292, 120] width 394 height 117
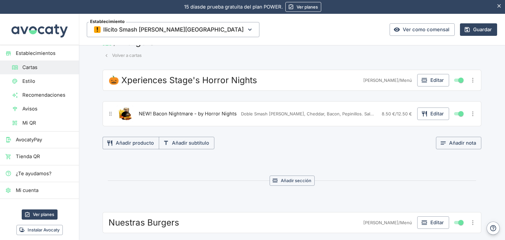
scroll to position [33, 0]
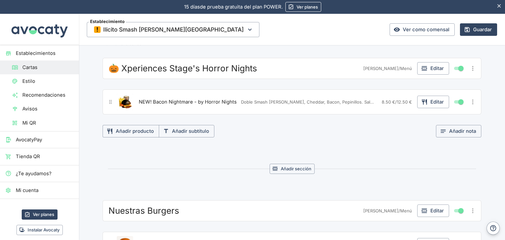
click at [336, 99] on span "Doble Smash [PERSON_NAME], Cheddar, Bacon, Pepinillos. Salsa [PERSON_NAME]. Una…" at bounding box center [307, 102] width 133 height 6
click at [421, 99] on icon "button" at bounding box center [424, 102] width 7 height 7
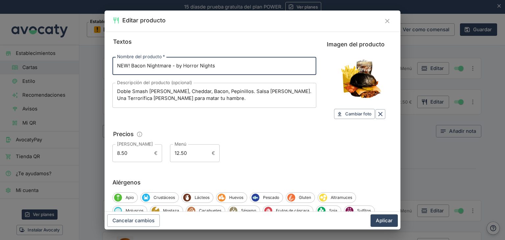
click at [129, 156] on input "8.50" at bounding box center [131, 153] width 39 height 18
click at [127, 157] on input "8.50" at bounding box center [131, 153] width 39 height 18
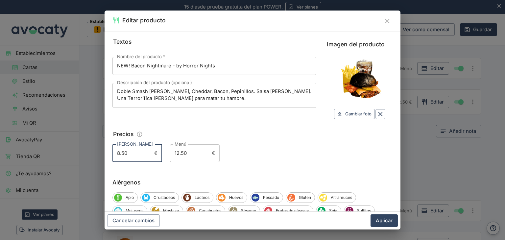
click at [127, 157] on input "8.50" at bounding box center [131, 153] width 39 height 18
type input "10,90"
click at [371, 219] on button "Aplicar" at bounding box center [383, 220] width 27 height 12
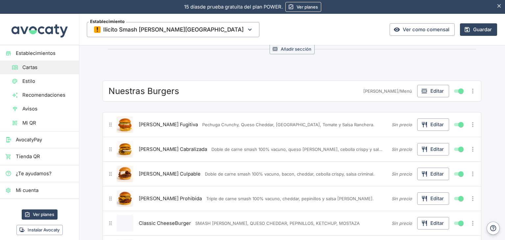
scroll to position [164, 0]
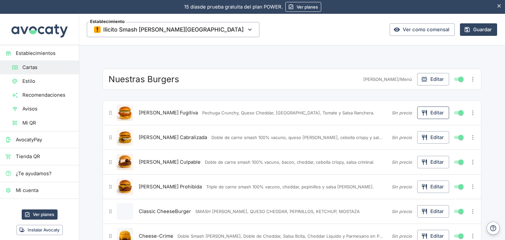
click at [422, 114] on icon "button" at bounding box center [424, 112] width 7 height 7
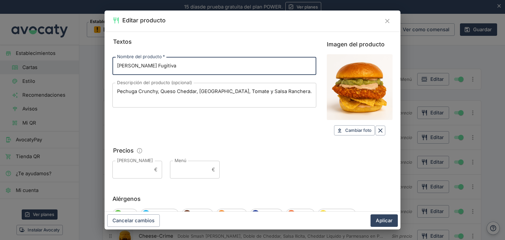
click at [141, 176] on input "[PERSON_NAME]" at bounding box center [131, 170] width 39 height 18
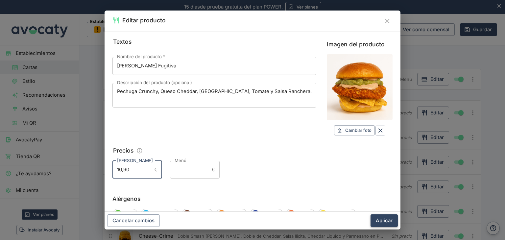
type input "10,90"
click at [385, 222] on button "Aplicar" at bounding box center [383, 220] width 27 height 12
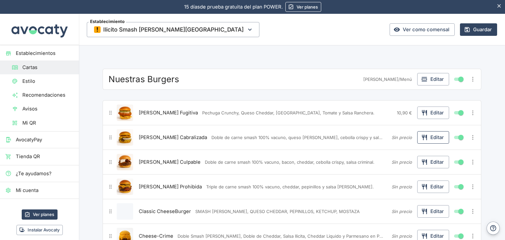
click at [429, 136] on button "Editar" at bounding box center [433, 137] width 32 height 12
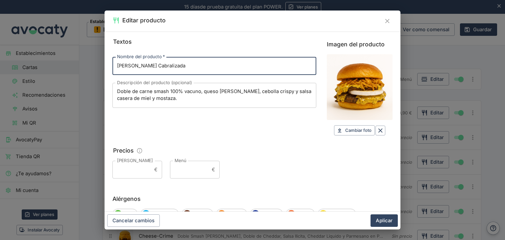
click at [142, 174] on input "[PERSON_NAME]" at bounding box center [131, 170] width 39 height 18
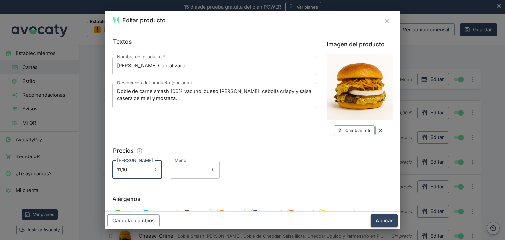
type input "11,10"
click at [385, 220] on button "Aplicar" at bounding box center [383, 220] width 27 height 12
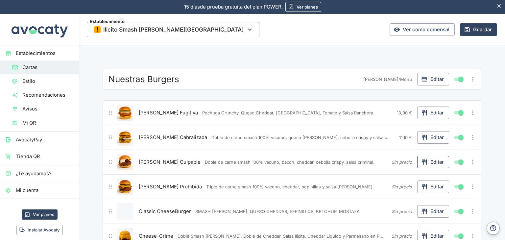
click at [438, 163] on button "Editar" at bounding box center [433, 162] width 32 height 12
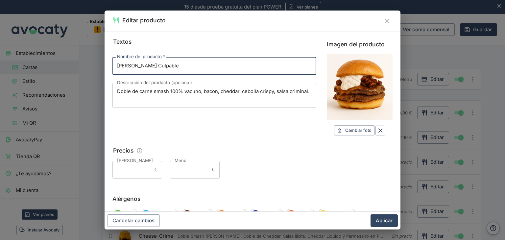
click at [143, 163] on input "[PERSON_NAME]" at bounding box center [131, 170] width 39 height 18
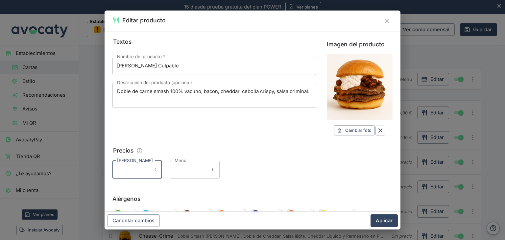
paste input "11,10"
type input "11,10"
click at [382, 217] on button "Aplicar" at bounding box center [383, 220] width 27 height 12
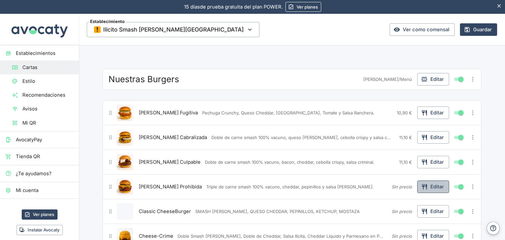
click at [432, 188] on button "Editar" at bounding box center [433, 186] width 32 height 12
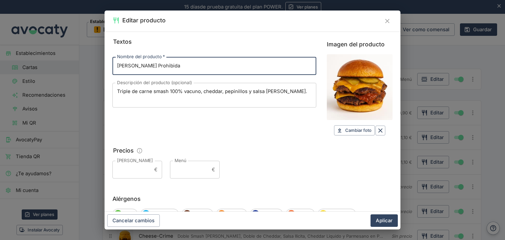
click at [148, 169] on input "[PERSON_NAME]" at bounding box center [131, 170] width 39 height 18
paste input "11,10"
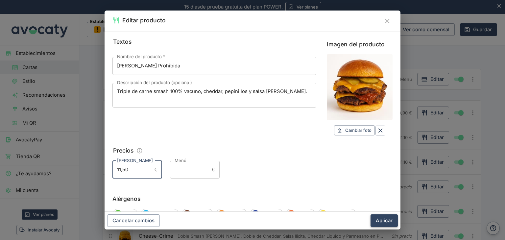
type input "11,50"
click at [382, 217] on button "Aplicar" at bounding box center [383, 220] width 27 height 12
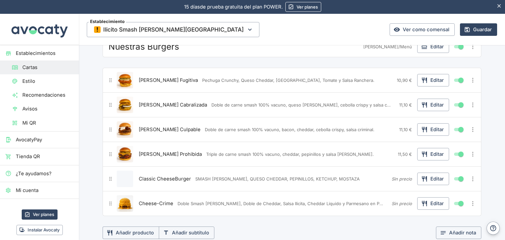
scroll to position [197, 0]
click at [431, 176] on button "Editar" at bounding box center [433, 178] width 32 height 12
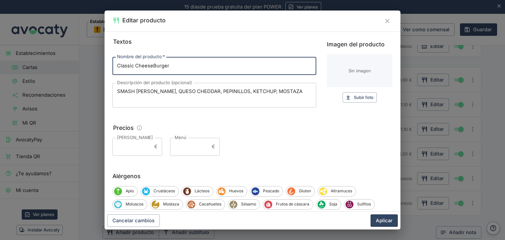
click at [133, 144] on input "[PERSON_NAME]" at bounding box center [131, 147] width 39 height 18
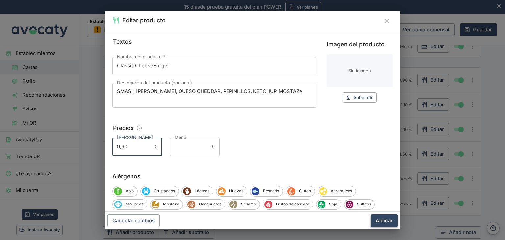
type input "9,90"
click at [384, 218] on button "Aplicar" at bounding box center [383, 220] width 27 height 12
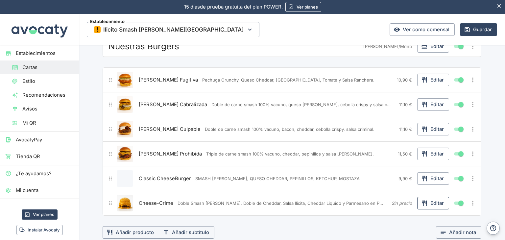
click at [440, 197] on button "Editar" at bounding box center [433, 203] width 32 height 12
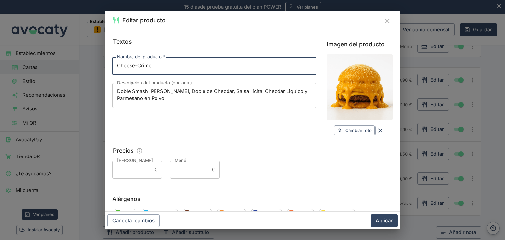
click at [137, 172] on input "[PERSON_NAME]" at bounding box center [131, 170] width 39 height 18
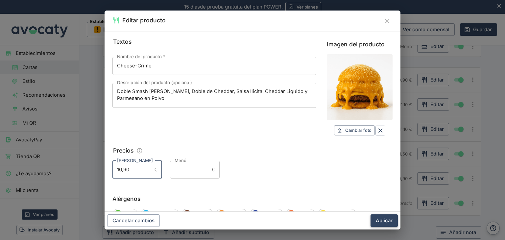
type input "10,90"
click at [385, 218] on button "Aplicar" at bounding box center [383, 220] width 27 height 12
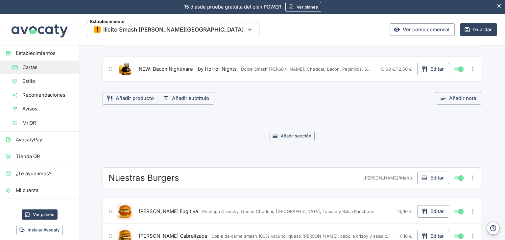
scroll to position [0, 0]
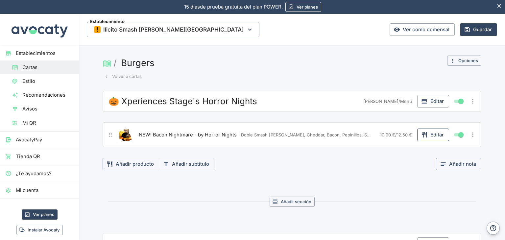
click at [434, 136] on button "Editar" at bounding box center [433, 134] width 32 height 12
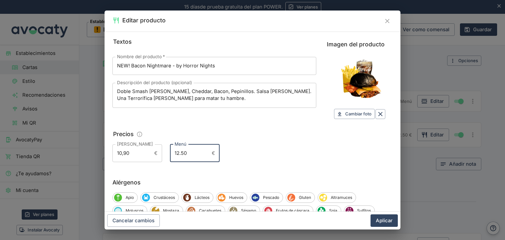
click at [198, 154] on input "12.50" at bounding box center [189, 153] width 39 height 18
type input "14,40"
click at [384, 218] on button "Aplicar" at bounding box center [383, 220] width 27 height 12
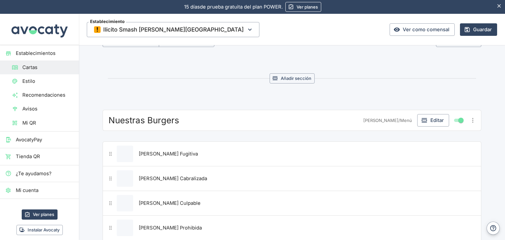
scroll to position [164, 0]
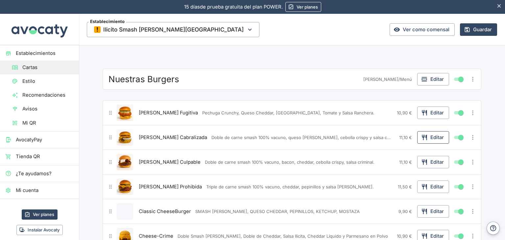
click at [431, 136] on button "Editar" at bounding box center [433, 137] width 32 height 12
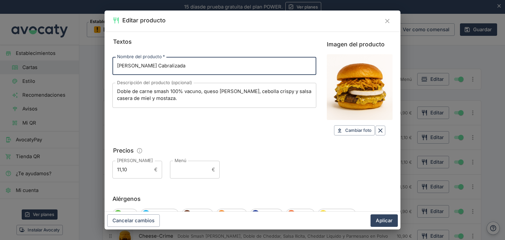
click at [180, 174] on input "Menú" at bounding box center [189, 170] width 39 height 18
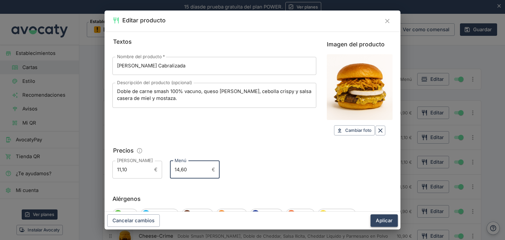
type input "14,60"
click at [381, 219] on button "Aplicar" at bounding box center [383, 220] width 27 height 12
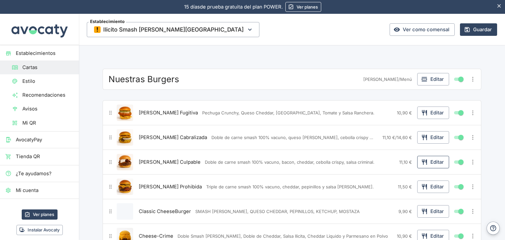
click at [422, 161] on icon "button" at bounding box center [424, 162] width 7 height 7
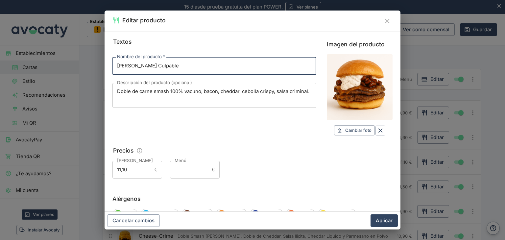
click at [192, 167] on input "Menú" at bounding box center [189, 170] width 39 height 18
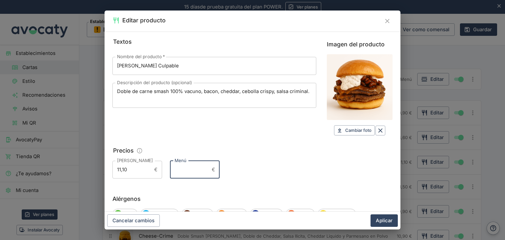
paste input "14,60"
type input "14,60"
click at [384, 220] on button "Aplicar" at bounding box center [383, 220] width 27 height 12
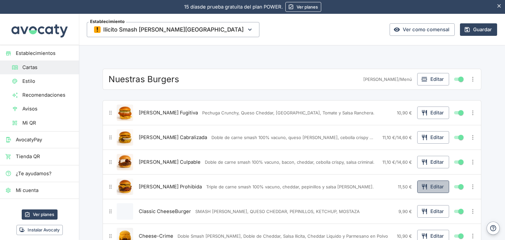
click at [432, 180] on button "Editar" at bounding box center [433, 186] width 32 height 12
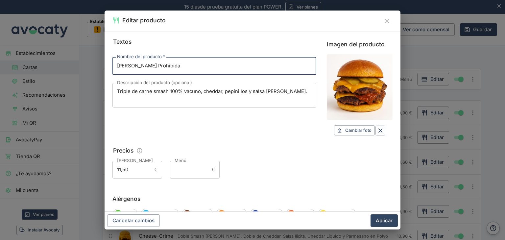
click at [192, 174] on input "Menú" at bounding box center [189, 170] width 39 height 18
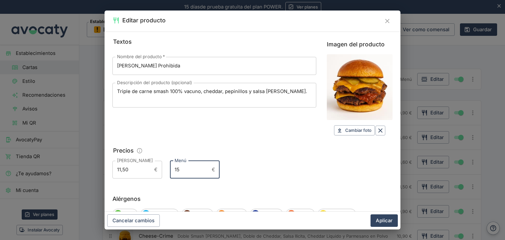
type input "15"
click at [301, 183] on div "Textos Nombre del producto   * [PERSON_NAME] Prohibida Nombre del producto   * …" at bounding box center [252, 122] width 296 height 180
click at [397, 218] on button "Aplicar" at bounding box center [383, 220] width 27 height 12
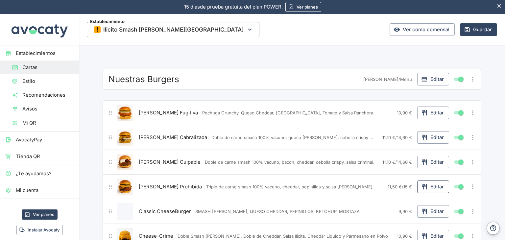
click at [421, 184] on icon "button" at bounding box center [423, 187] width 5 height 6
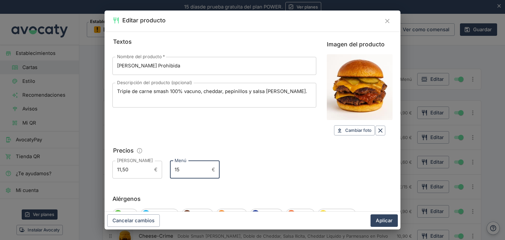
click at [202, 167] on input "15" at bounding box center [189, 170] width 39 height 18
type input "15,00"
click at [375, 217] on button "Aplicar" at bounding box center [383, 220] width 27 height 12
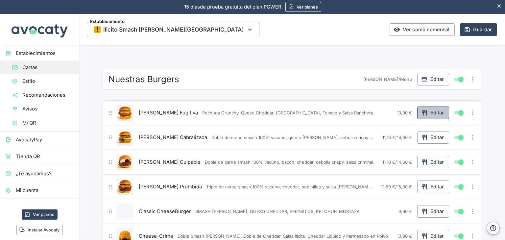
click at [426, 112] on button "Editar" at bounding box center [433, 112] width 32 height 12
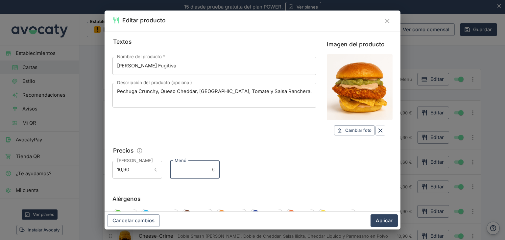
click at [184, 170] on input "Menú" at bounding box center [189, 170] width 39 height 18
type input "14,40"
click at [370, 215] on div "Cancelar cambios Aplicar" at bounding box center [252, 221] width 296 height 18
click at [378, 215] on button "Aplicar" at bounding box center [383, 220] width 27 height 12
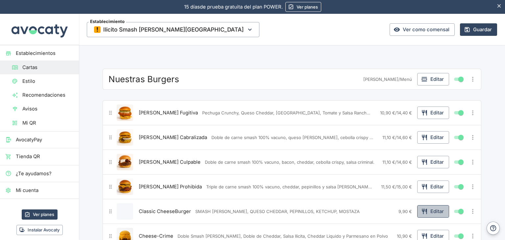
click at [430, 207] on button "Editar" at bounding box center [433, 211] width 32 height 12
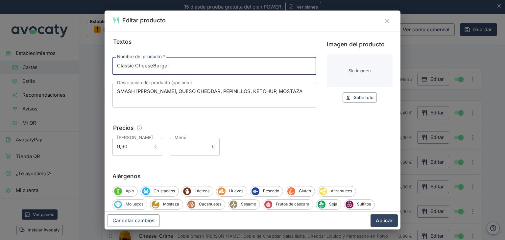
click at [190, 155] on div "Textos Nombre del producto   * Classic CheeseBurger Nombre del producto   * Des…" at bounding box center [252, 122] width 296 height 180
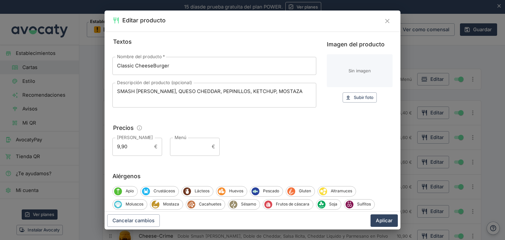
click at [183, 153] on input "Menú" at bounding box center [189, 147] width 39 height 18
type input "13,50"
click at [385, 217] on button "Aplicar" at bounding box center [383, 220] width 27 height 12
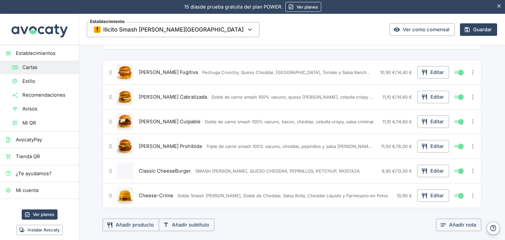
scroll to position [230, 0]
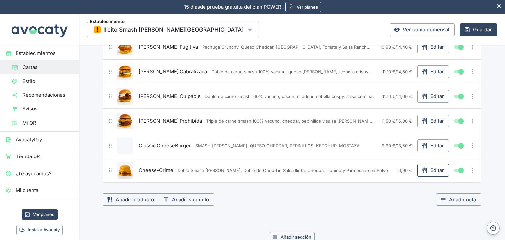
click at [431, 171] on button "Editar" at bounding box center [433, 170] width 32 height 12
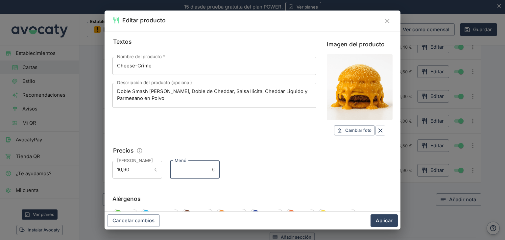
click at [185, 169] on input "Menú" at bounding box center [189, 170] width 39 height 18
type input "14,40"
click at [392, 219] on button "Aplicar" at bounding box center [383, 220] width 27 height 12
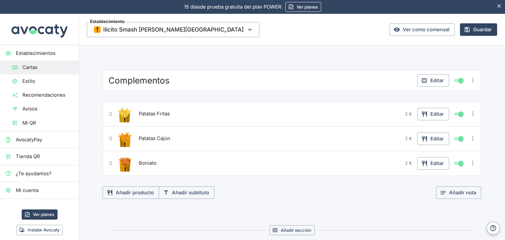
scroll to position [460, 0]
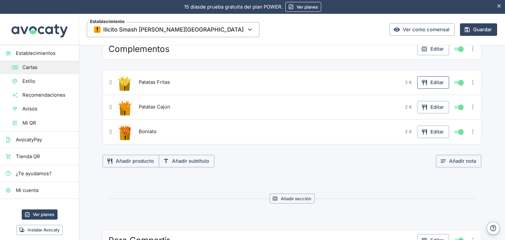
click at [432, 80] on button "Editar" at bounding box center [433, 82] width 32 height 12
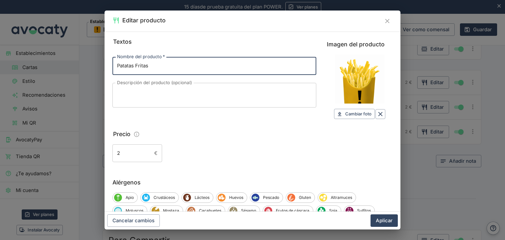
click at [144, 147] on input "2" at bounding box center [131, 153] width 39 height 18
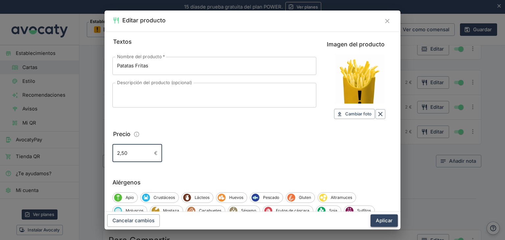
type input "2,50"
click at [376, 226] on button "Aplicar" at bounding box center [383, 220] width 27 height 12
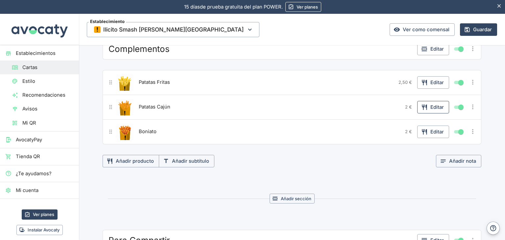
click at [427, 101] on button "Editar" at bounding box center [433, 107] width 32 height 12
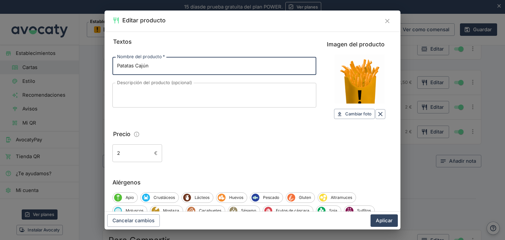
click at [147, 155] on input "2" at bounding box center [131, 153] width 39 height 18
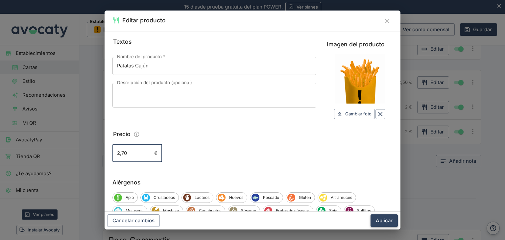
type input "2,70"
click at [386, 220] on button "Aplicar" at bounding box center [383, 220] width 27 height 12
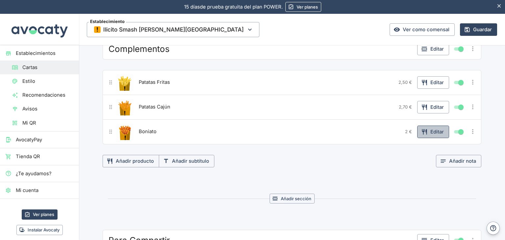
click at [426, 129] on button "Editar" at bounding box center [433, 131] width 32 height 12
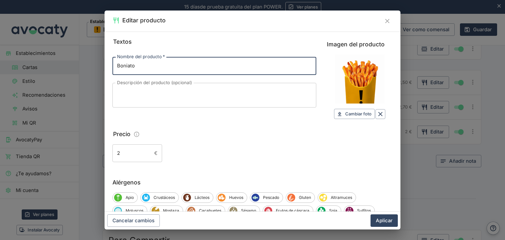
click at [131, 144] on fieldset "Precio 2 € ​" at bounding box center [252, 145] width 280 height 33
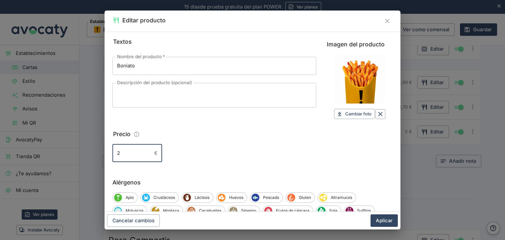
click at [130, 149] on input "2" at bounding box center [131, 153] width 39 height 18
type input "3,20"
click at [390, 221] on button "Aplicar" at bounding box center [383, 220] width 27 height 12
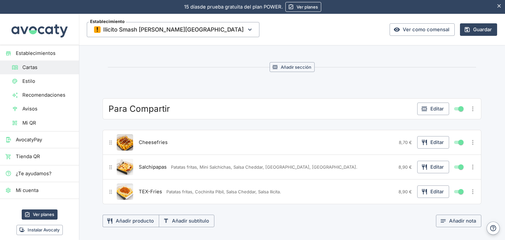
scroll to position [624, 0]
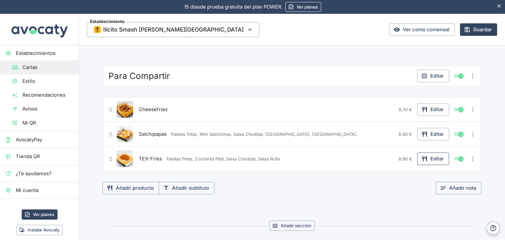
click at [430, 154] on button "Editar" at bounding box center [433, 158] width 32 height 12
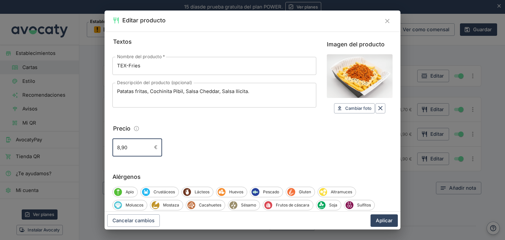
click at [122, 147] on input "8,90" at bounding box center [131, 147] width 39 height 18
type input "8,70"
click at [377, 221] on button "Aplicar" at bounding box center [383, 220] width 27 height 12
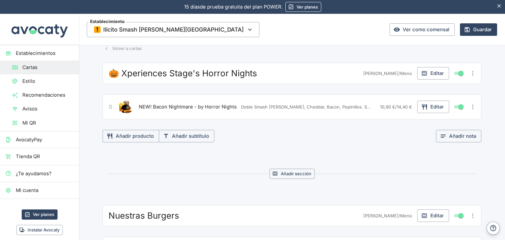
scroll to position [0, 0]
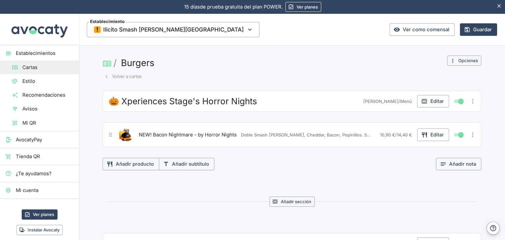
click at [480, 28] on button "Guardar" at bounding box center [478, 29] width 37 height 12
